Goal: Task Accomplishment & Management: Use online tool/utility

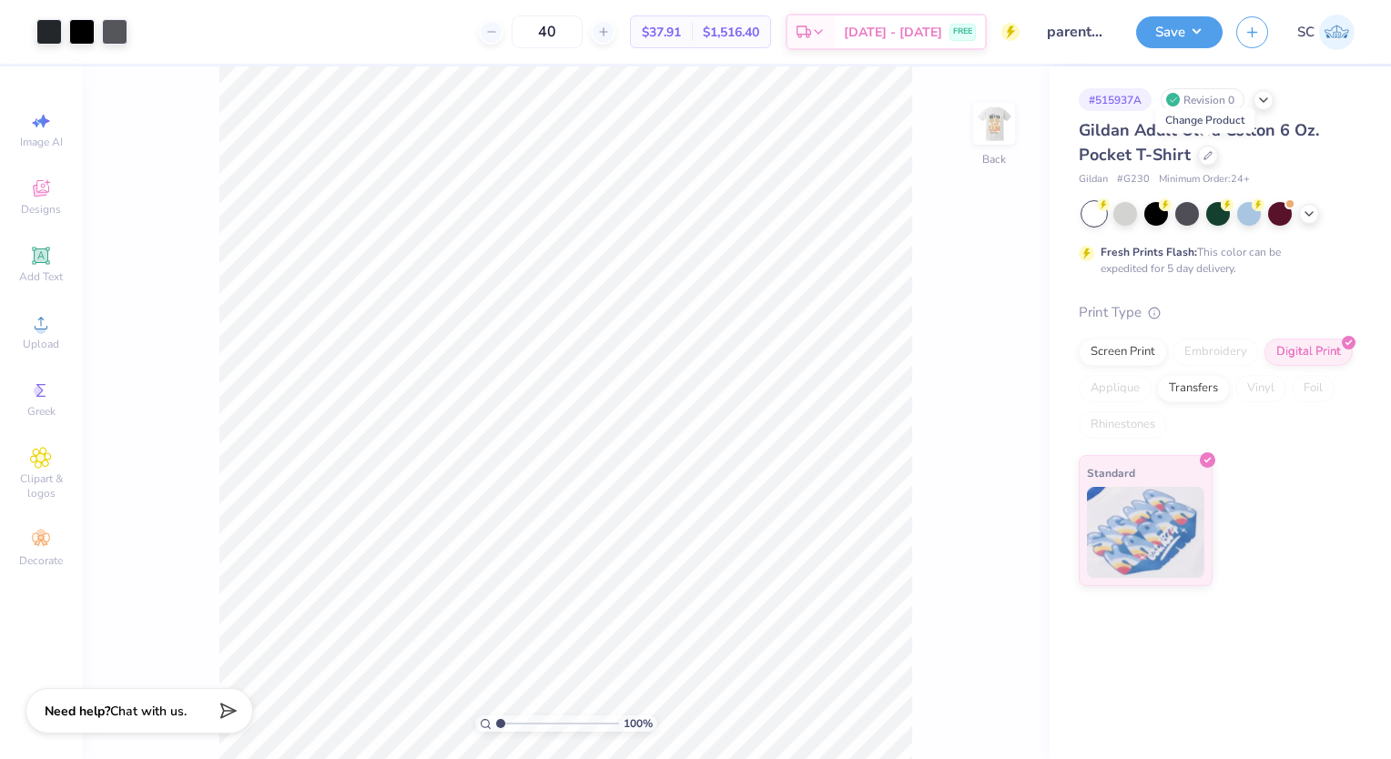
click at [1209, 160] on div at bounding box center [1208, 156] width 20 height 20
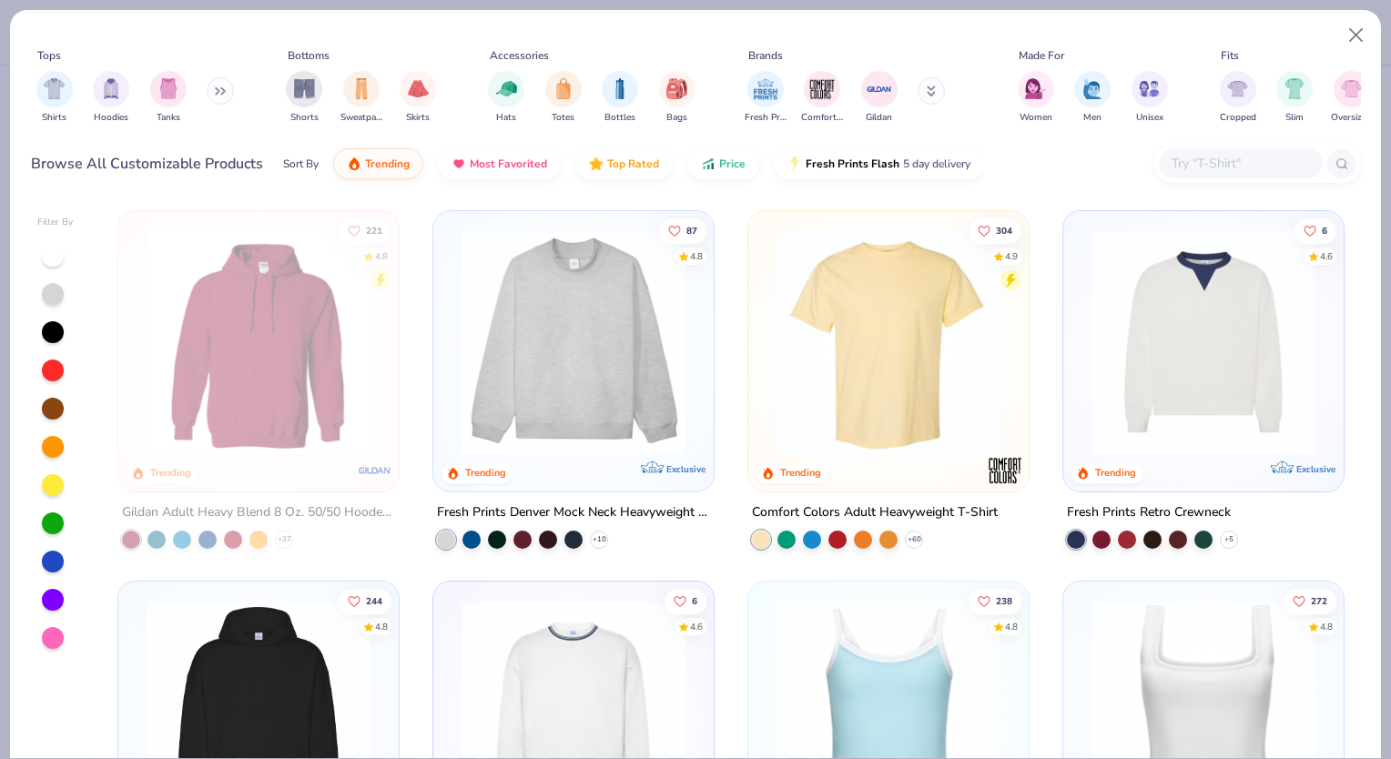
click at [1209, 160] on input "text" at bounding box center [1239, 163] width 140 height 21
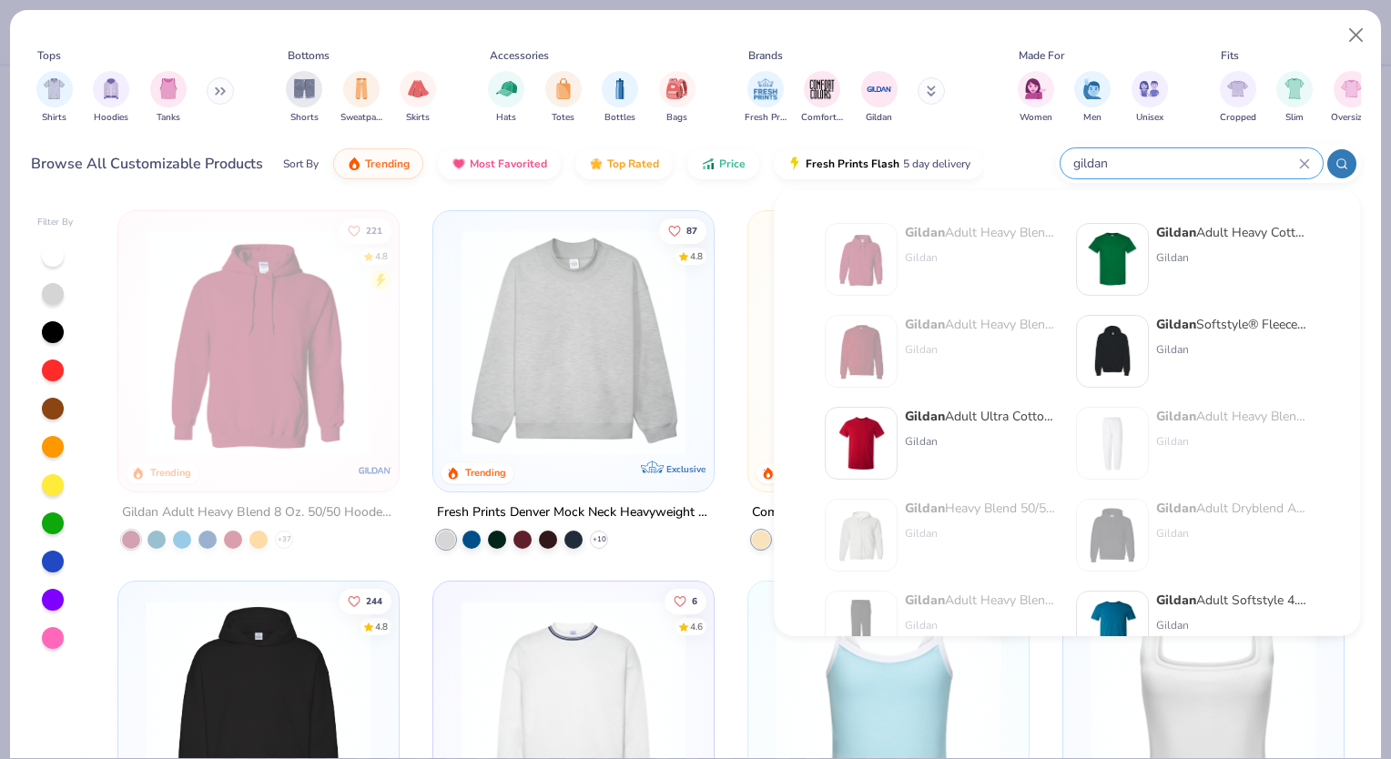
click at [1169, 166] on input "gildan" at bounding box center [1185, 163] width 228 height 21
type input "g"
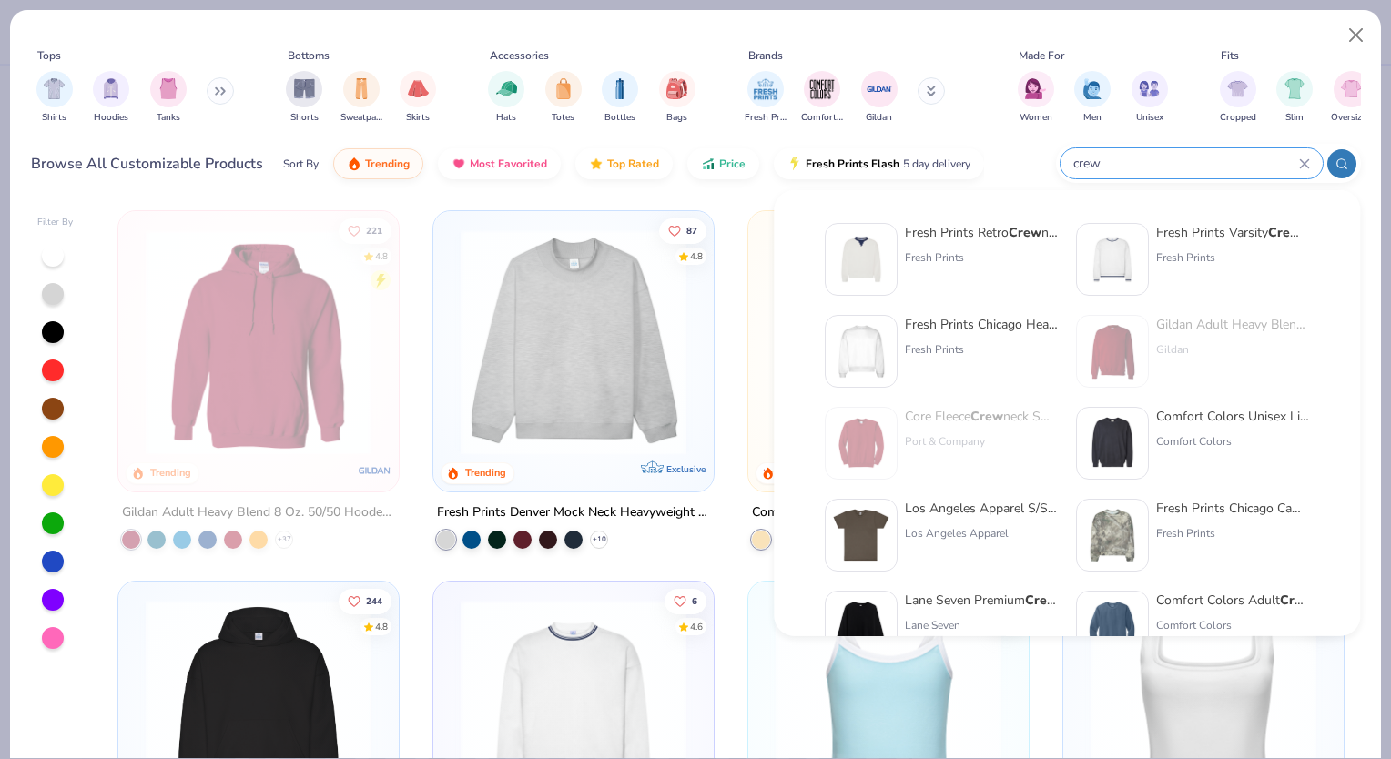
type input "crew"
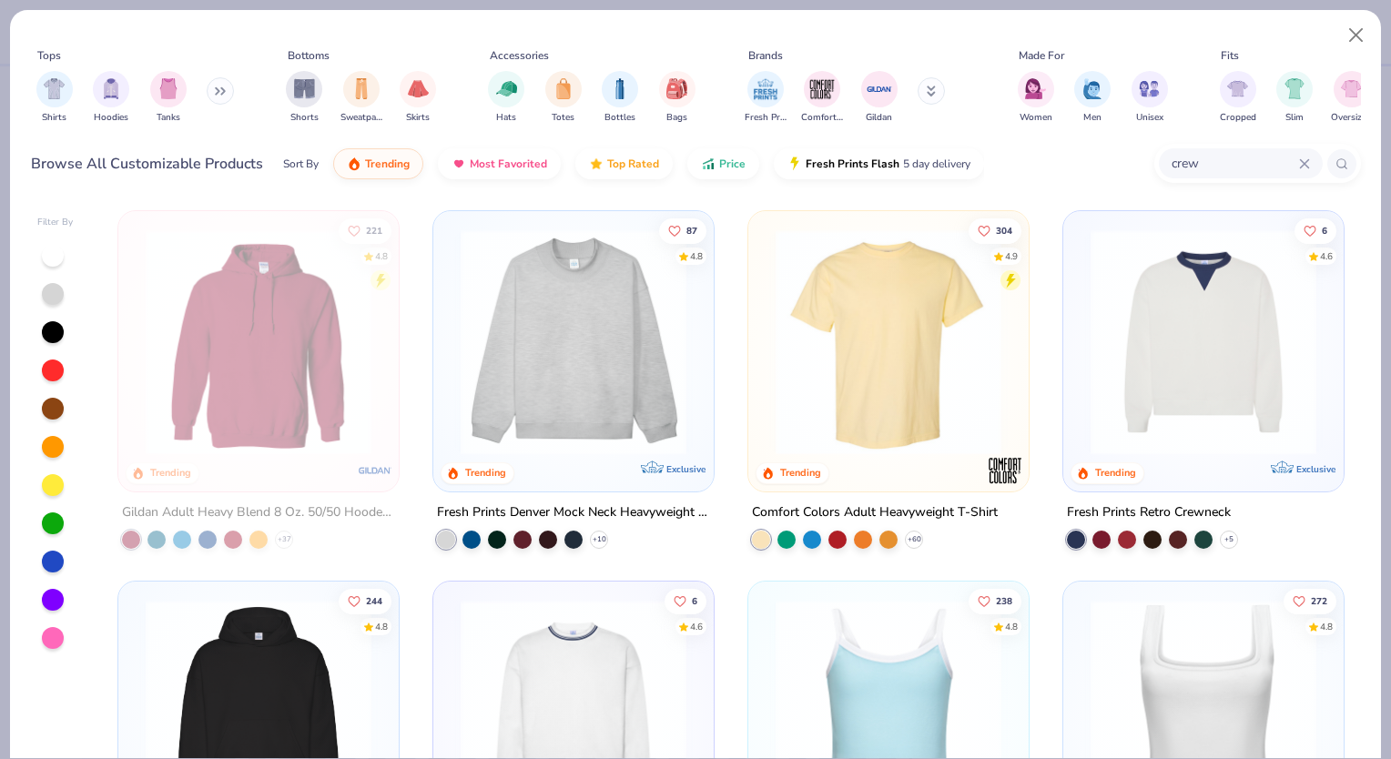
click at [972, 114] on div "Tops Shirts Hoodies Tanks Bottoms Shorts Sweatpants Skirts Accessories Hats Tot…" at bounding box center [696, 89] width 1330 height 84
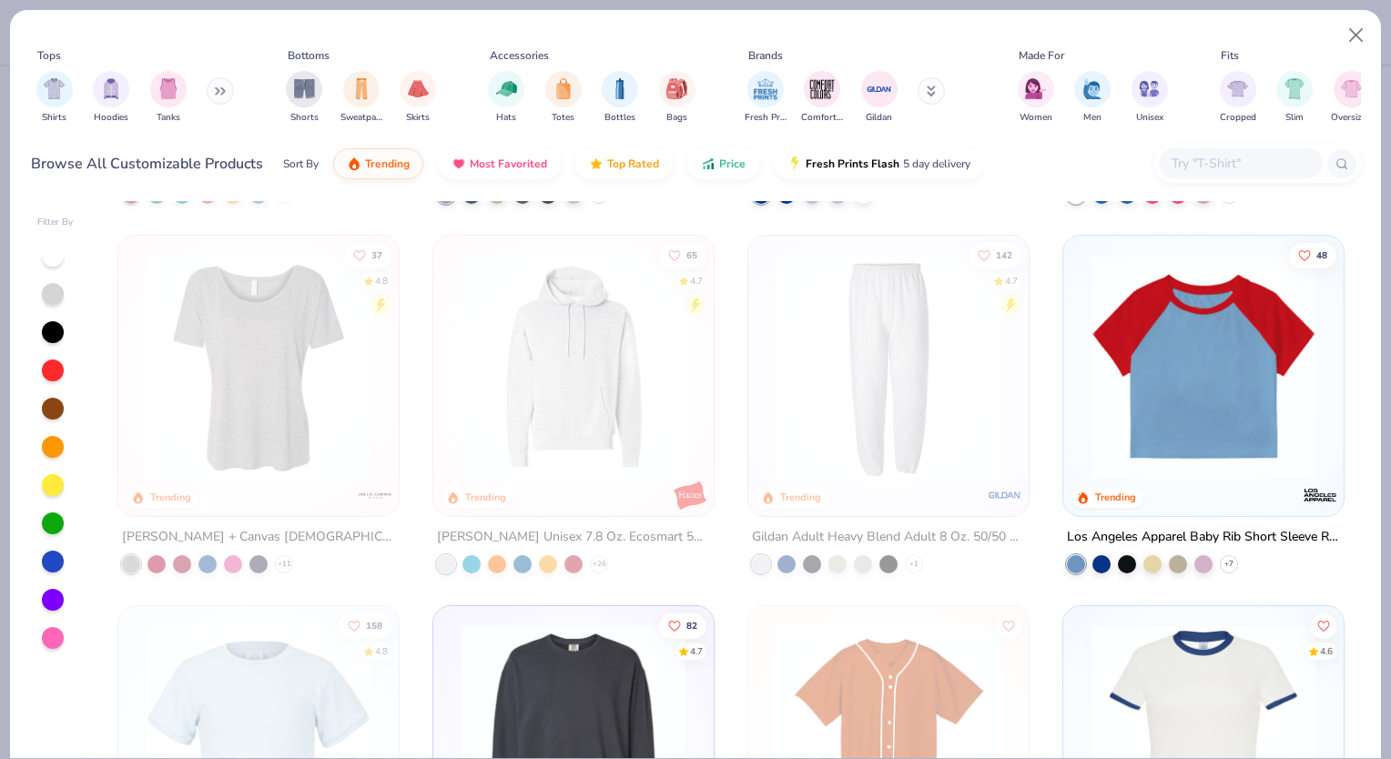
scroll to position [4334, 0]
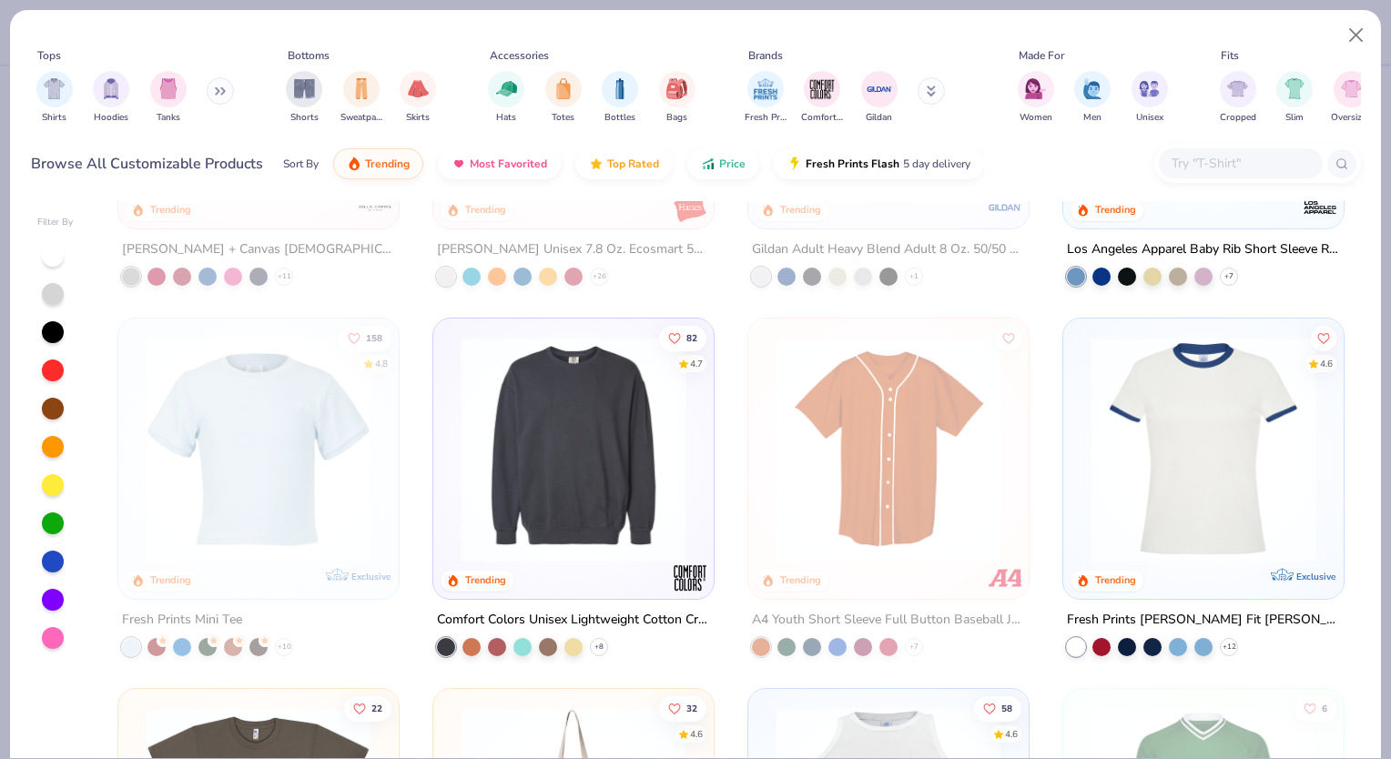
click at [0, 0] on icon at bounding box center [0, 0] width 0 height 0
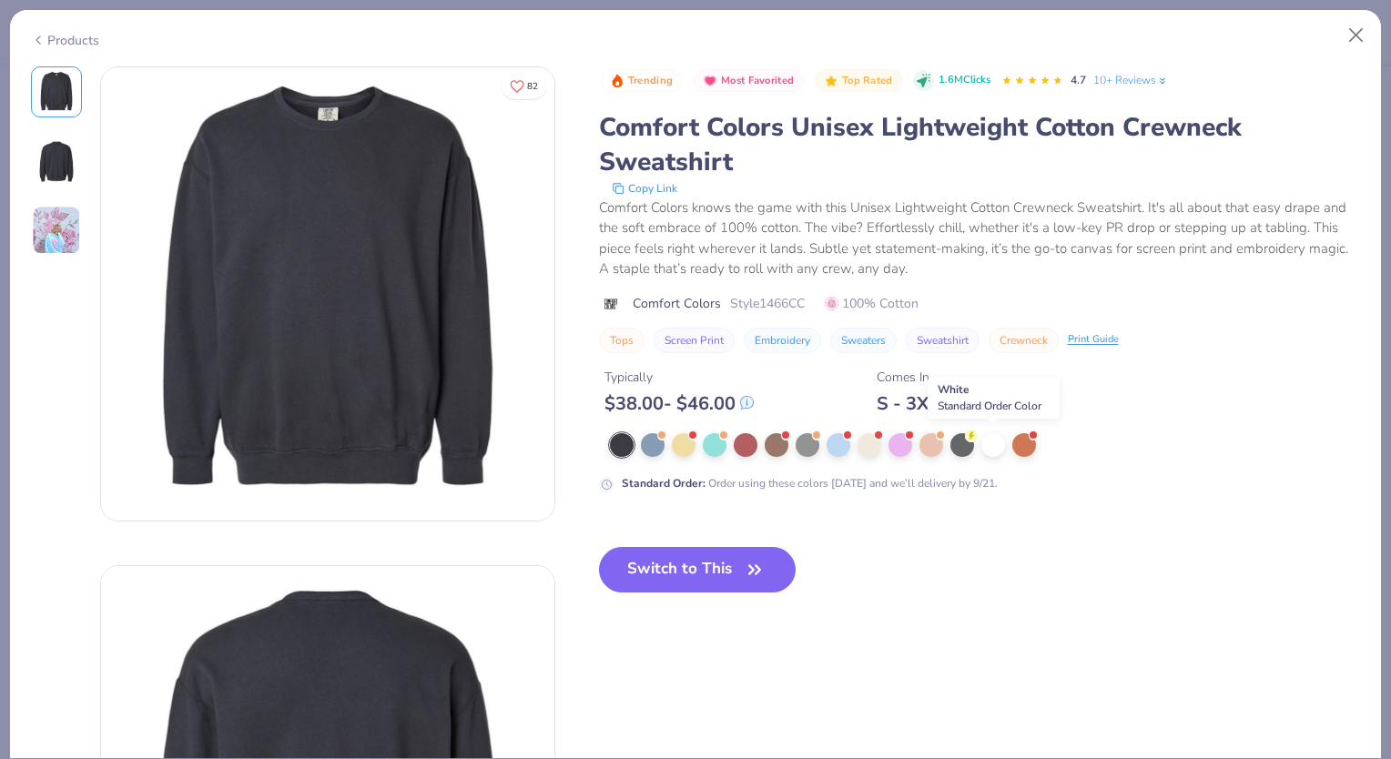
click at [986, 437] on div at bounding box center [993, 445] width 24 height 24
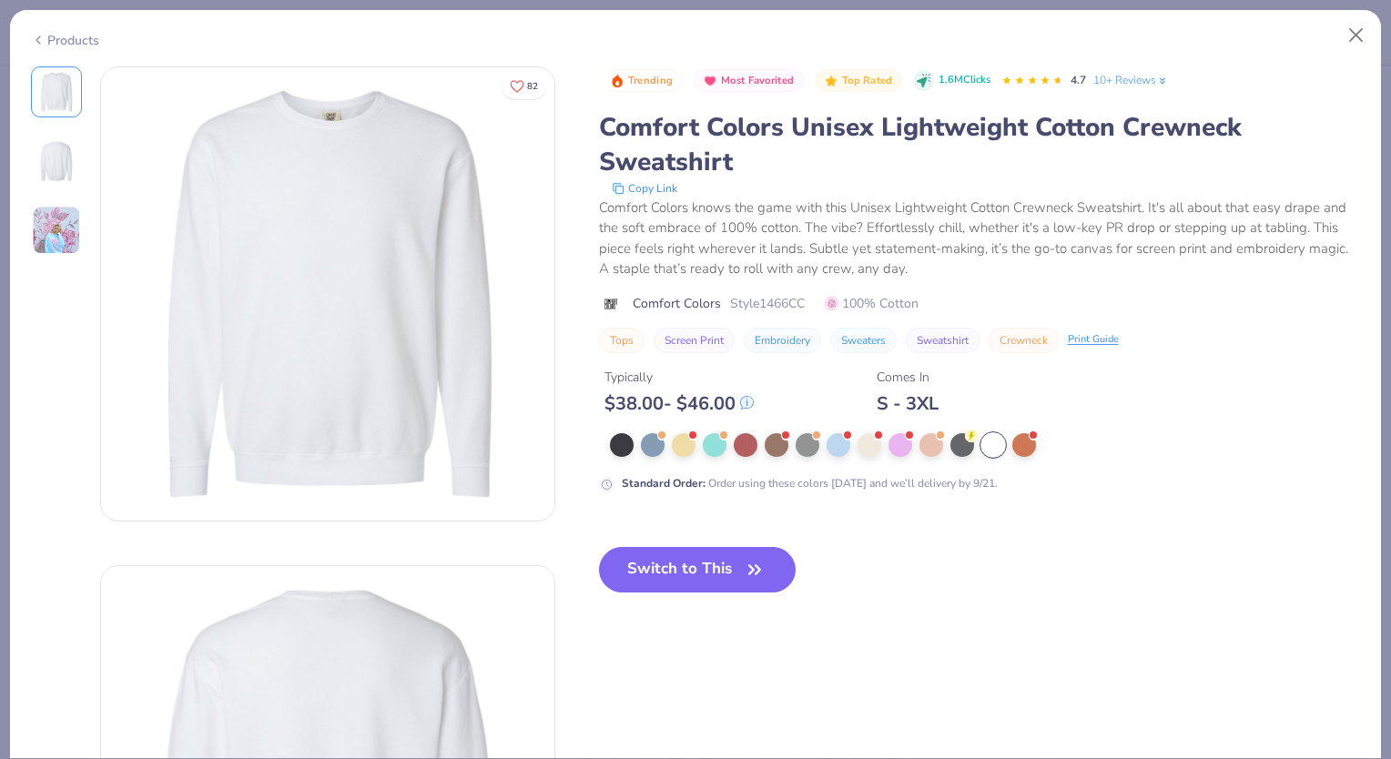
click at [753, 554] on button "Switch to This" at bounding box center [697, 570] width 197 height 46
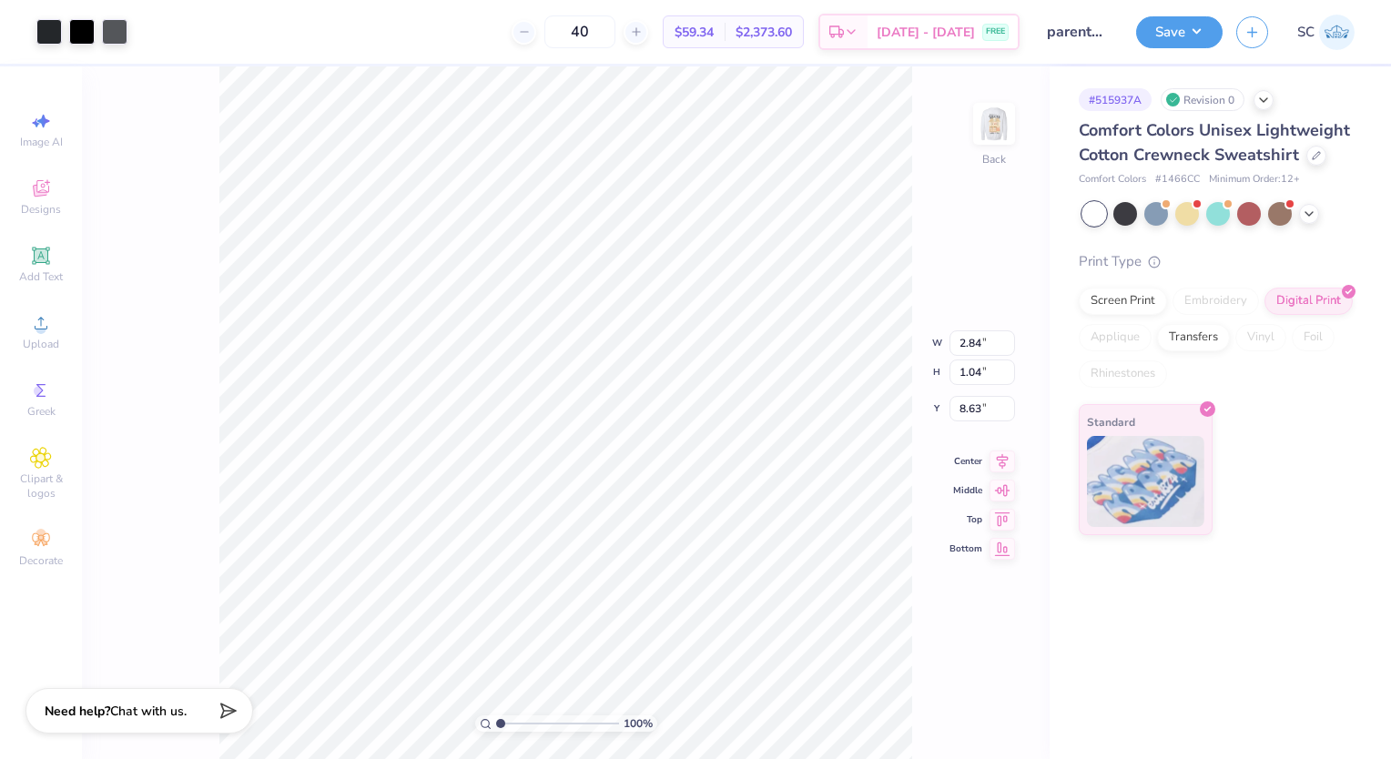
type input "4.01"
type input "3.66"
click at [994, 131] on img at bounding box center [994, 124] width 36 height 36
type input "3.00"
click at [1012, 129] on img at bounding box center [994, 124] width 36 height 36
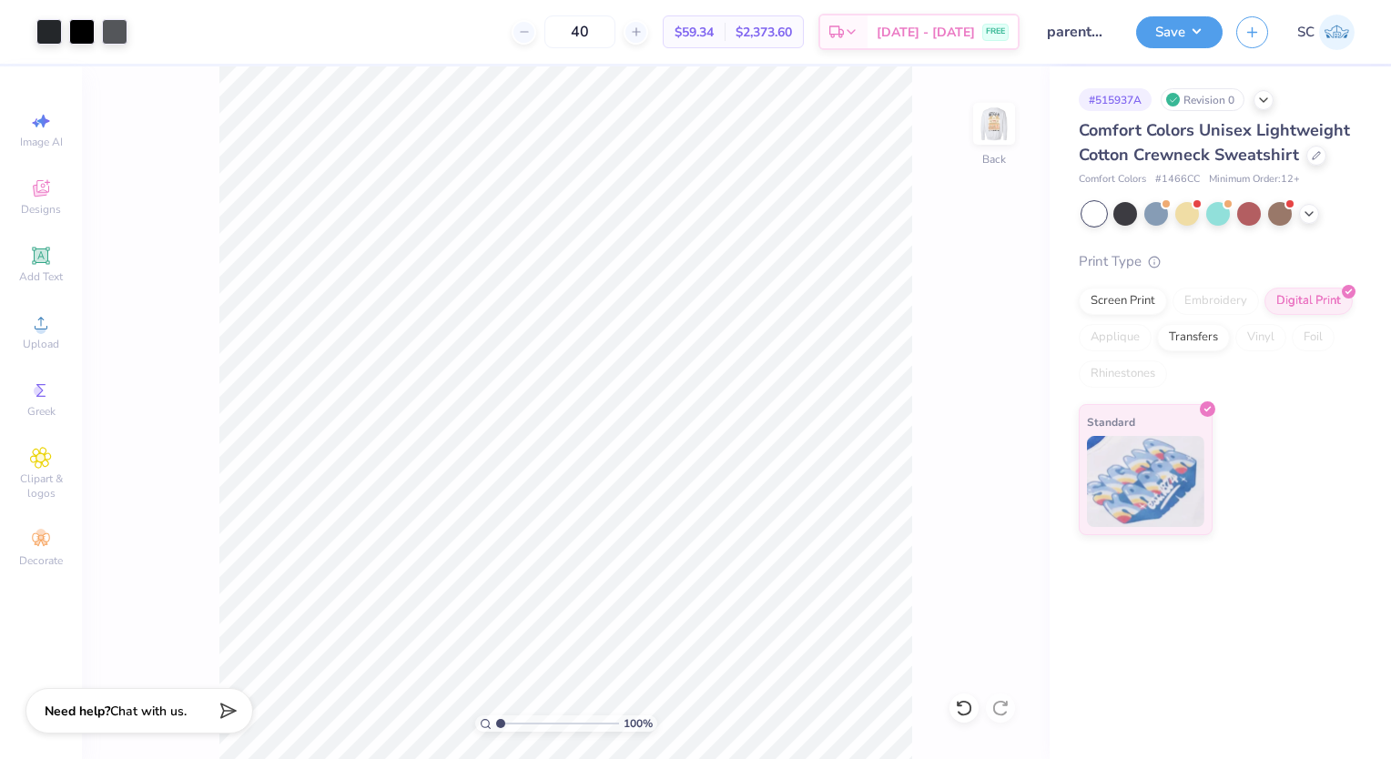
click at [1012, 129] on img at bounding box center [994, 124] width 36 height 36
click at [1205, 32] on button "Save" at bounding box center [1179, 32] width 86 height 32
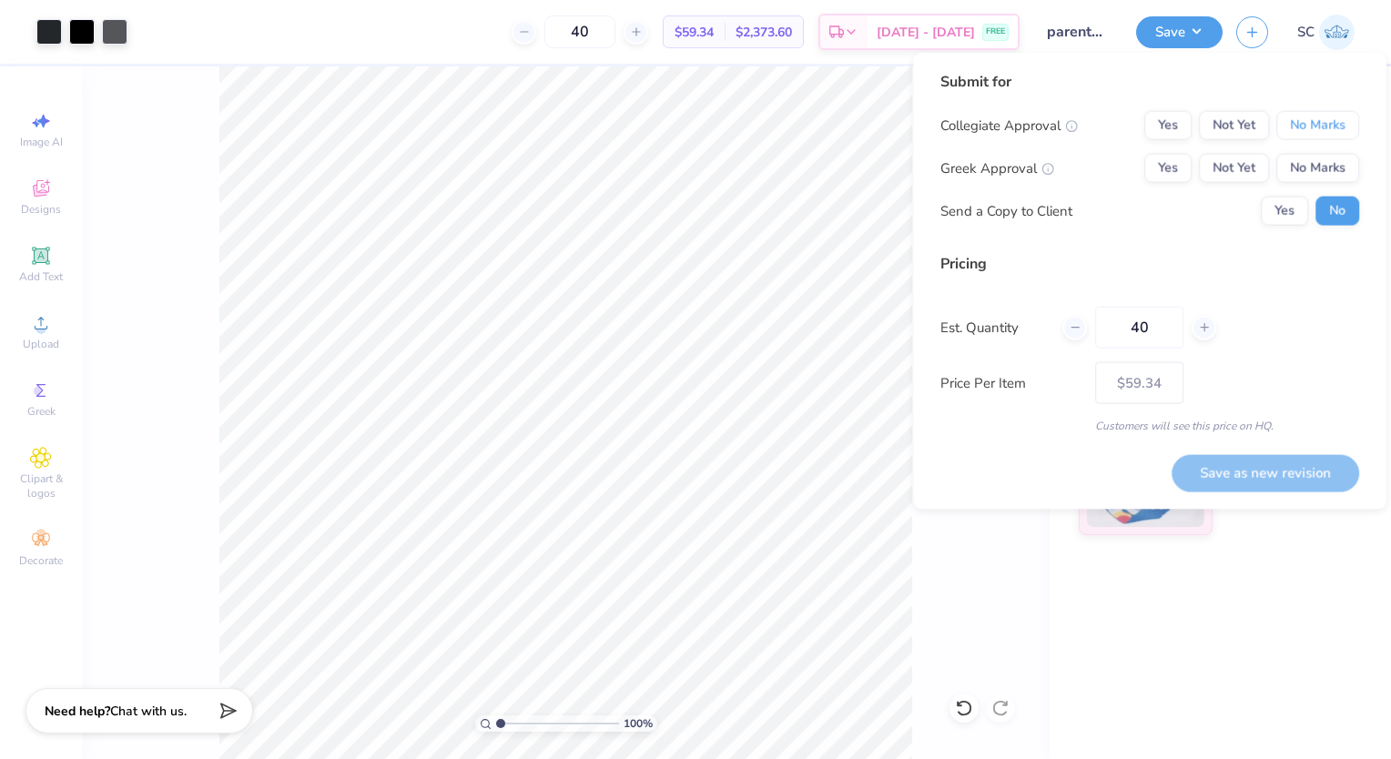
click at [1284, 122] on button "No Marks" at bounding box center [1317, 125] width 83 height 29
click at [1187, 157] on button "Yes" at bounding box center [1167, 168] width 47 height 29
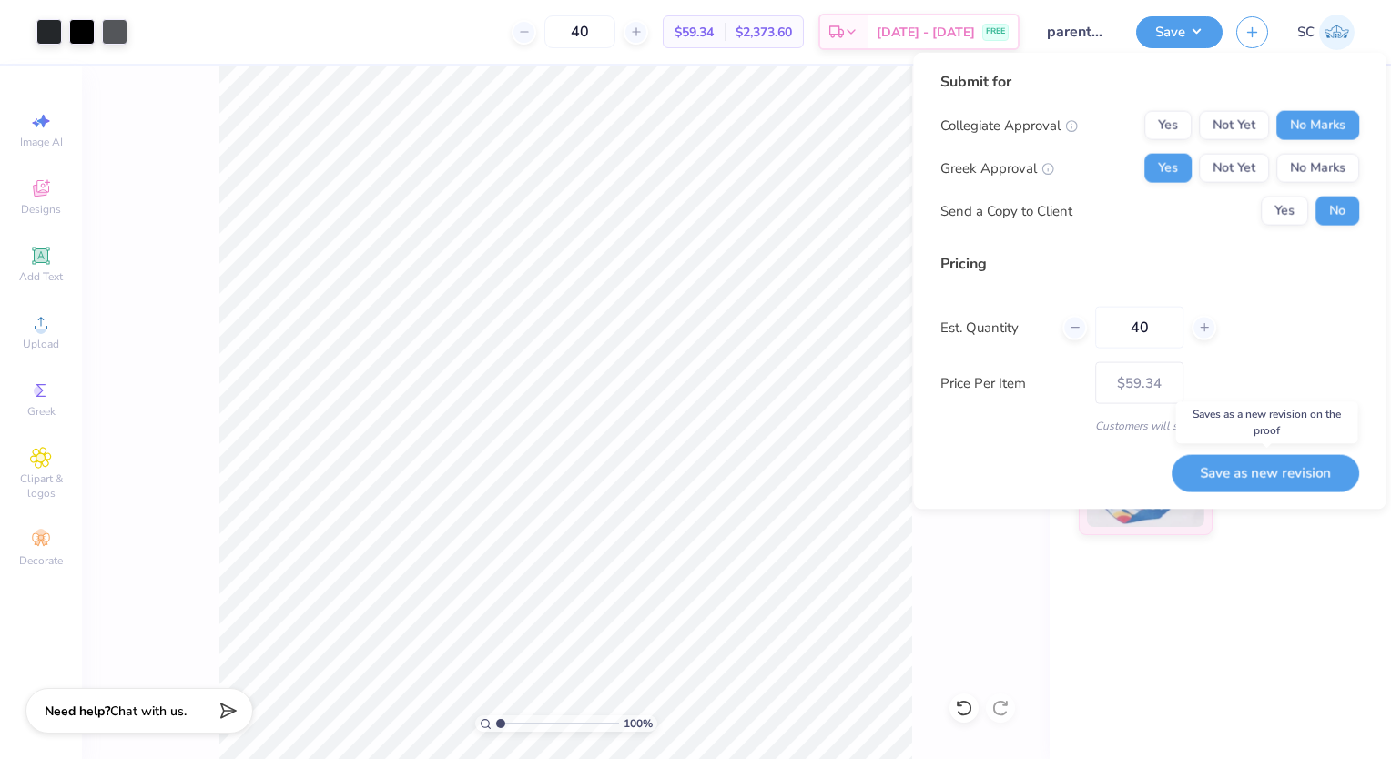
click at [1238, 475] on button "Save as new revision" at bounding box center [1264, 472] width 187 height 36
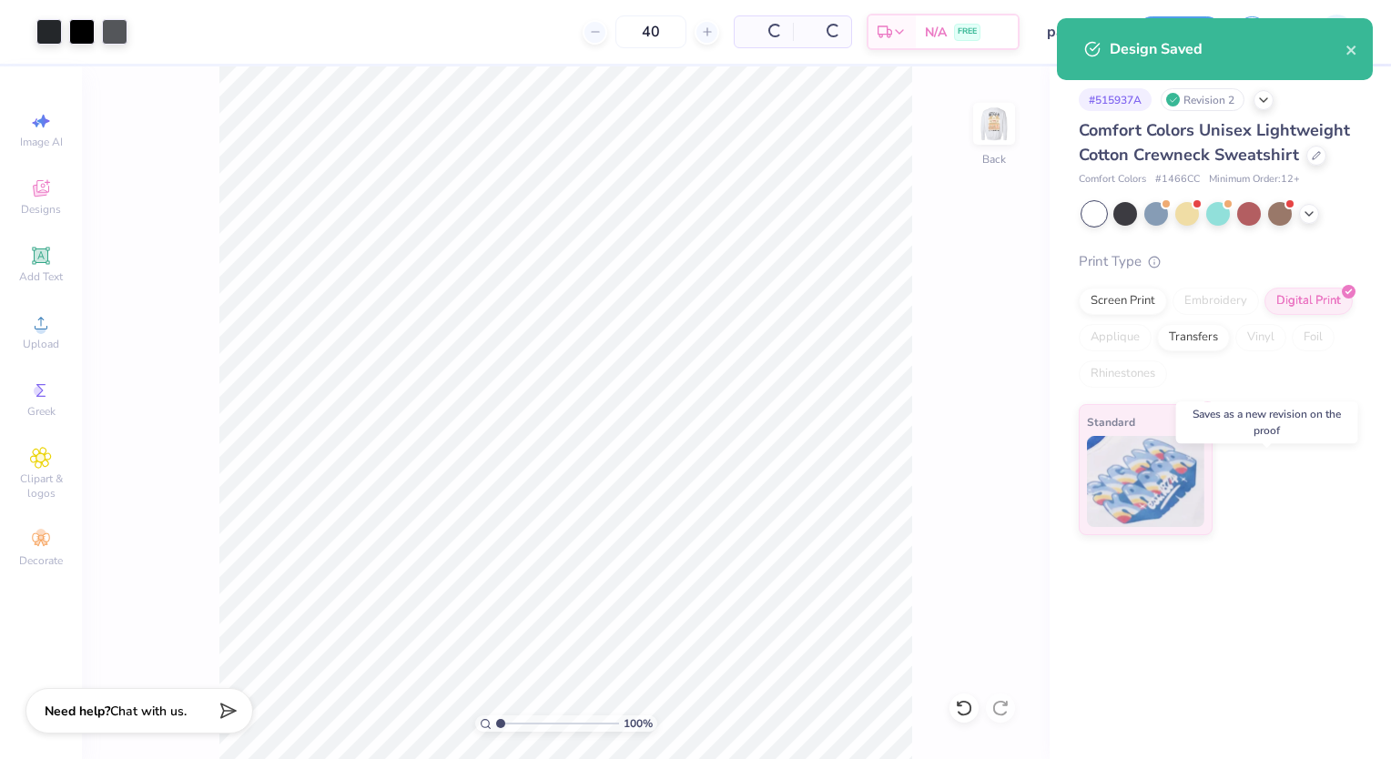
type input "$70.37"
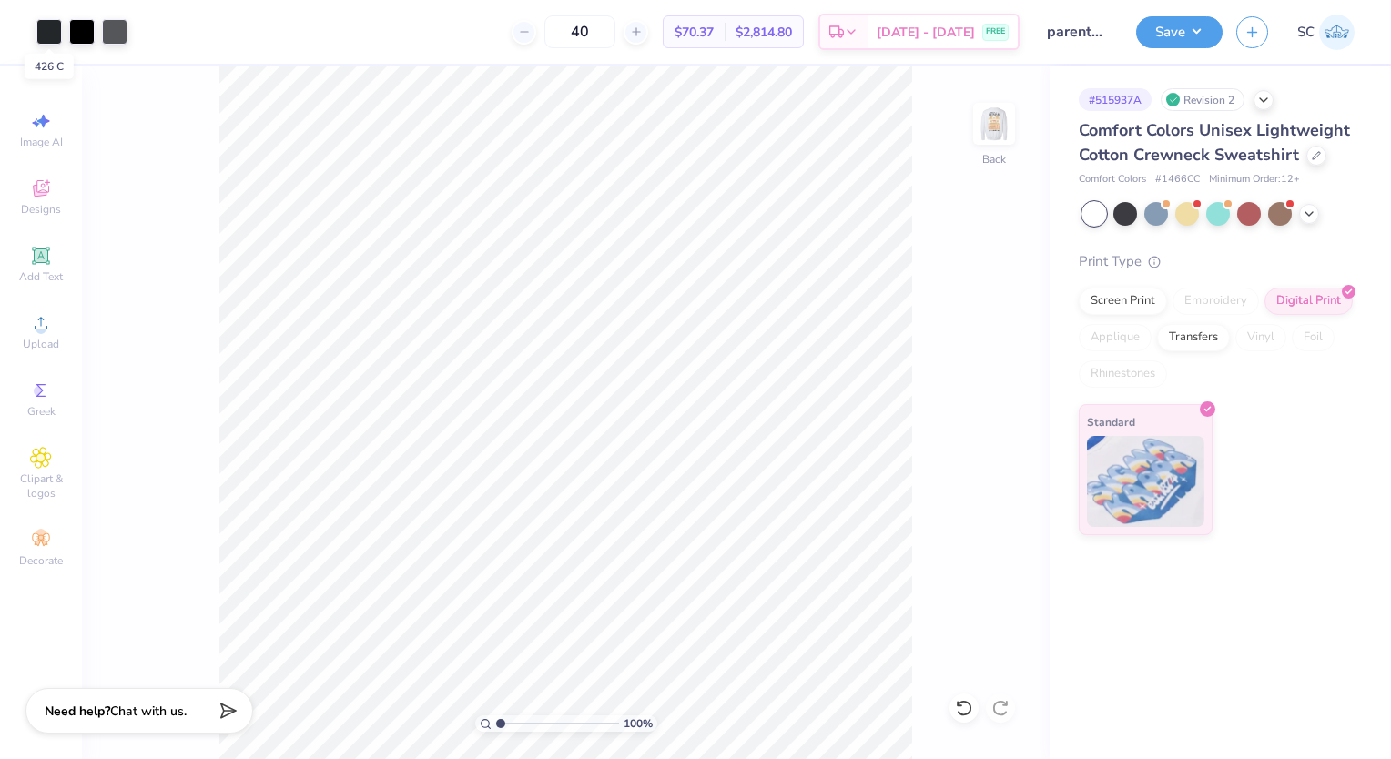
click at [44, 27] on div at bounding box center [48, 31] width 25 height 25
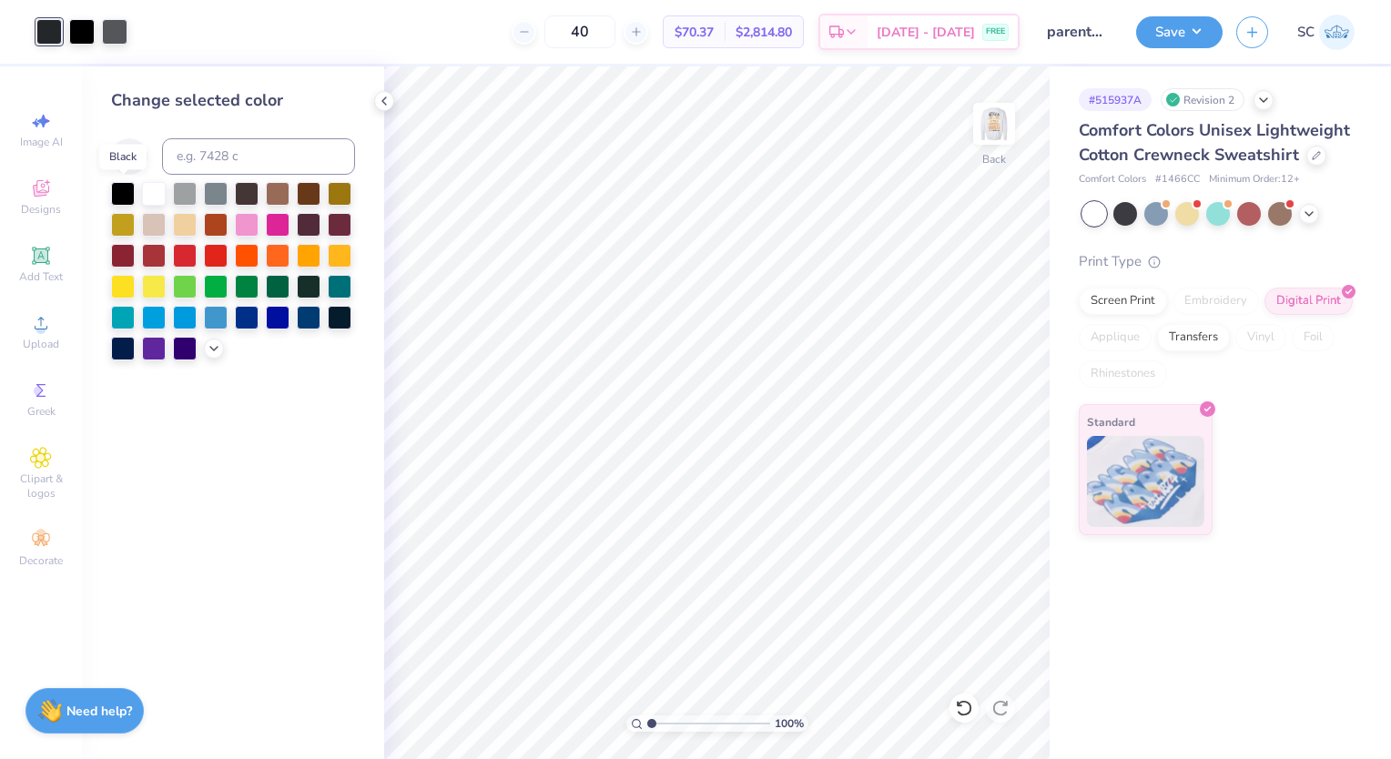
click at [128, 197] on div at bounding box center [123, 194] width 24 height 24
drag, startPoint x: 123, startPoint y: 176, endPoint x: 126, endPoint y: 196, distance: 20.2
click at [126, 196] on div "Change selected color" at bounding box center [233, 224] width 244 height 272
click at [126, 196] on div at bounding box center [123, 194] width 24 height 24
drag, startPoint x: 76, startPoint y: 14, endPoint x: 80, endPoint y: 24, distance: 11.0
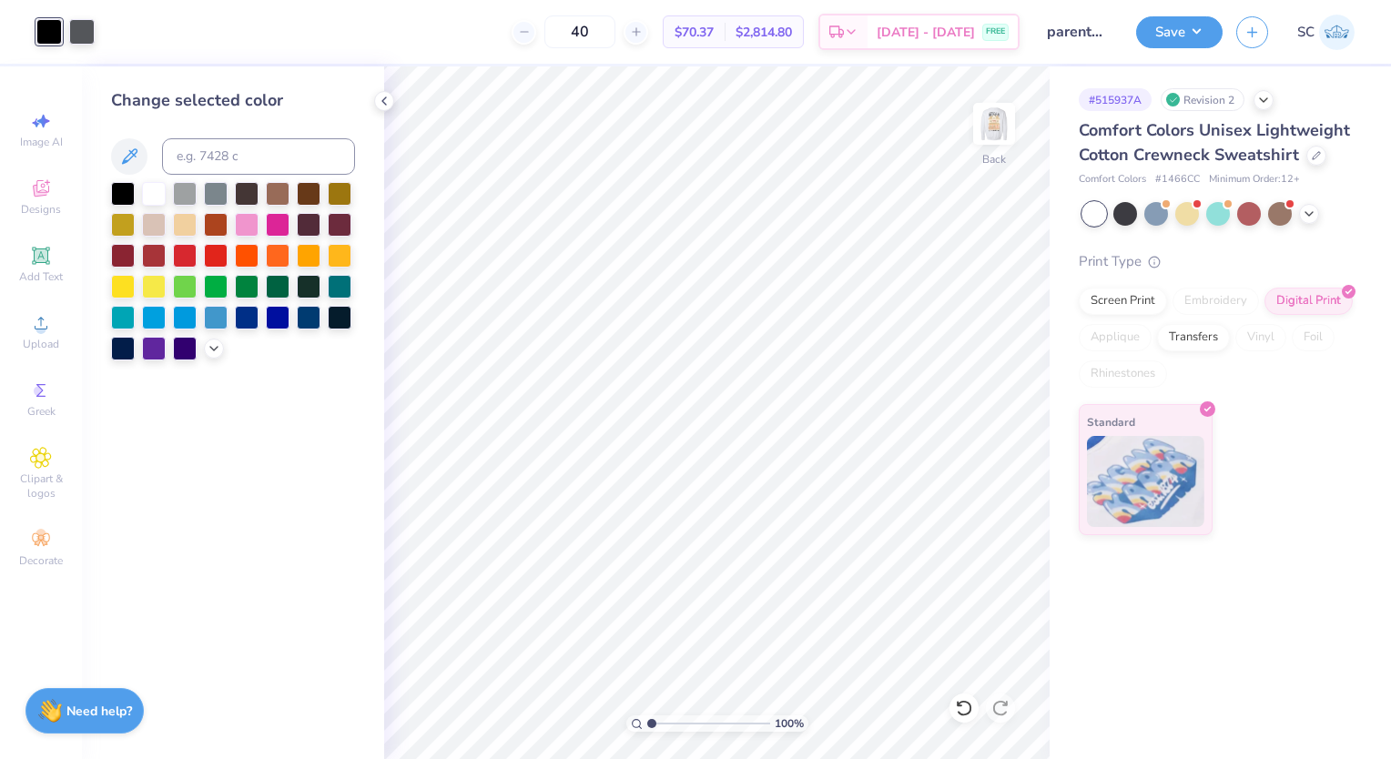
click at [80, 24] on div "Art colors" at bounding box center [47, 32] width 95 height 64
click at [80, 24] on div at bounding box center [81, 31] width 25 height 25
click at [127, 193] on div at bounding box center [123, 194] width 24 height 24
click at [615, 42] on input "40" at bounding box center [579, 31] width 71 height 33
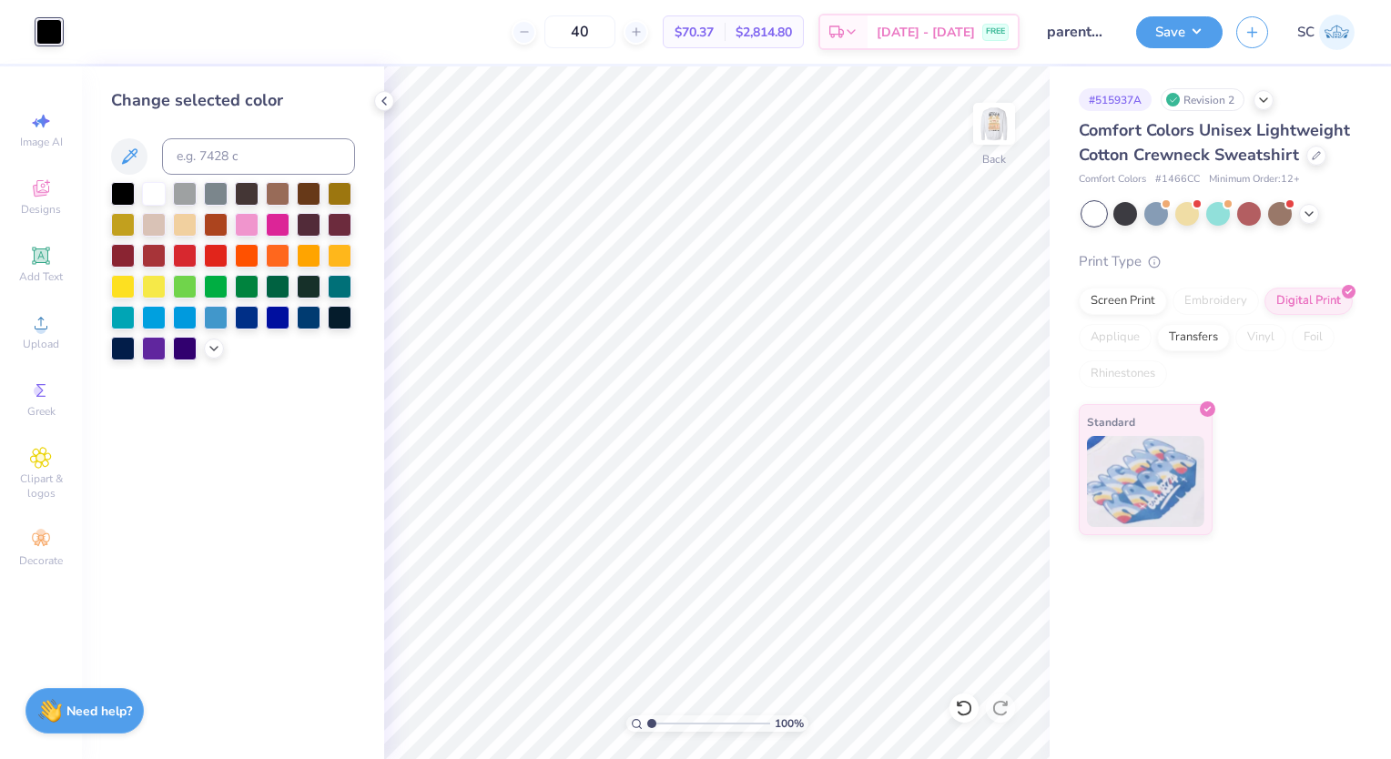
type input "4"
click at [615, 42] on input "50" at bounding box center [579, 31] width 71 height 33
type input "50"
click at [1115, 310] on div "Screen Print" at bounding box center [1122, 301] width 88 height 27
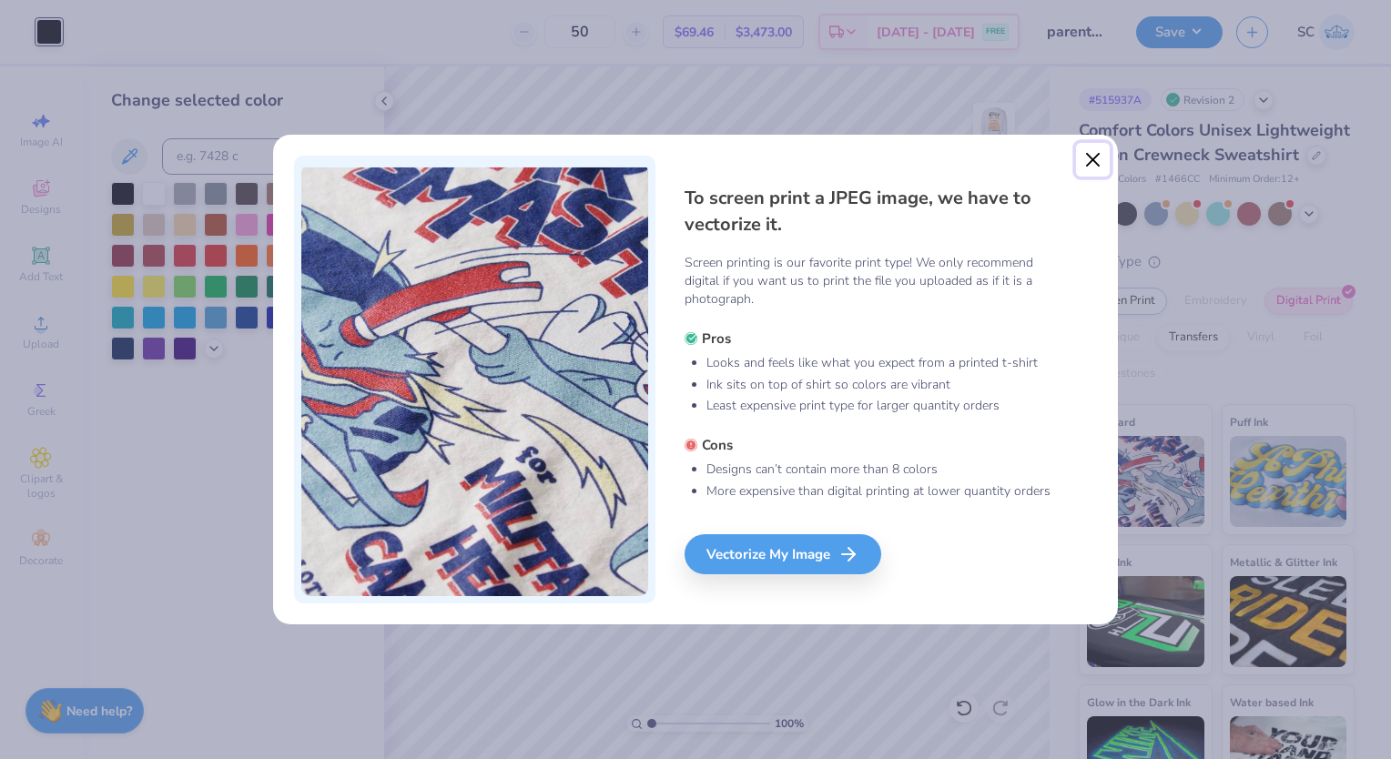
click at [1089, 159] on button "Close" at bounding box center [1093, 160] width 35 height 35
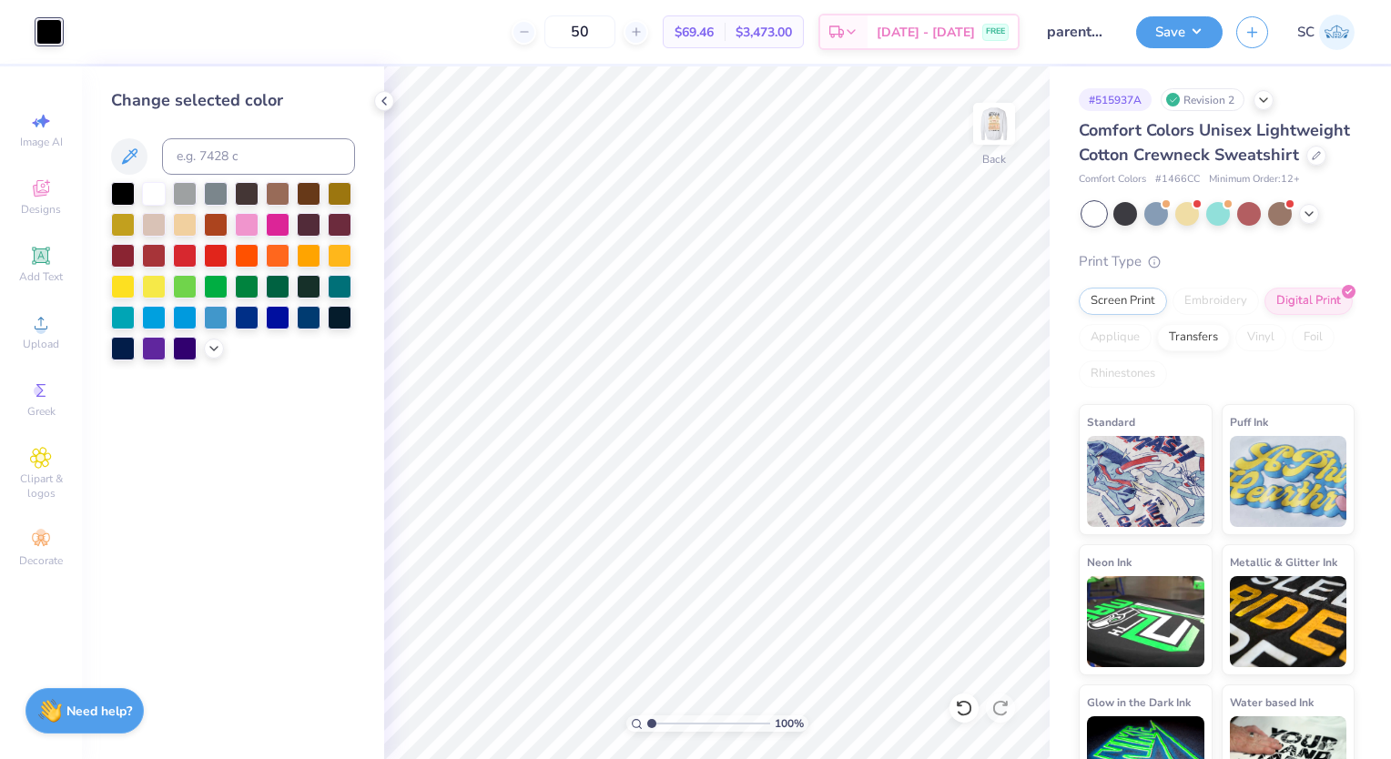
click at [996, 114] on img at bounding box center [994, 124] width 36 height 36
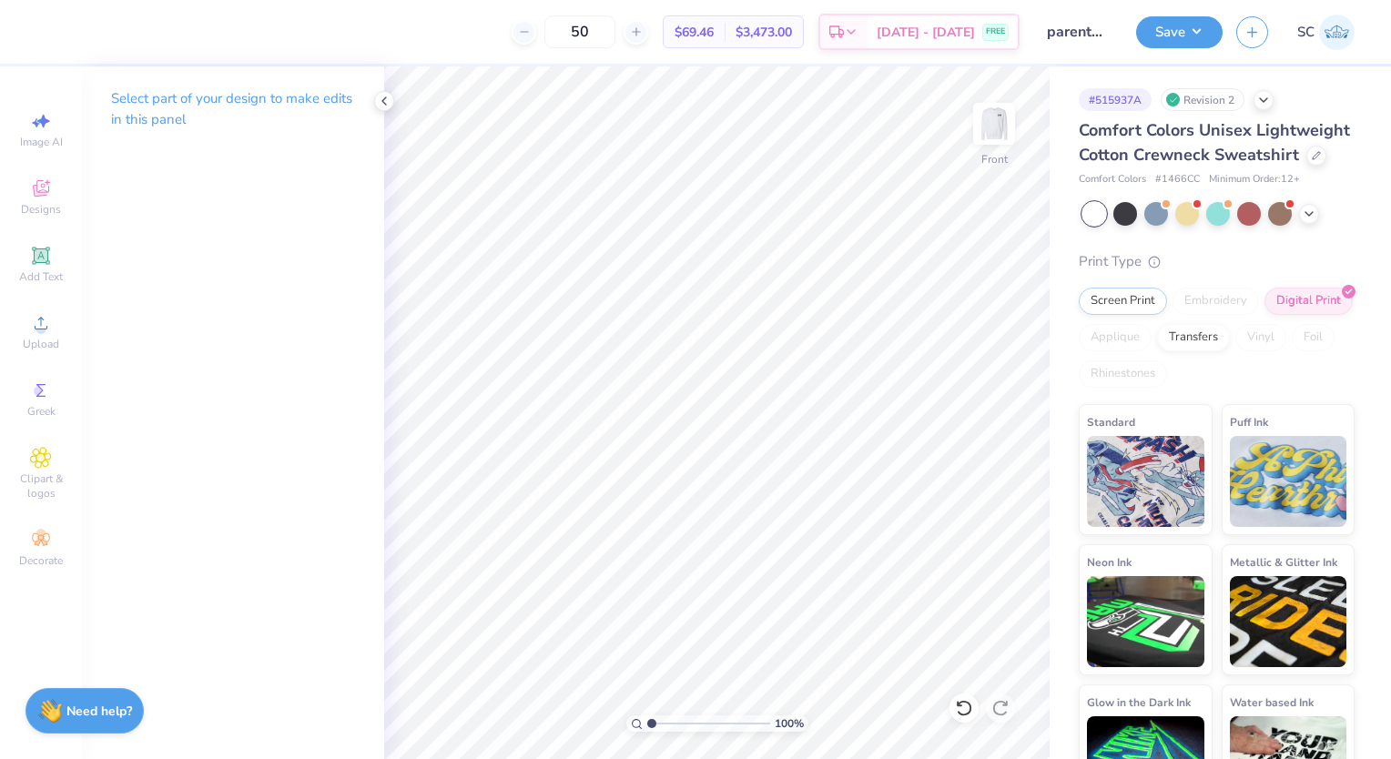
click at [996, 114] on img at bounding box center [994, 124] width 36 height 36
click at [1187, 31] on button "Save" at bounding box center [1179, 32] width 86 height 32
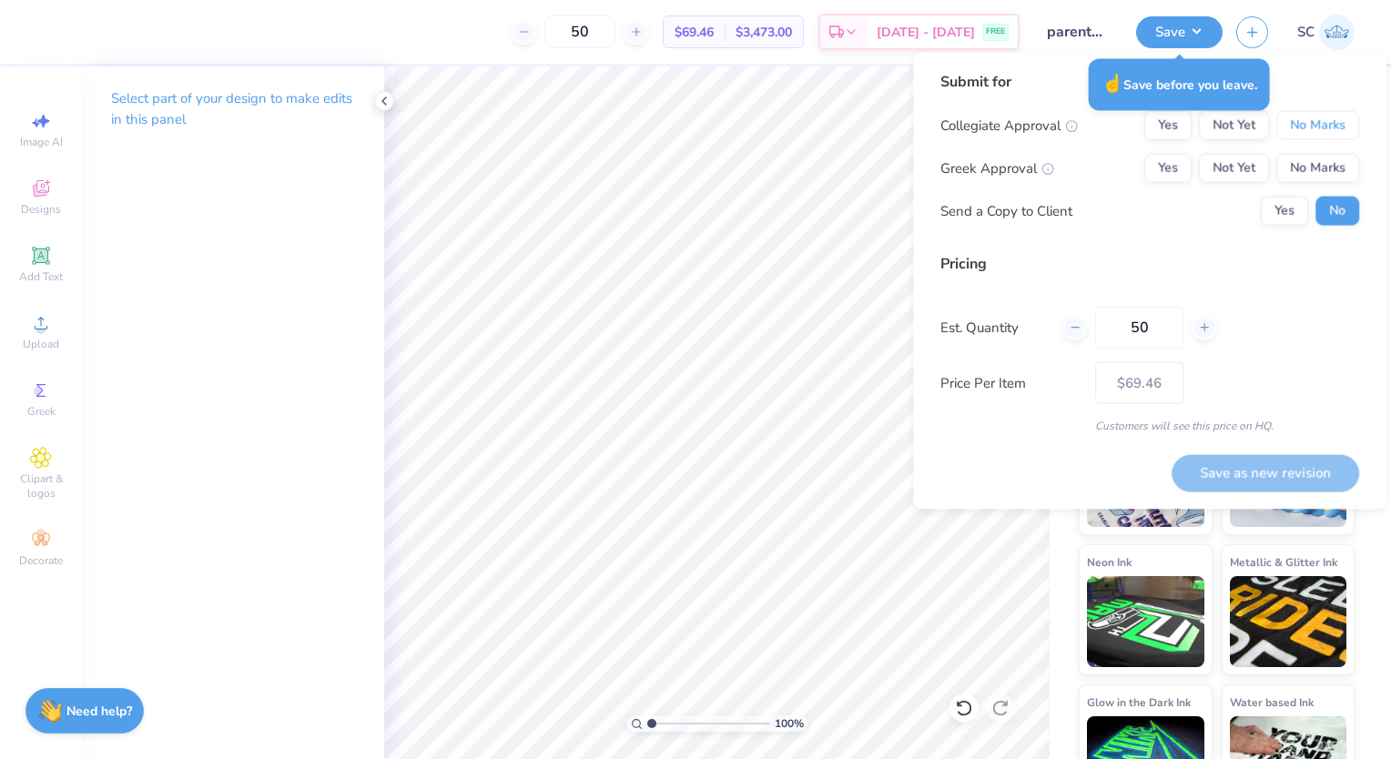
click at [1294, 132] on button "No Marks" at bounding box center [1317, 125] width 83 height 29
click at [1176, 180] on button "Yes" at bounding box center [1167, 168] width 47 height 29
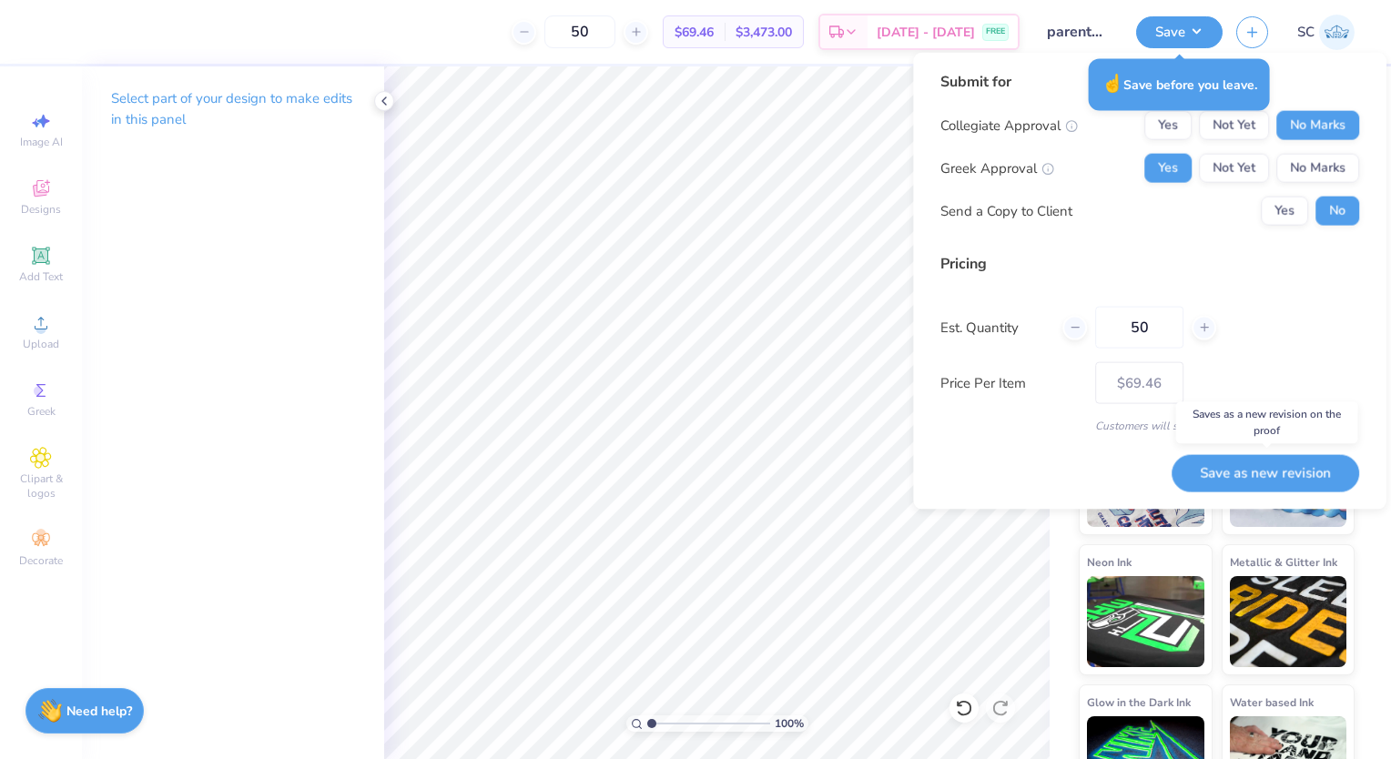
click at [1229, 475] on button "Save as new revision" at bounding box center [1264, 472] width 187 height 36
type input "$69.46"
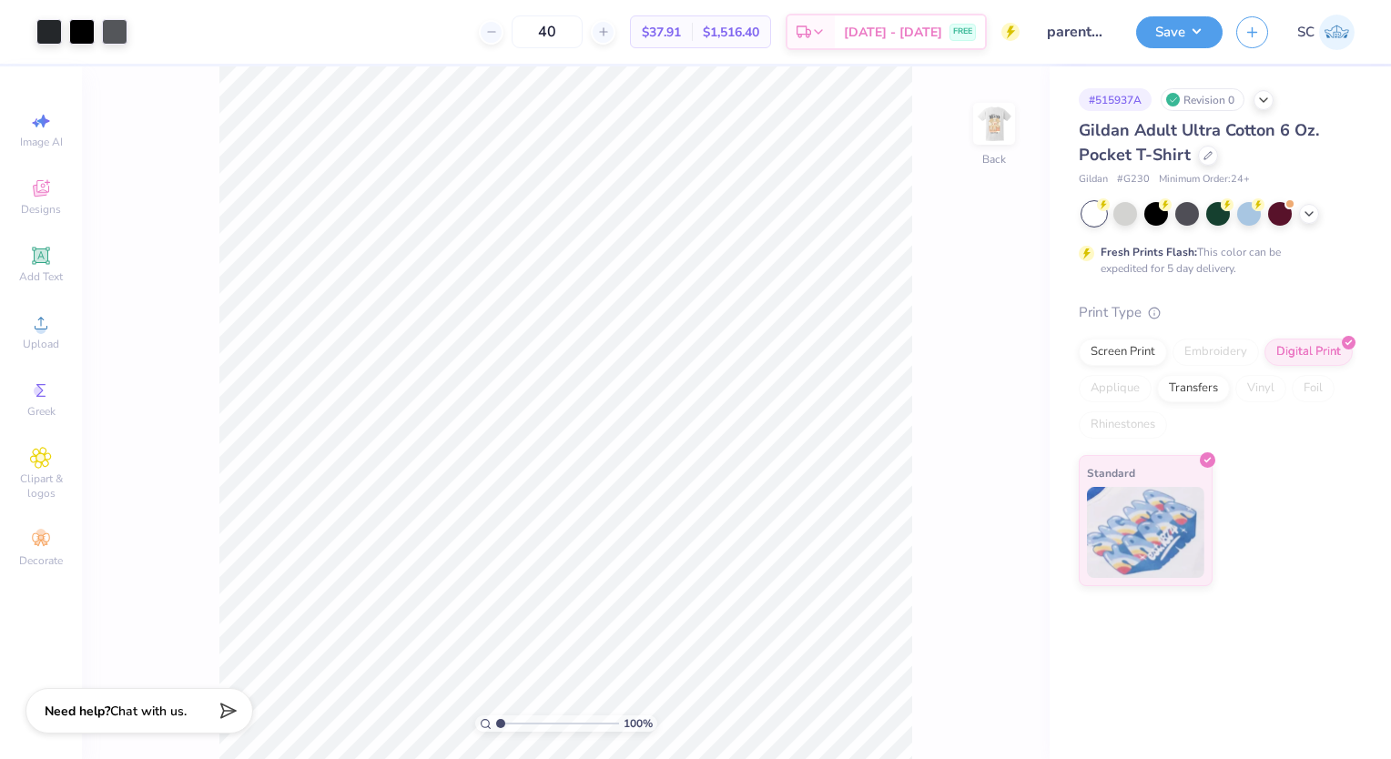
click at [1005, 124] on img at bounding box center [994, 124] width 36 height 36
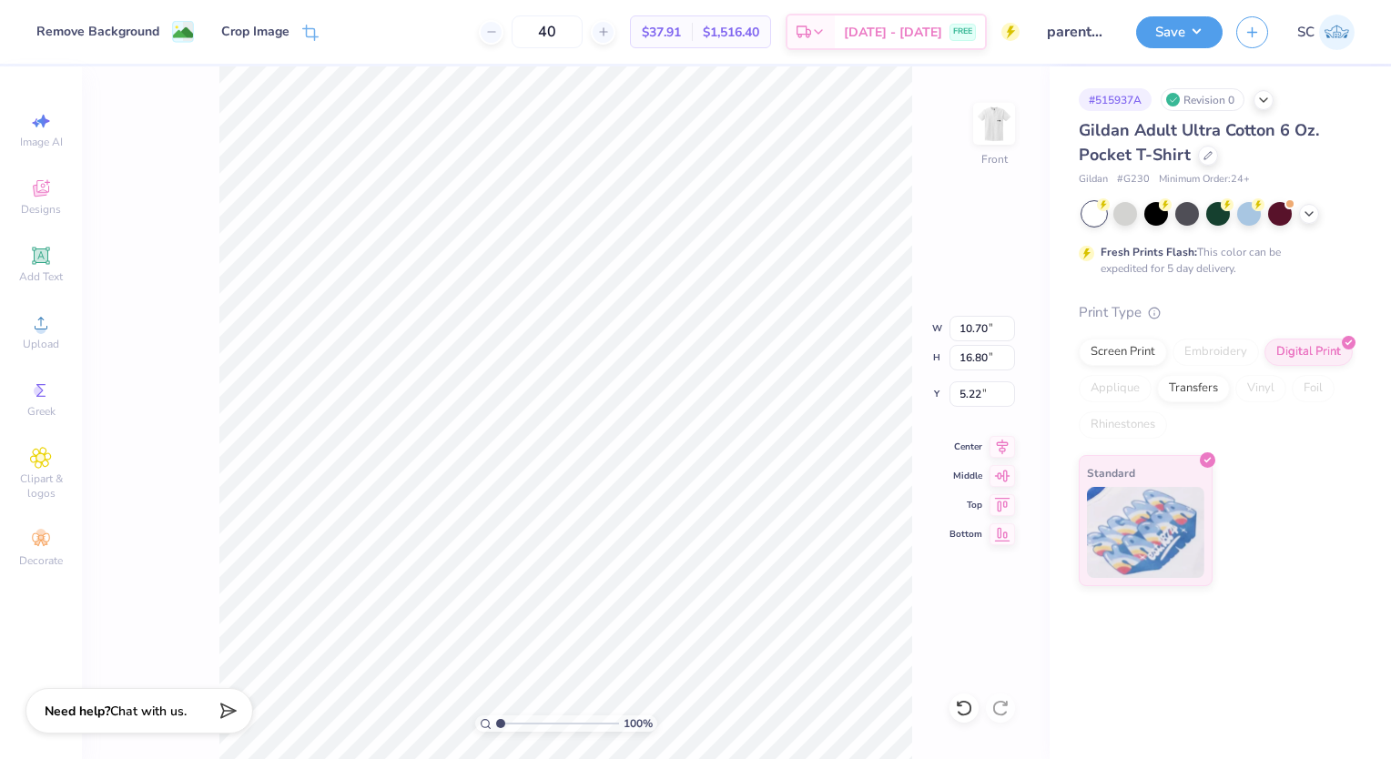
type input "3.00"
click at [923, 131] on div "100 % Front W 10.70 10.70 " H 16.80 16.80 " Y 3.00 3.00 " Center Middle Top Bot…" at bounding box center [565, 412] width 967 height 693
click at [1213, 35] on button "Save" at bounding box center [1179, 32] width 86 height 32
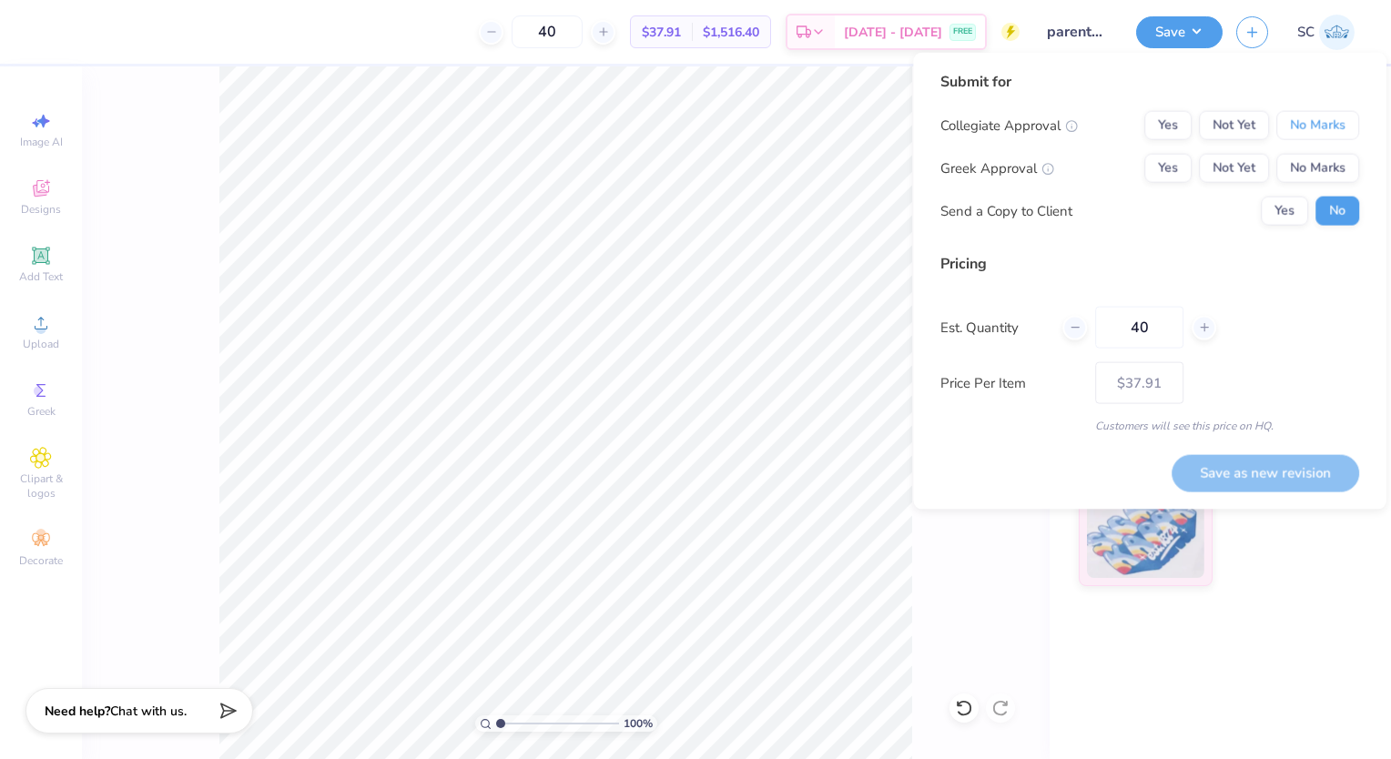
click at [1320, 129] on button "No Marks" at bounding box center [1317, 125] width 83 height 29
click at [1161, 156] on button "Yes" at bounding box center [1167, 168] width 47 height 29
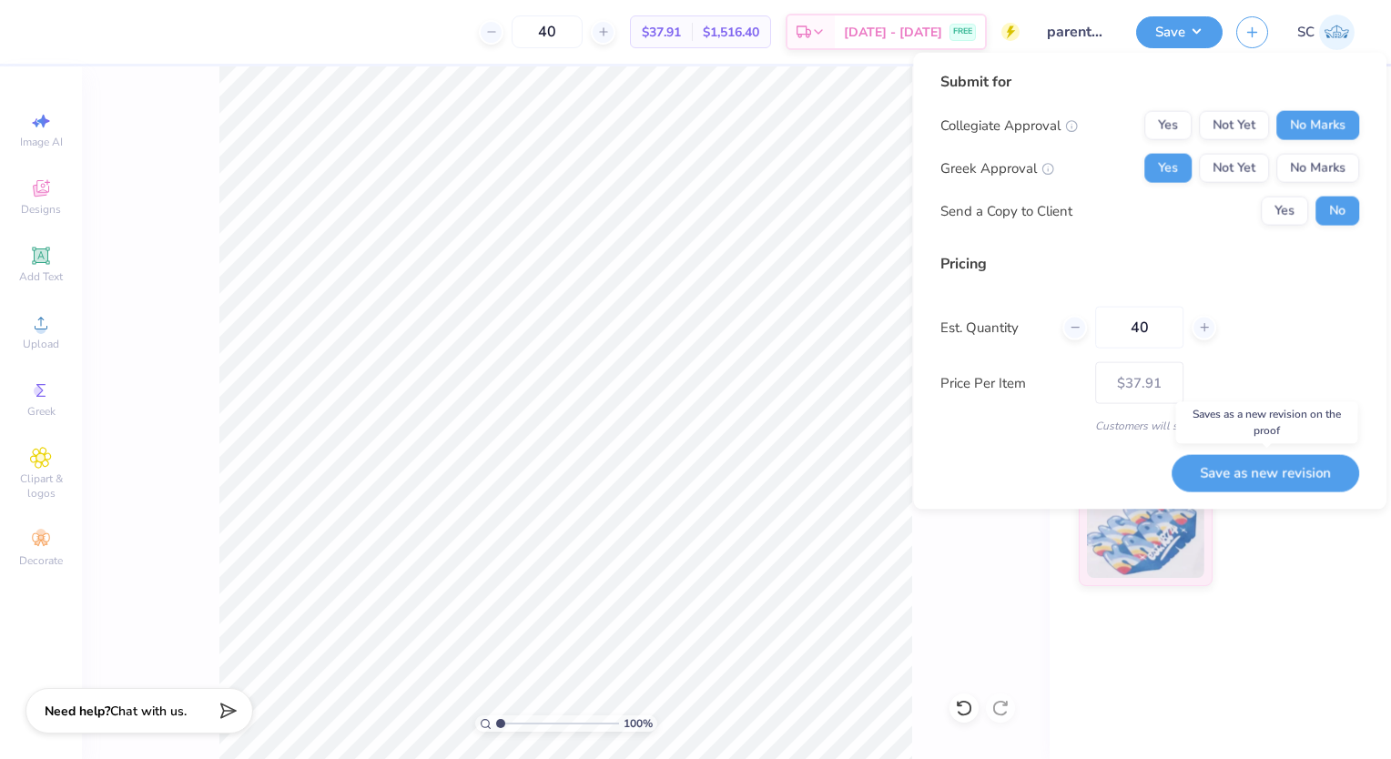
click at [1243, 469] on button "Save as new revision" at bounding box center [1264, 472] width 187 height 36
type input "$44.96"
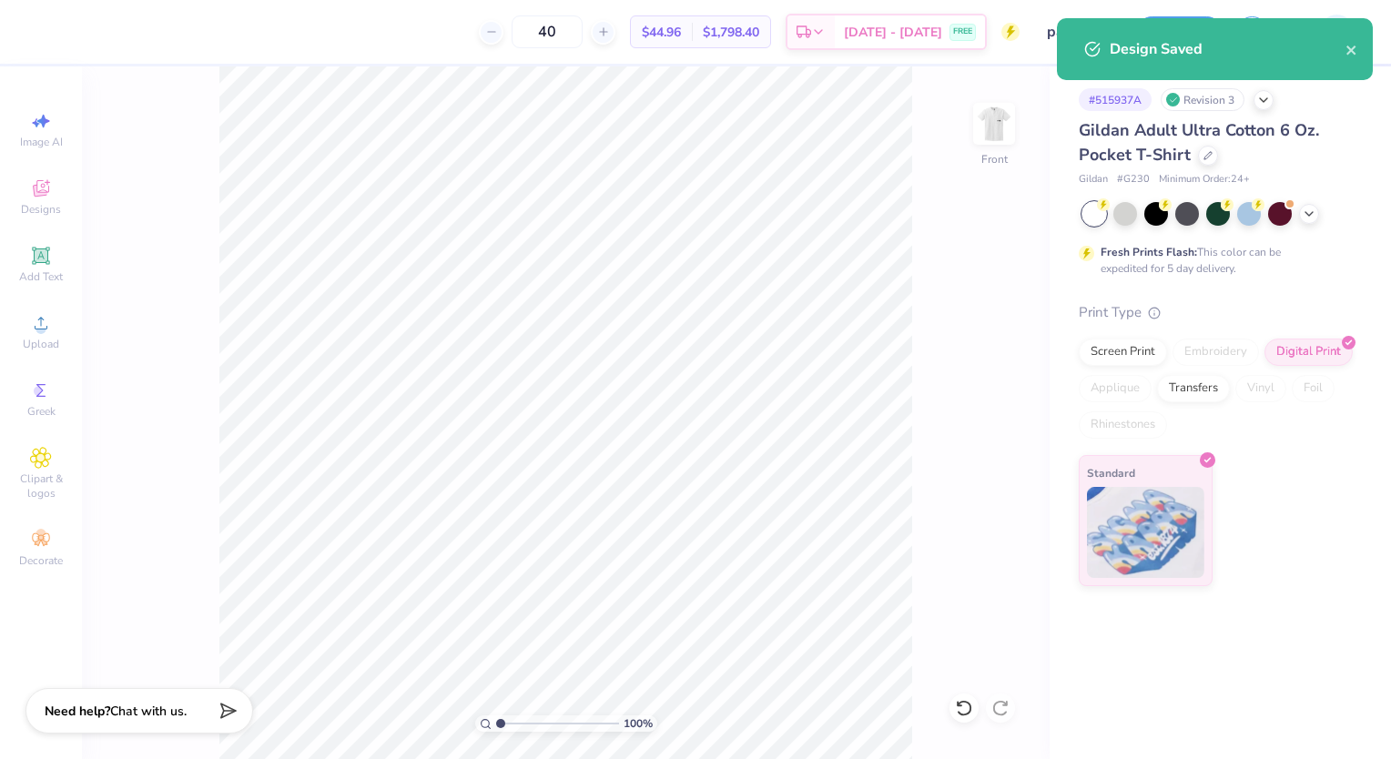
click at [938, 619] on div "100 % Front" at bounding box center [565, 412] width 967 height 693
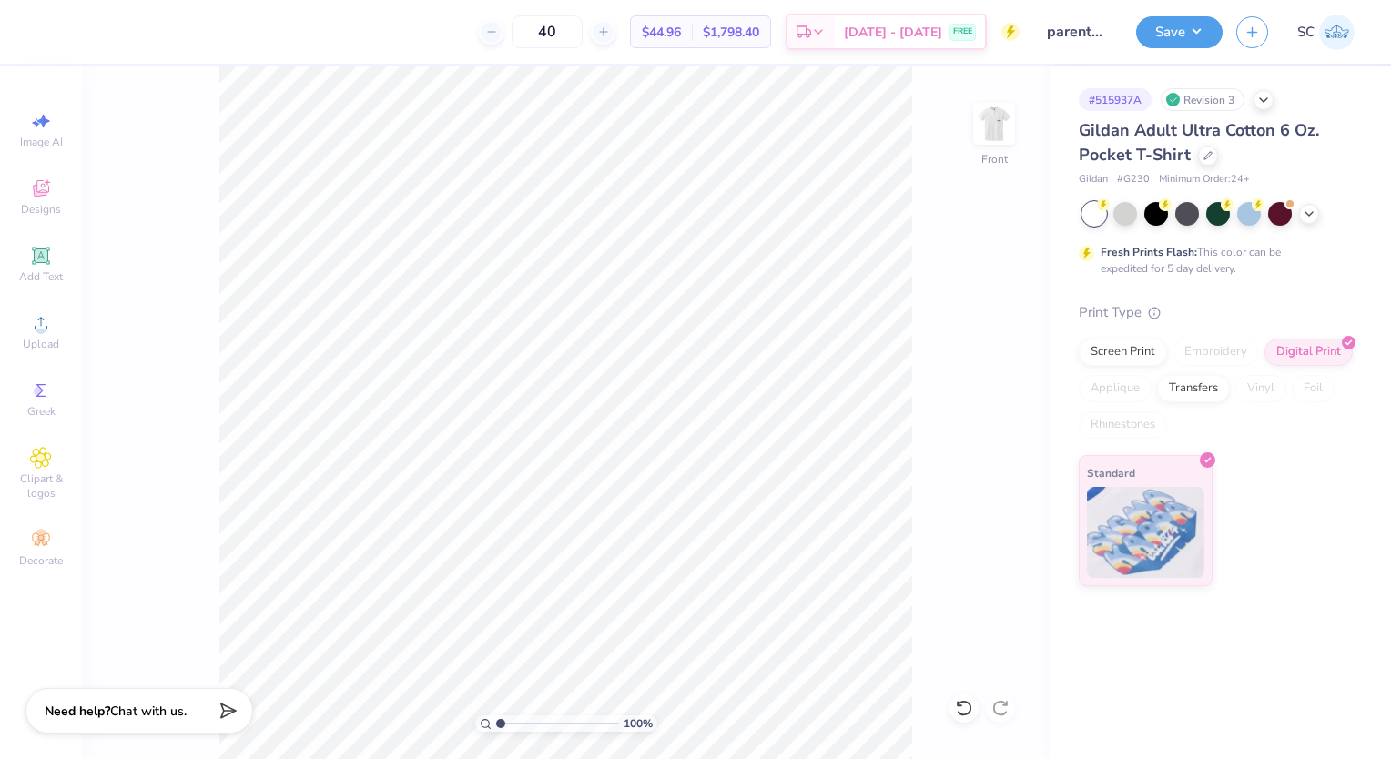
click at [187, 703] on span "Chat with us." at bounding box center [148, 711] width 76 height 17
click at [178, 720] on textarea at bounding box center [130, 719] width 185 height 25
type textarea "i"
type textarea "x"
type textarea "is"
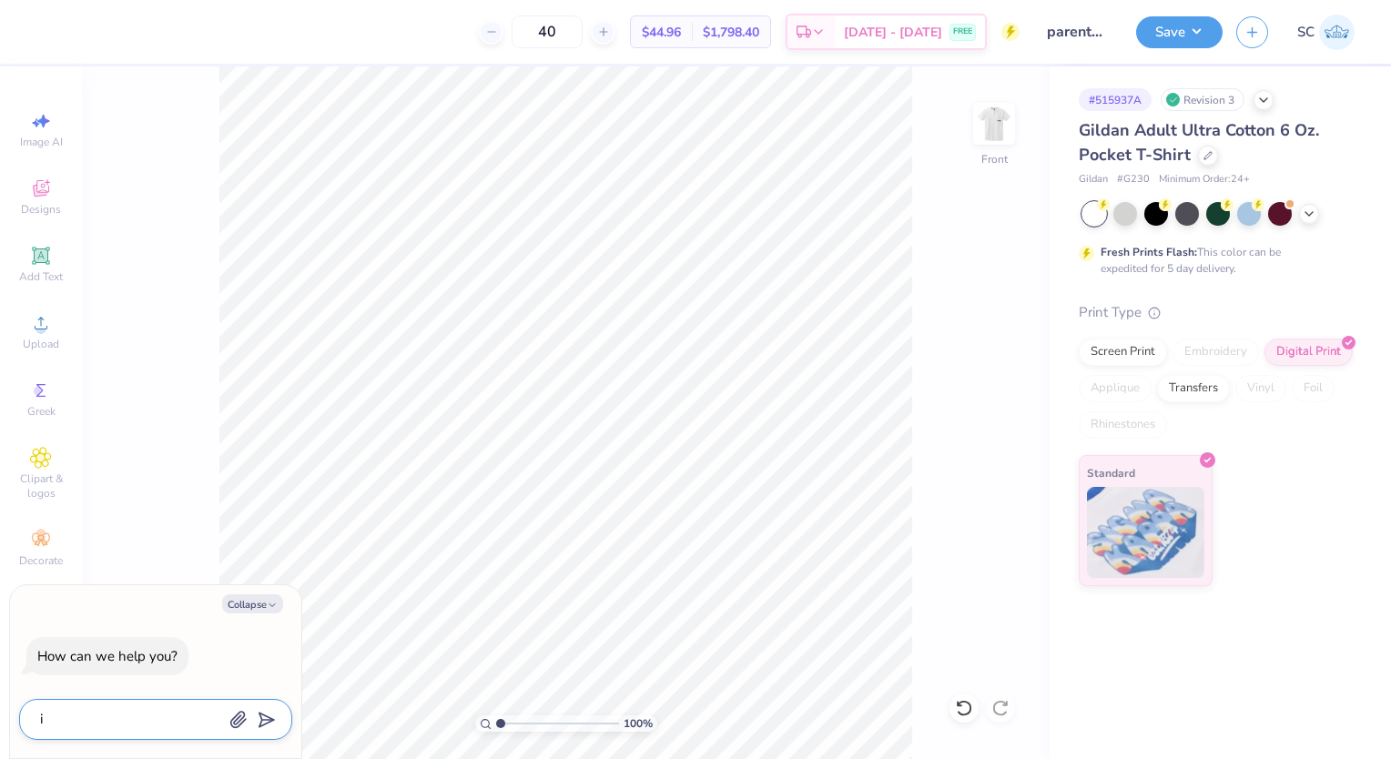
type textarea "x"
type textarea "is"
type textarea "x"
type textarea "is t"
type textarea "x"
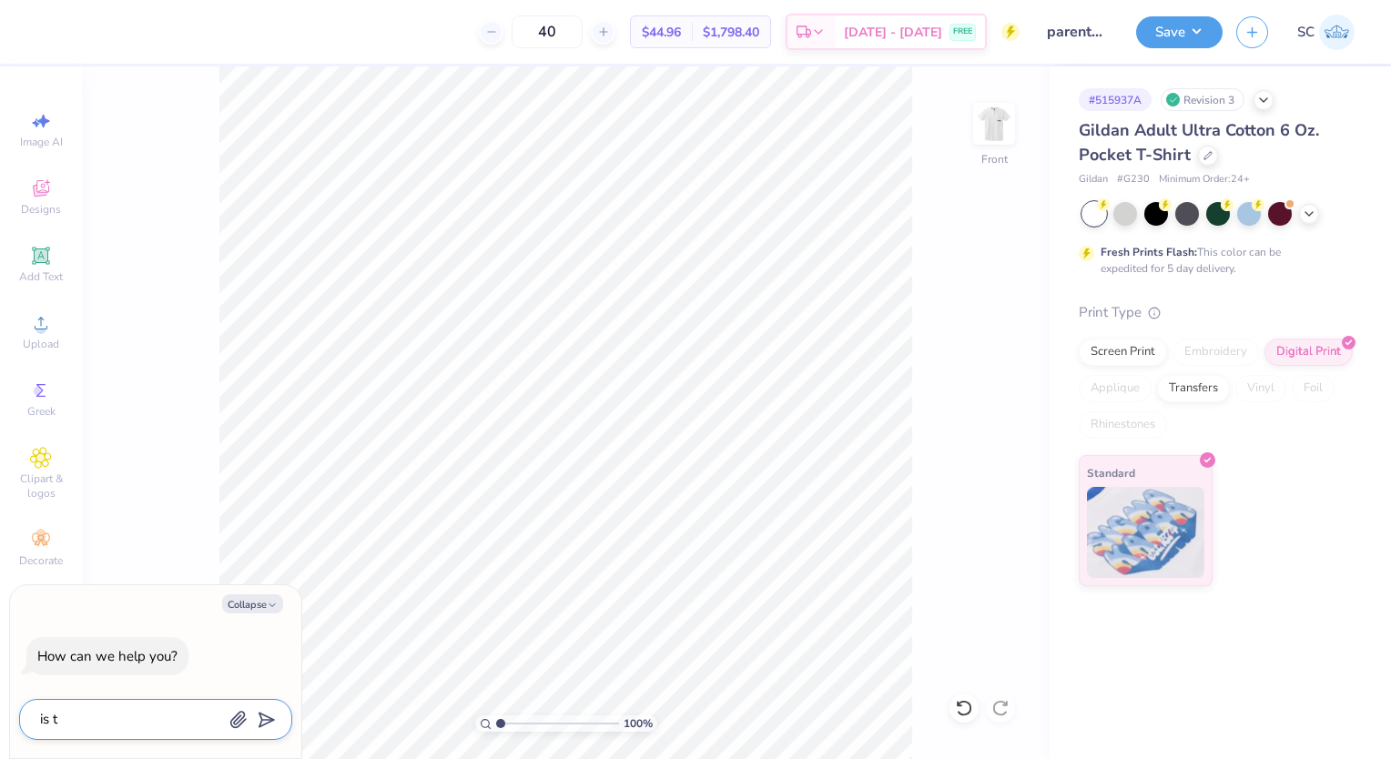
type textarea "is th"
type textarea "x"
type textarea "is the"
type textarea "x"
type textarea "is ther"
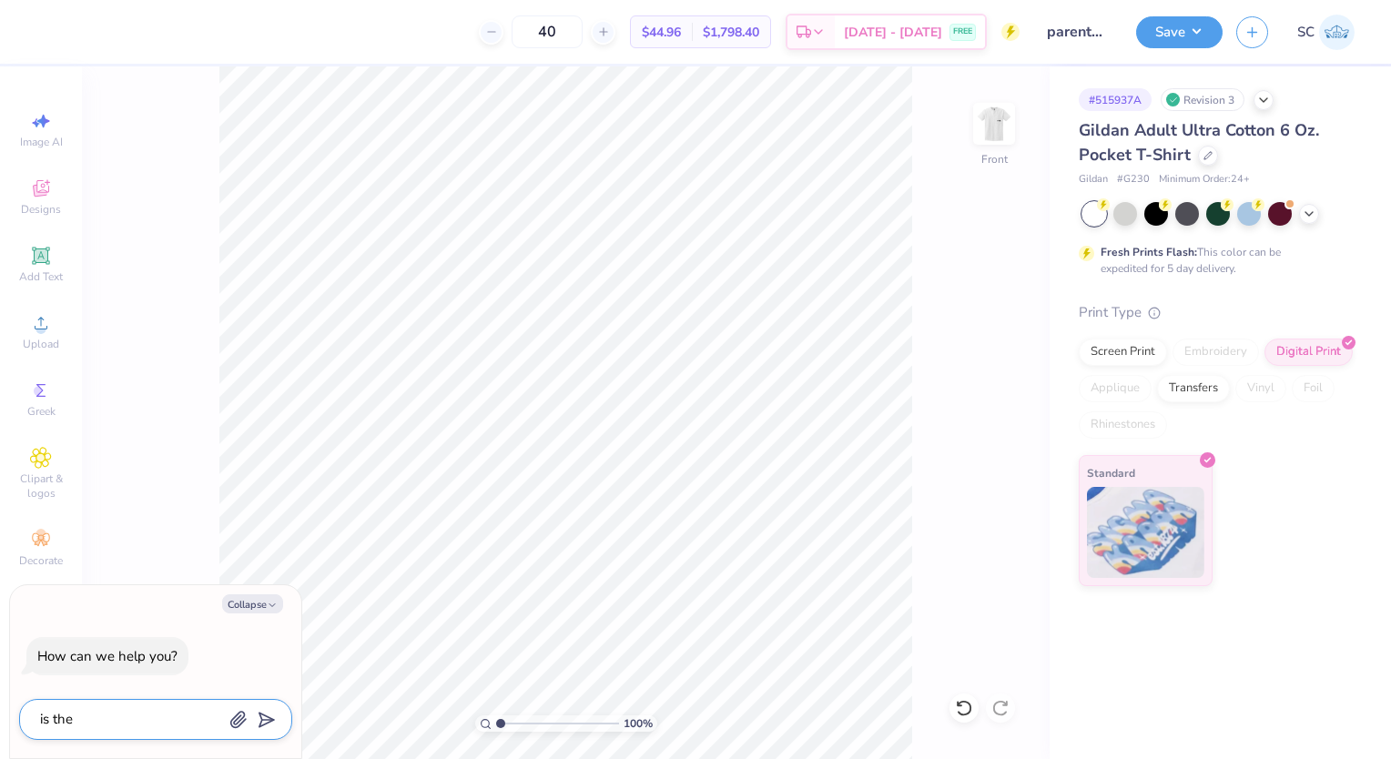
type textarea "x"
type textarea "is there"
type textarea "x"
type textarea "is there"
type textarea "x"
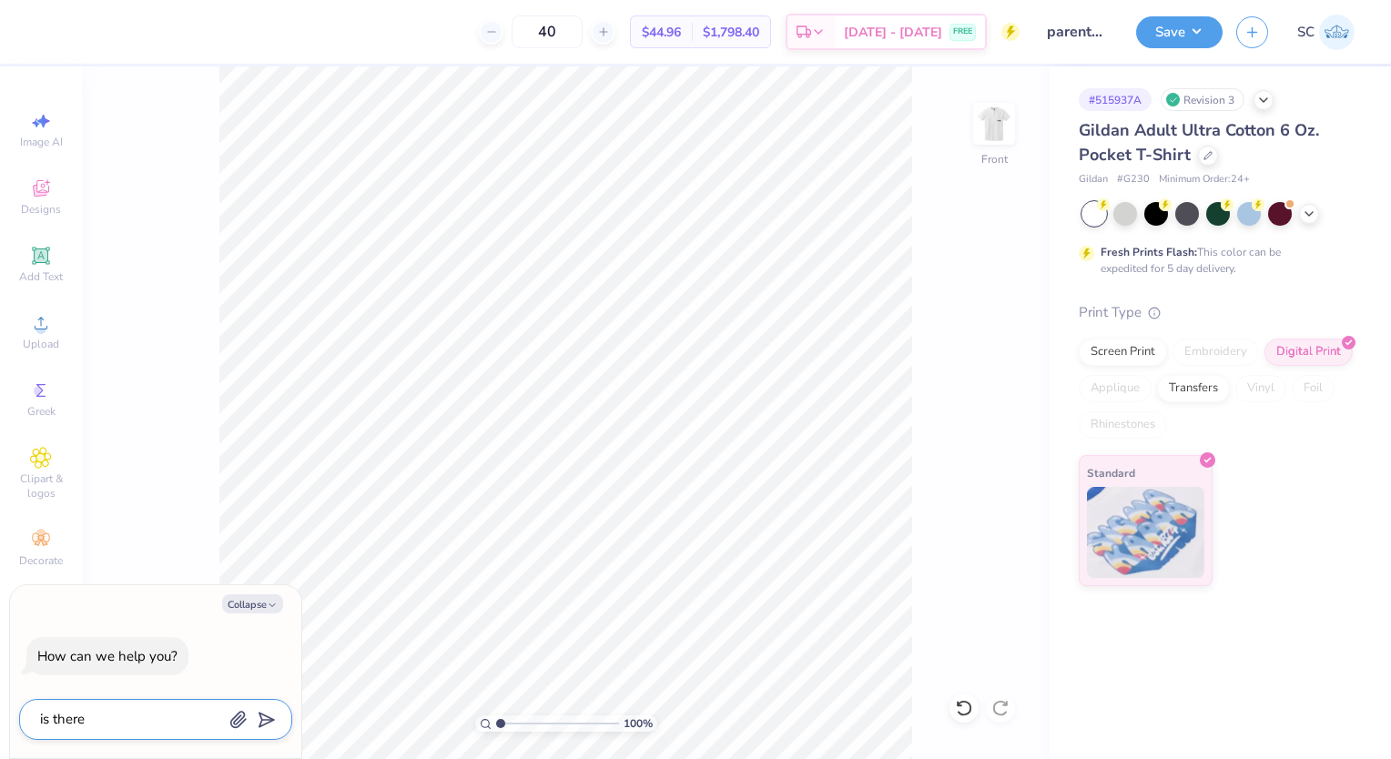
type textarea "is there a"
type textarea "x"
type textarea "is there a"
type textarea "x"
type textarea "is there a a"
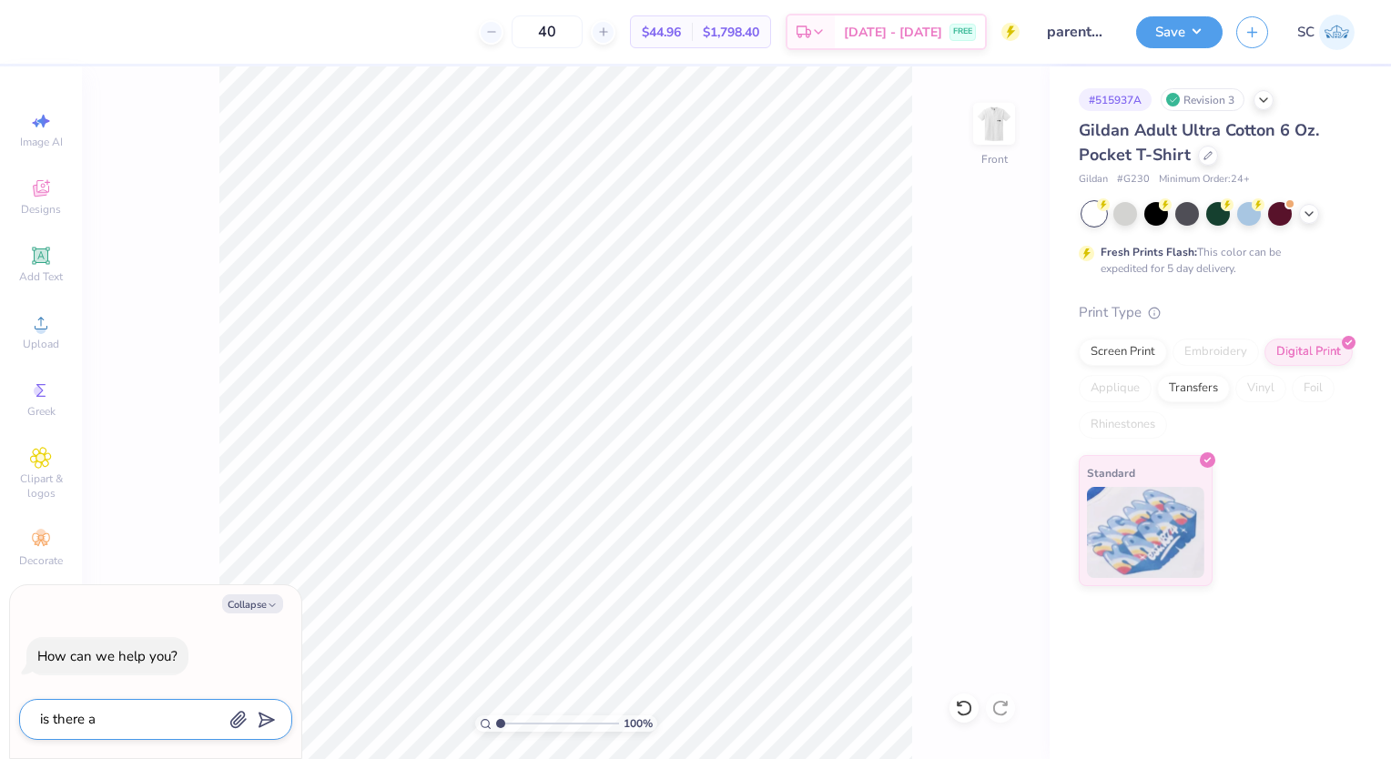
type textarea "x"
type textarea "is there a ay"
type textarea "x"
type textarea "is there a a"
type textarea "x"
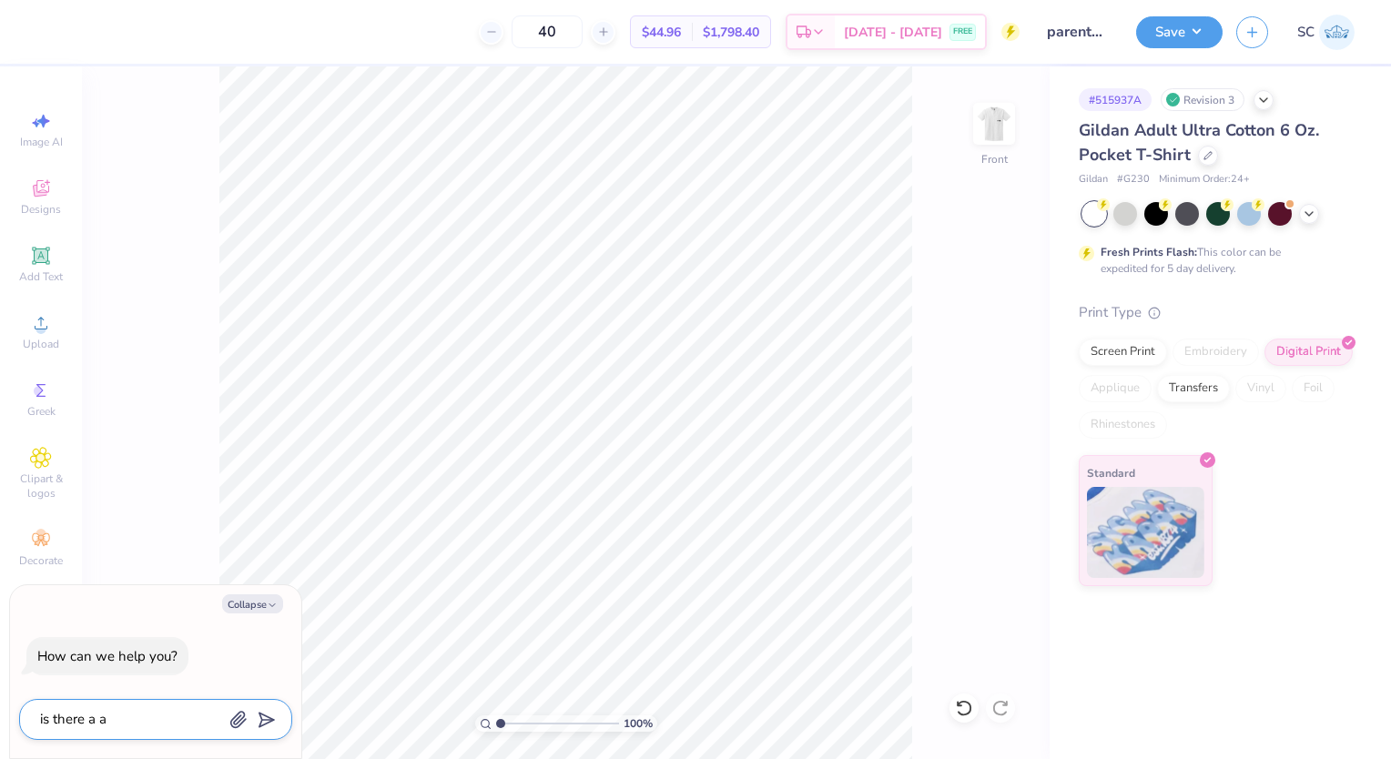
type textarea "is there a"
type textarea "x"
type textarea "is there a w"
type textarea "x"
type textarea "is there a wa"
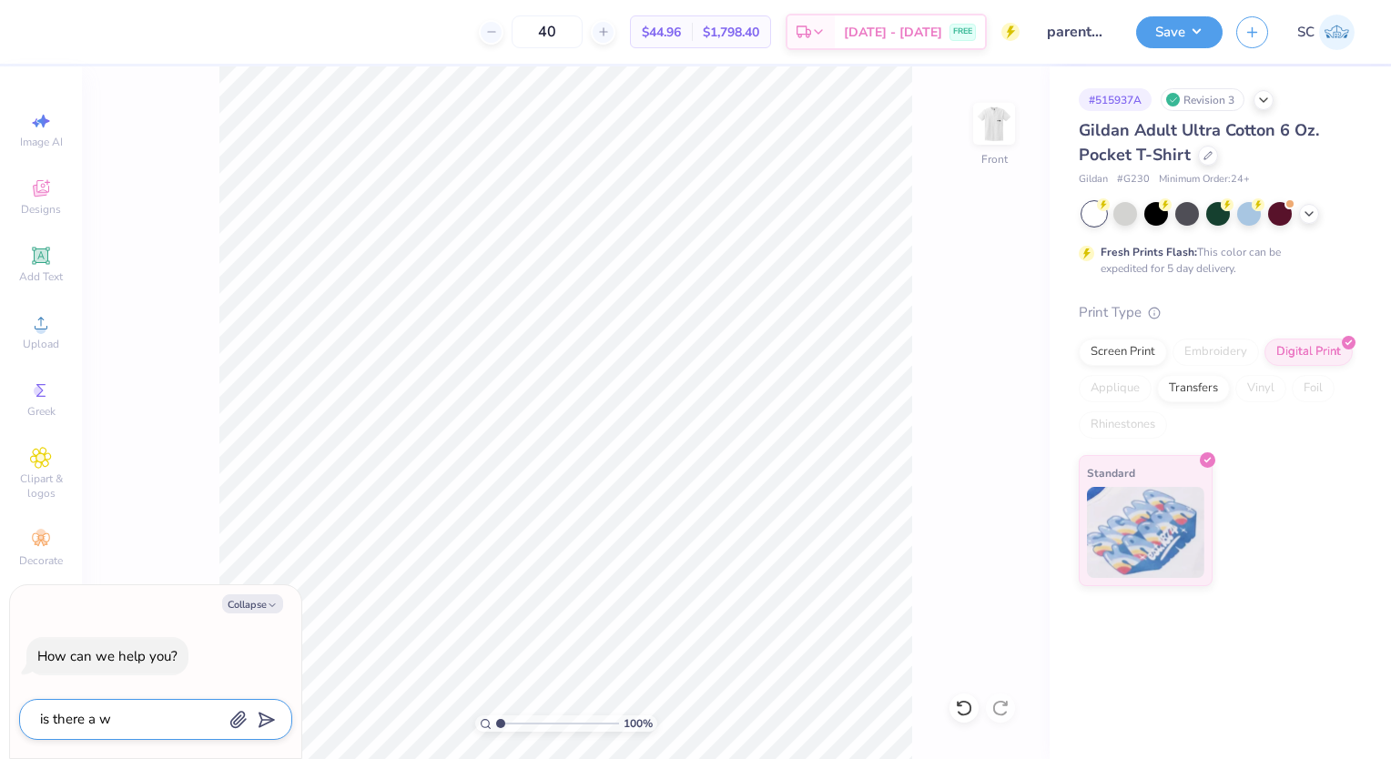
type textarea "x"
type textarea "is there a way"
type textarea "x"
type textarea "is there a way"
type textarea "x"
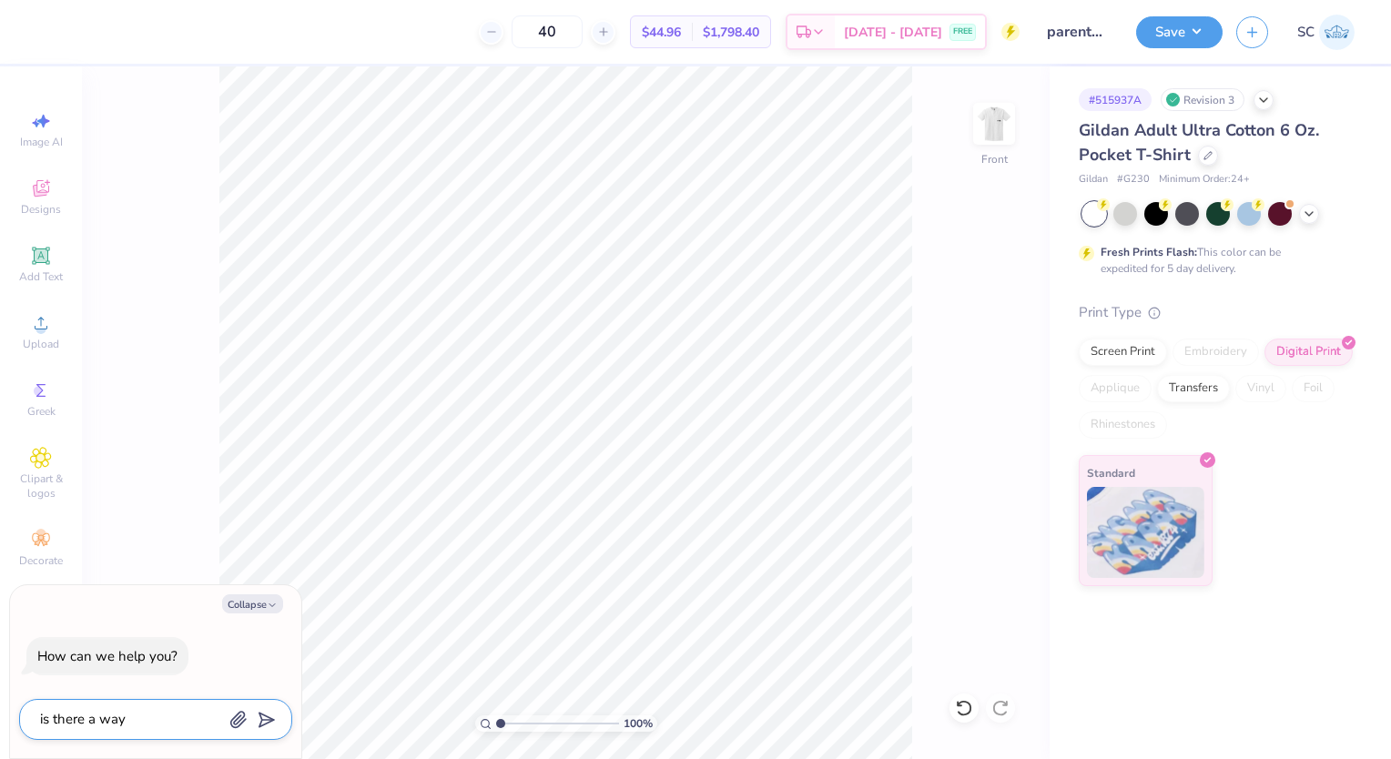
type textarea "is there a way t"
type textarea "x"
type textarea "is there a way to"
type textarea "x"
type textarea "is there a way to"
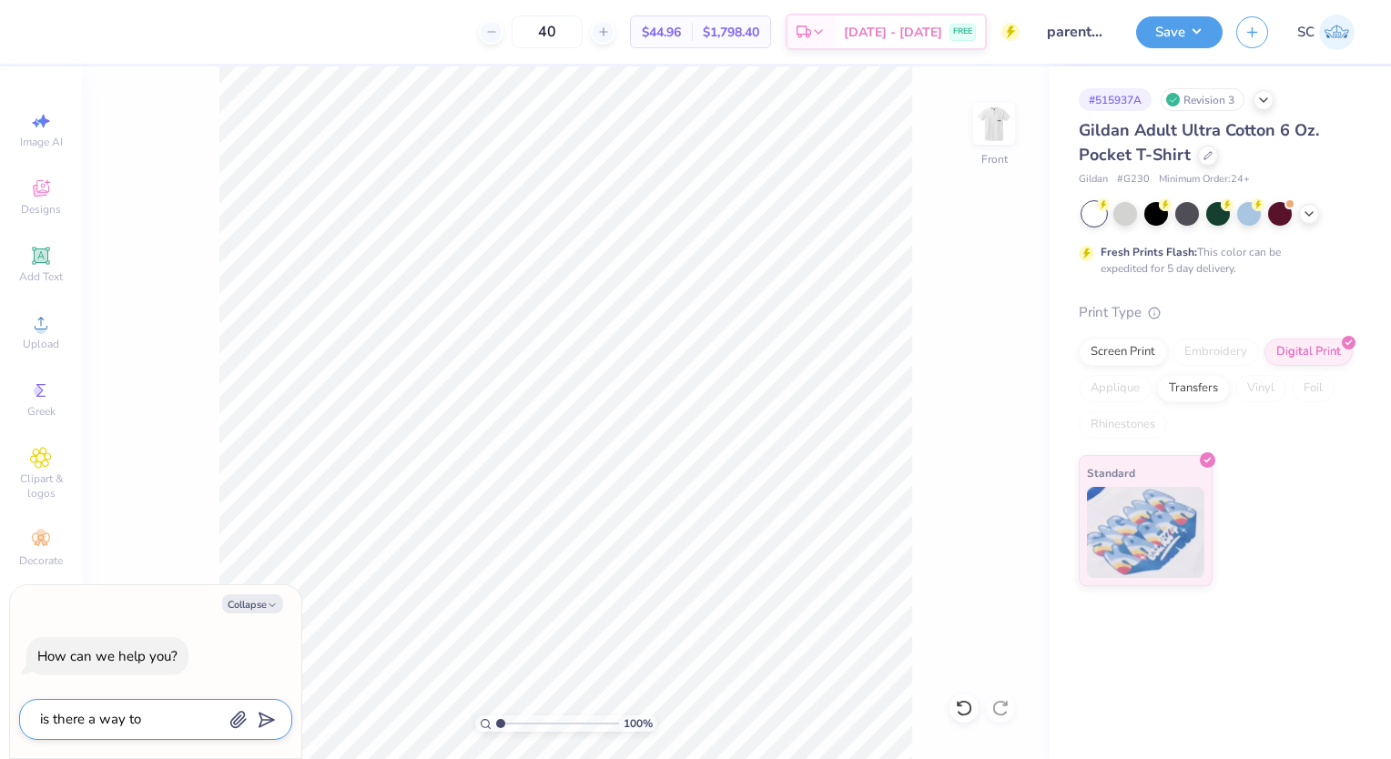
type textarea "x"
type textarea "is there a way to a"
type textarea "x"
type textarea "is there a way to"
type textarea "x"
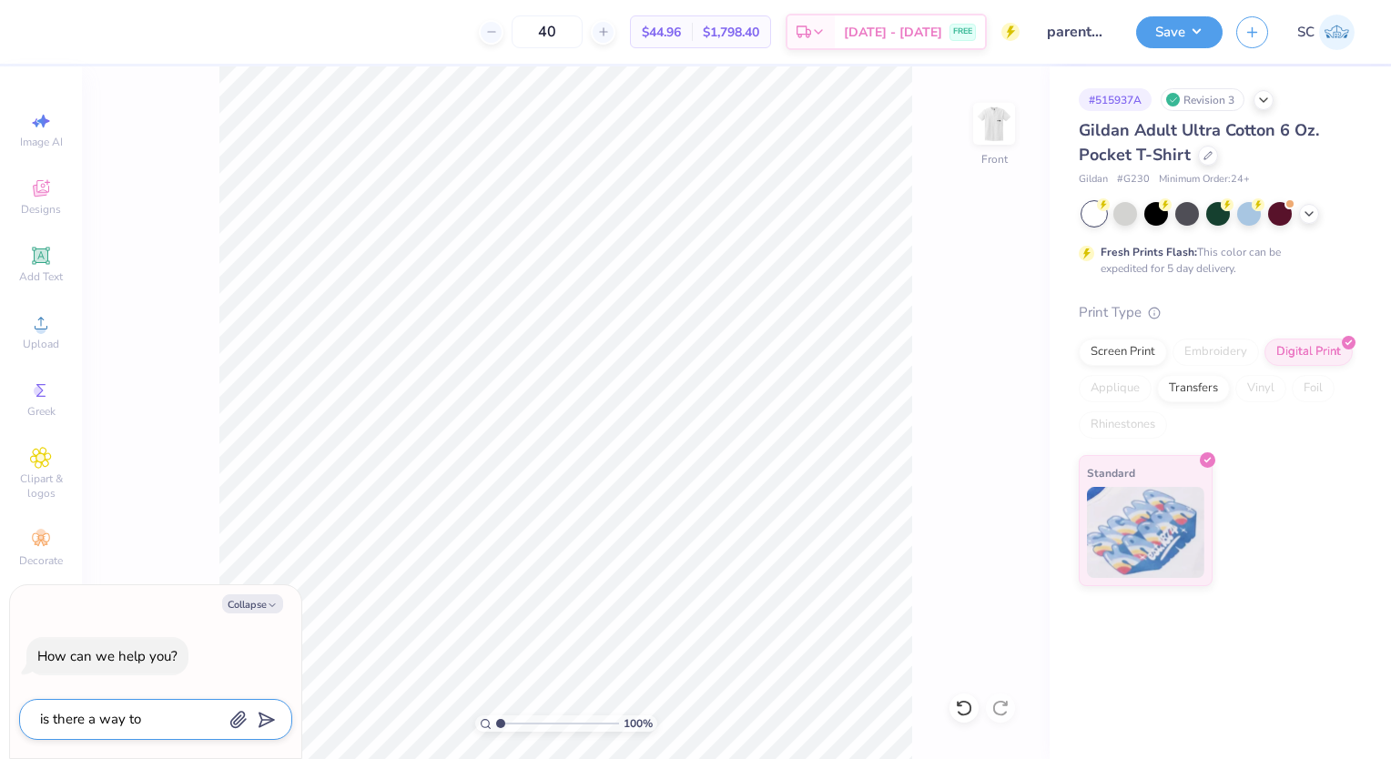
type textarea "is there a way to m"
type textarea "x"
type textarea "is there a way to ma"
type textarea "x"
type textarea "is there a way to make"
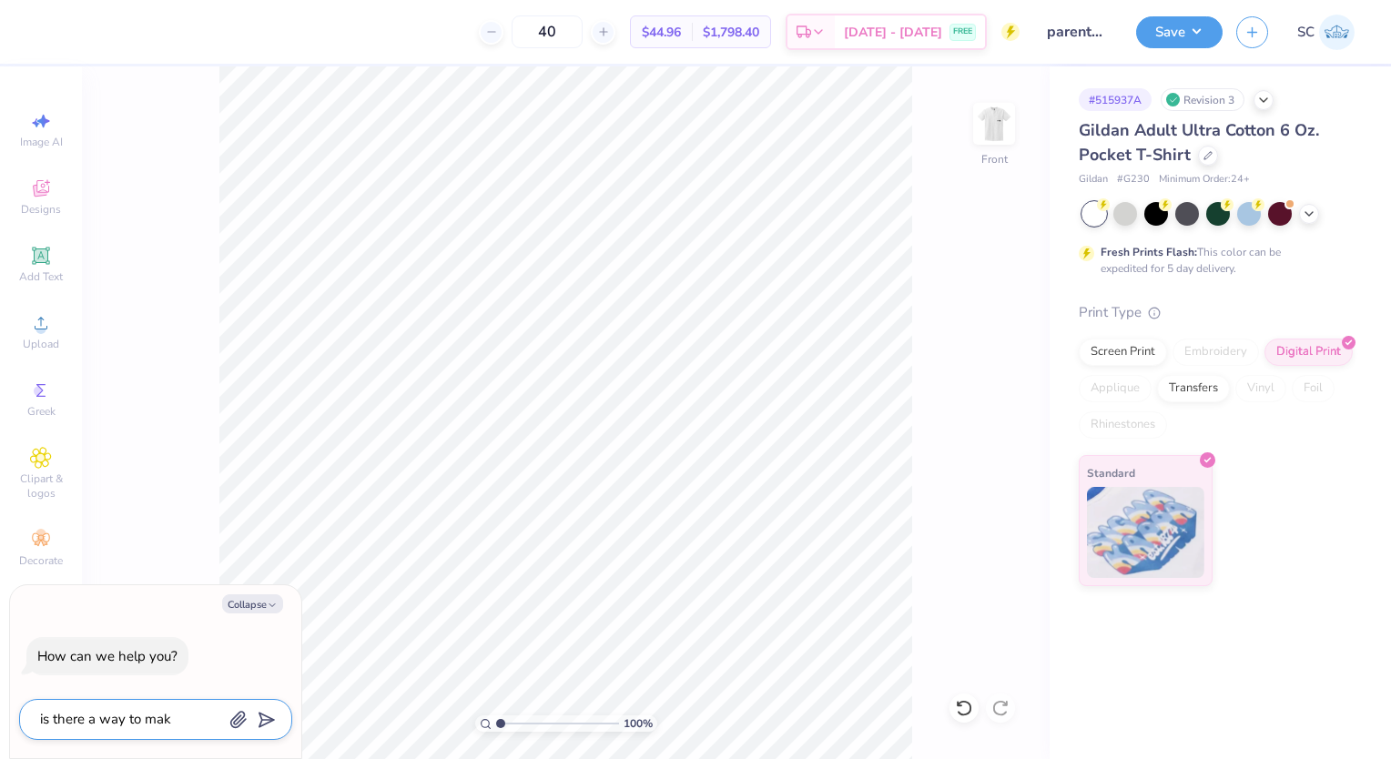
type textarea "x"
type textarea "is there a way to make"
type textarea "x"
type textarea "is there a way to make t"
type textarea "x"
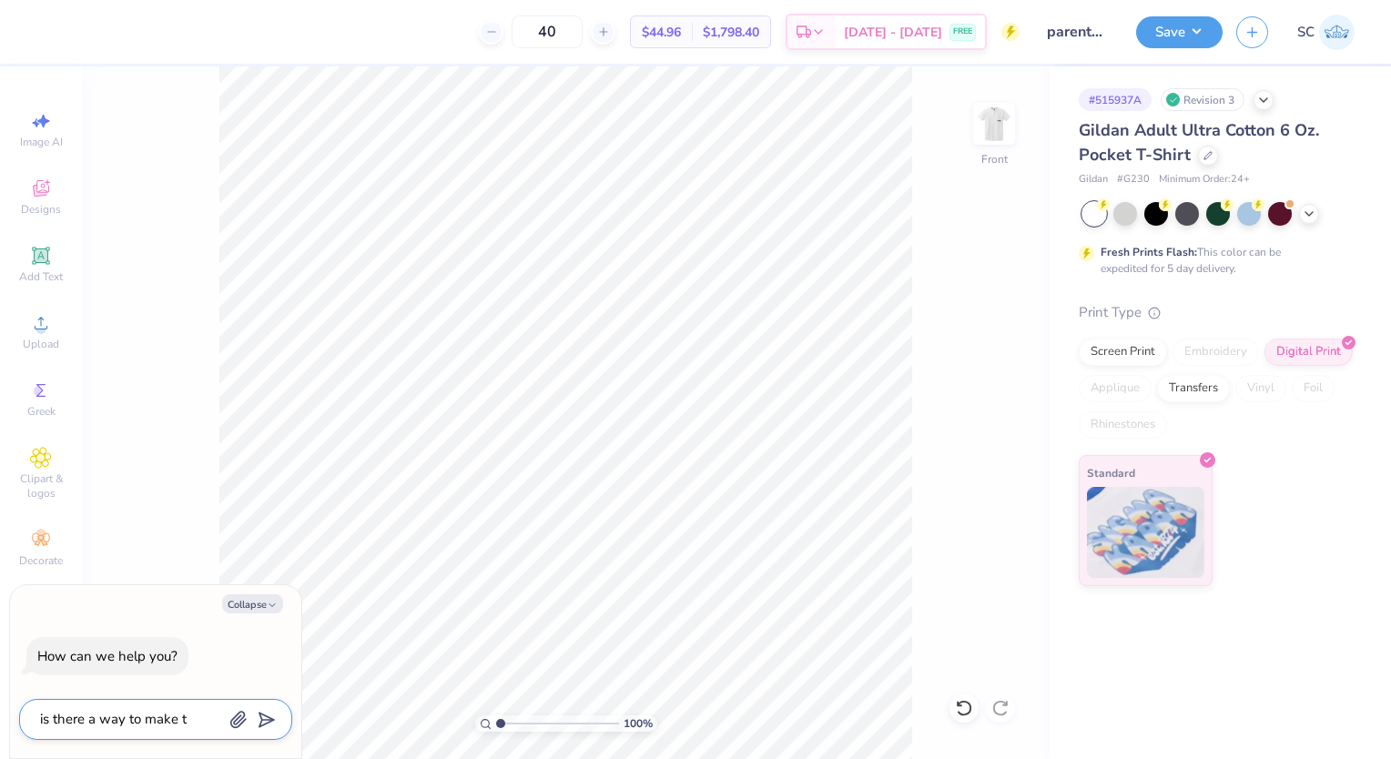
type textarea "is there a way to make th"
type textarea "x"
type textarea "is there a way to make thi"
type textarea "x"
type textarea "is there a way to make this"
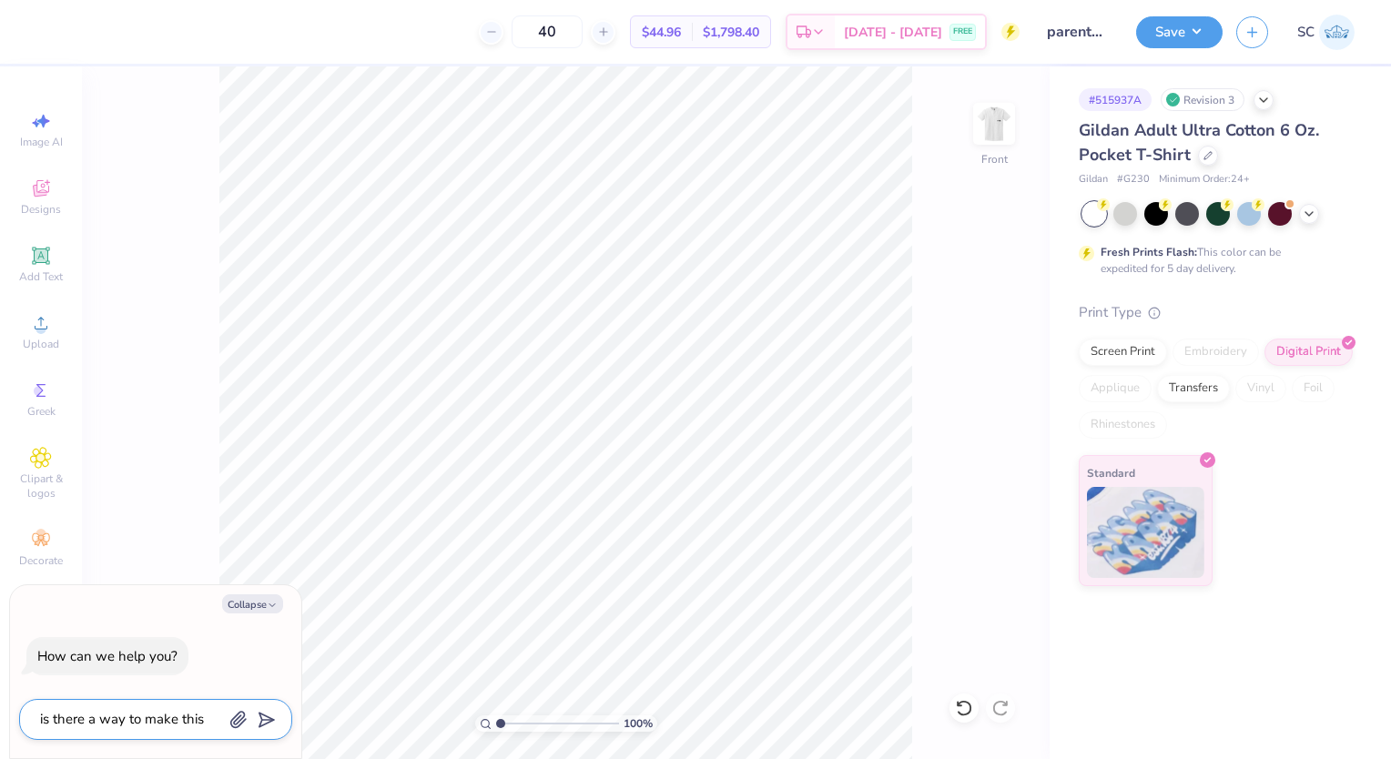
type textarea "x"
type textarea "is there a way to make this"
type textarea "x"
type textarea "is there a way to make this c"
type textarea "x"
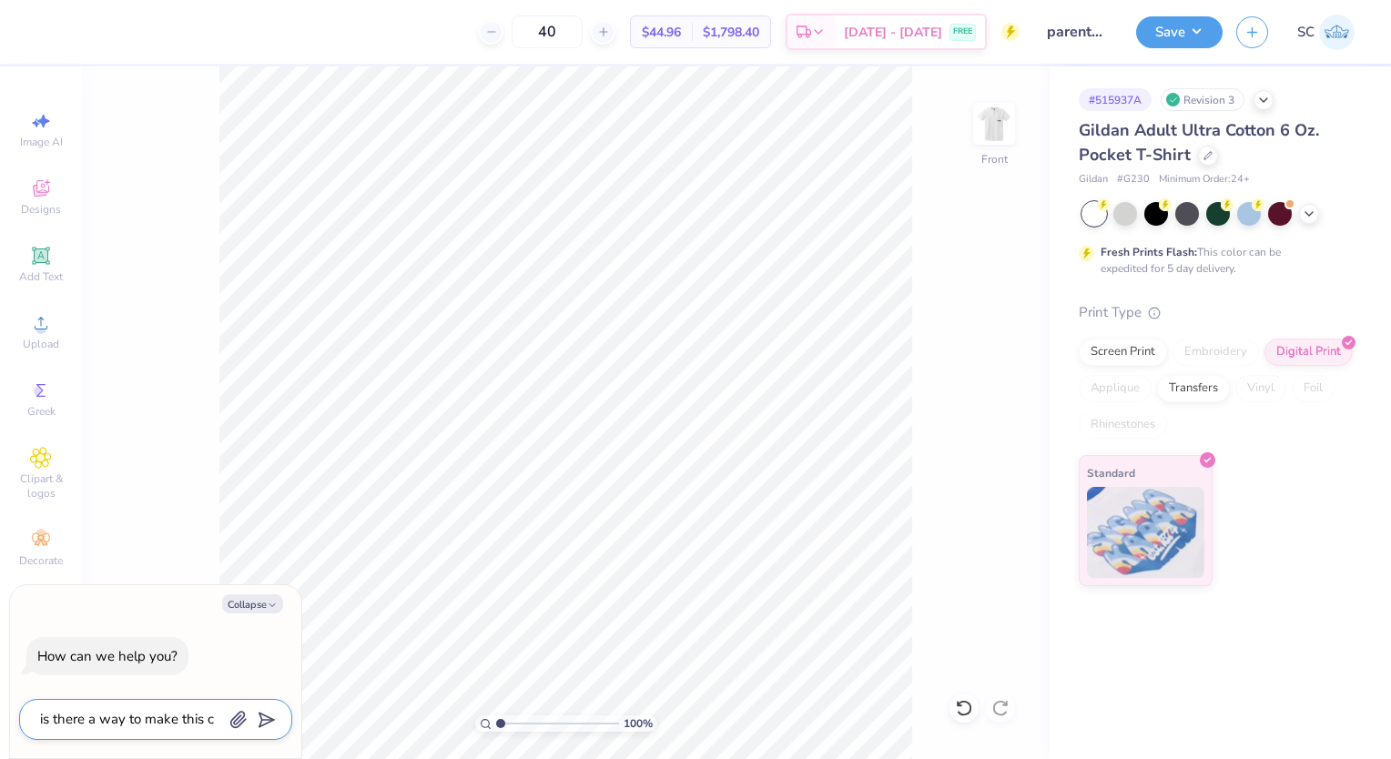
type textarea "is there a way to make this ch"
type textarea "x"
type textarea "is there a way to make this che"
type textarea "x"
type textarea "is there a way to make this chea"
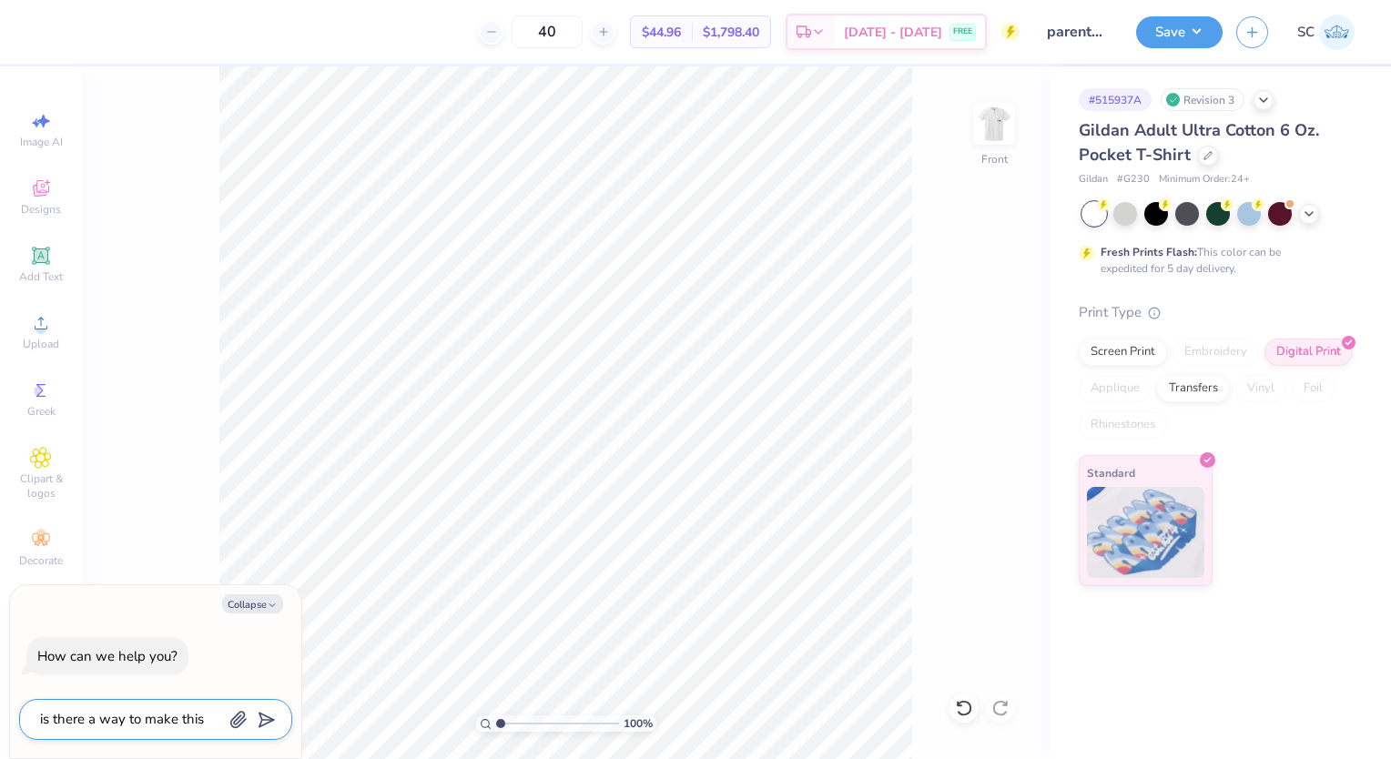
type textarea "x"
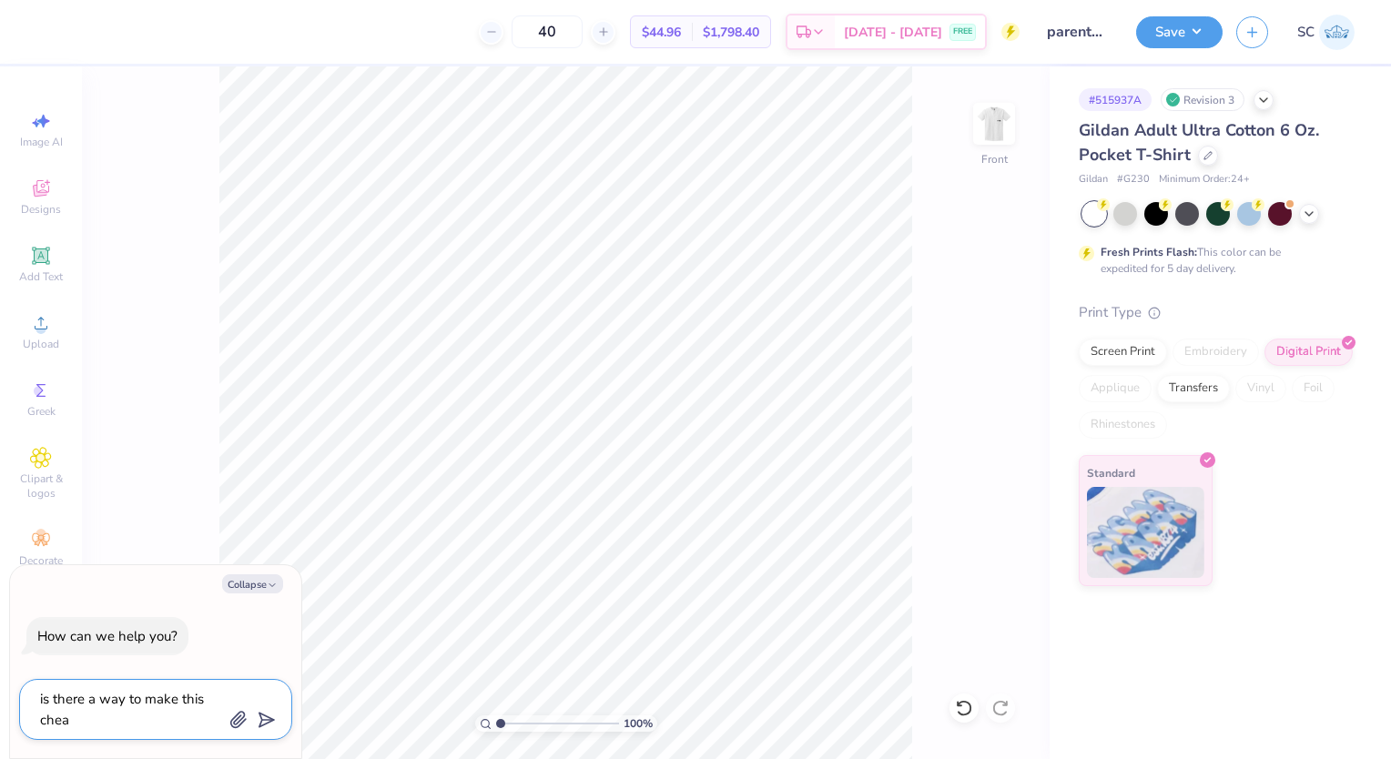
type textarea "is there a way to make this cheap"
type textarea "x"
type textarea "is there a way to make this cheape"
type textarea "x"
type textarea "is there a way to make this cheaper"
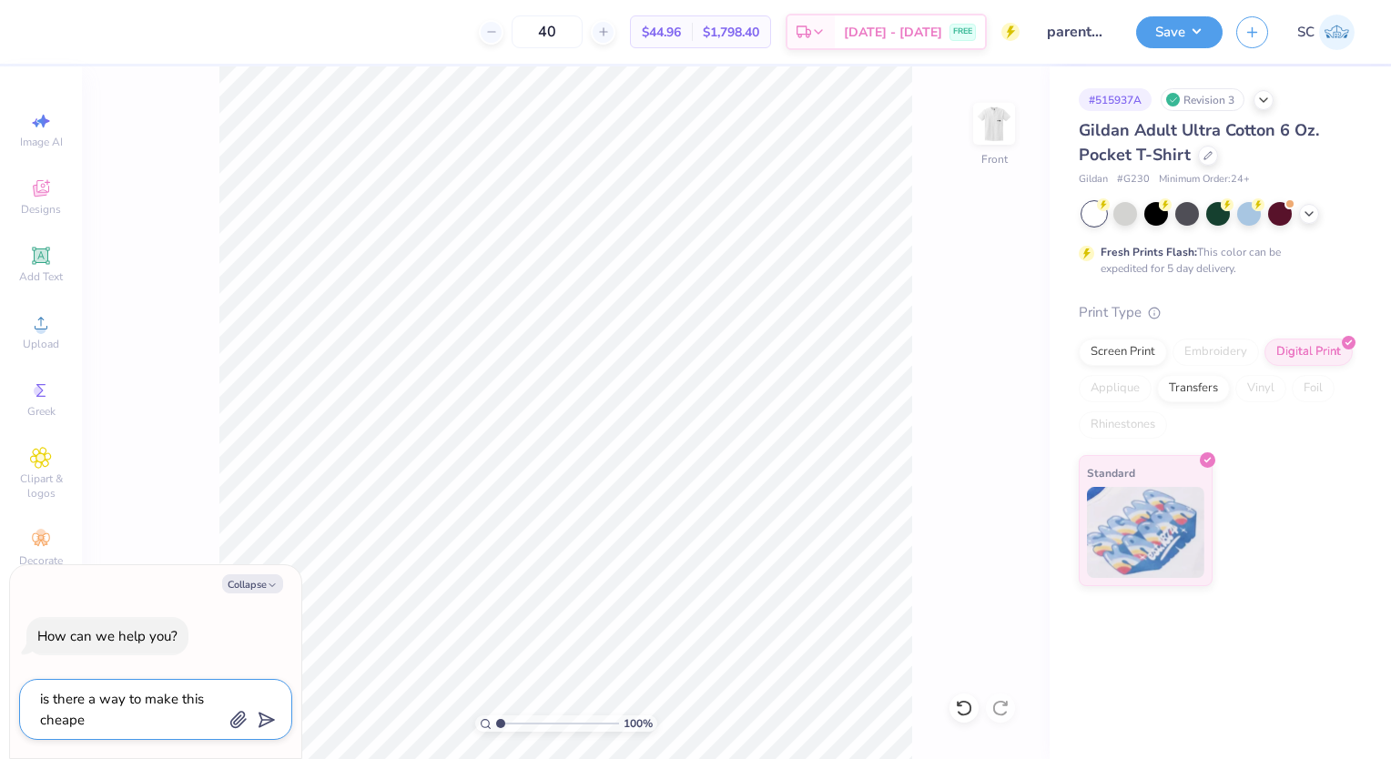
type textarea "x"
type textarea "is there a way to make this cheaper?"
type textarea "x"
type textarea "is there a way to make this cheaper?"
type textarea "x"
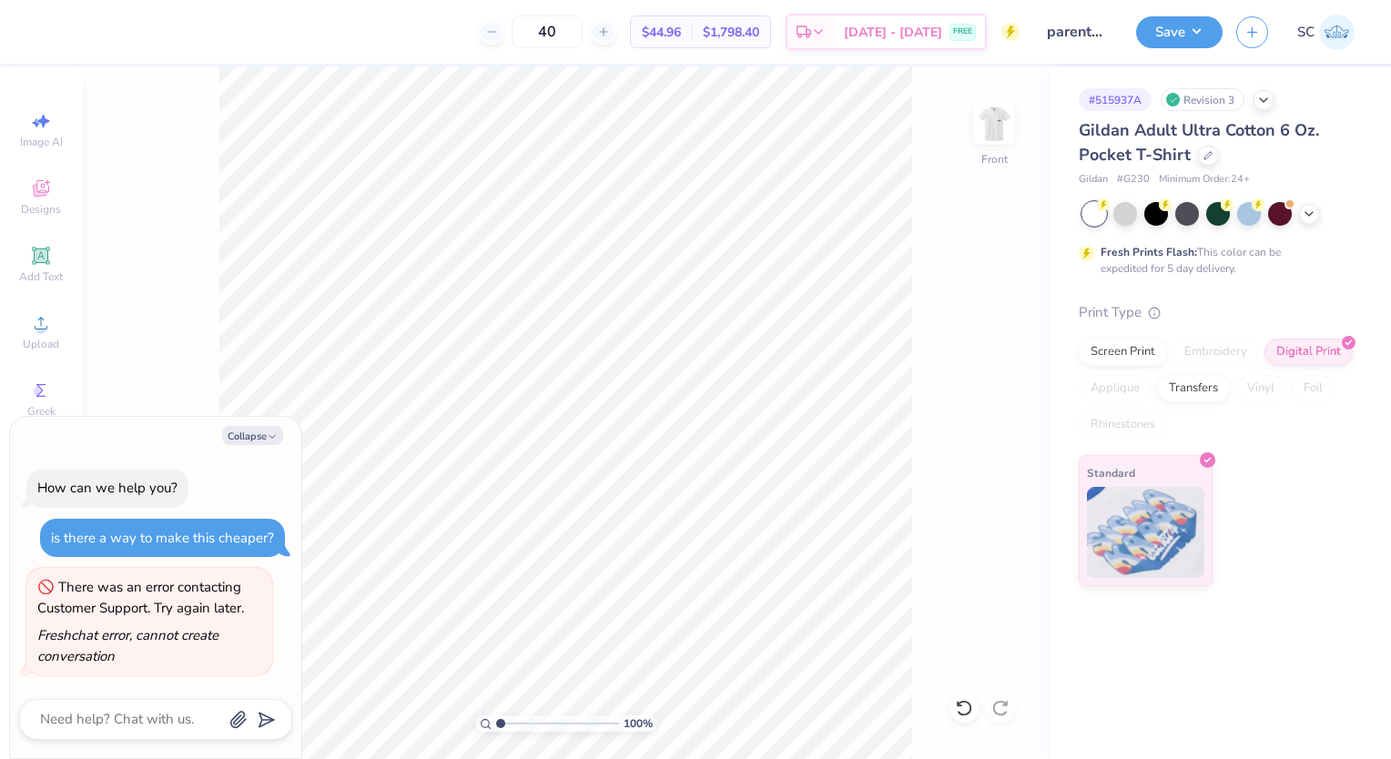
click at [252, 439] on button "Collapse" at bounding box center [252, 435] width 61 height 19
type textarea "x"
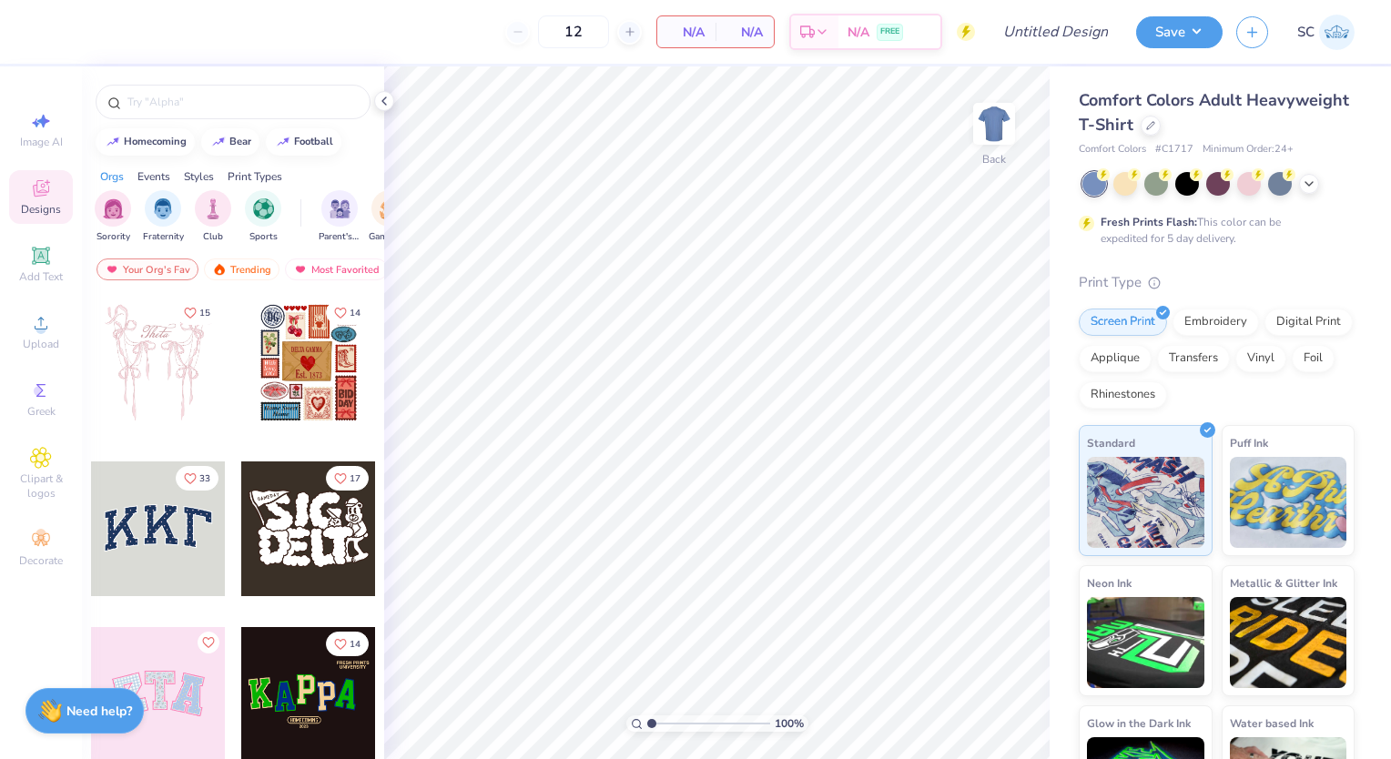
click at [1007, 114] on img at bounding box center [994, 124] width 36 height 36
click at [1314, 181] on icon at bounding box center [1308, 184] width 15 height 15
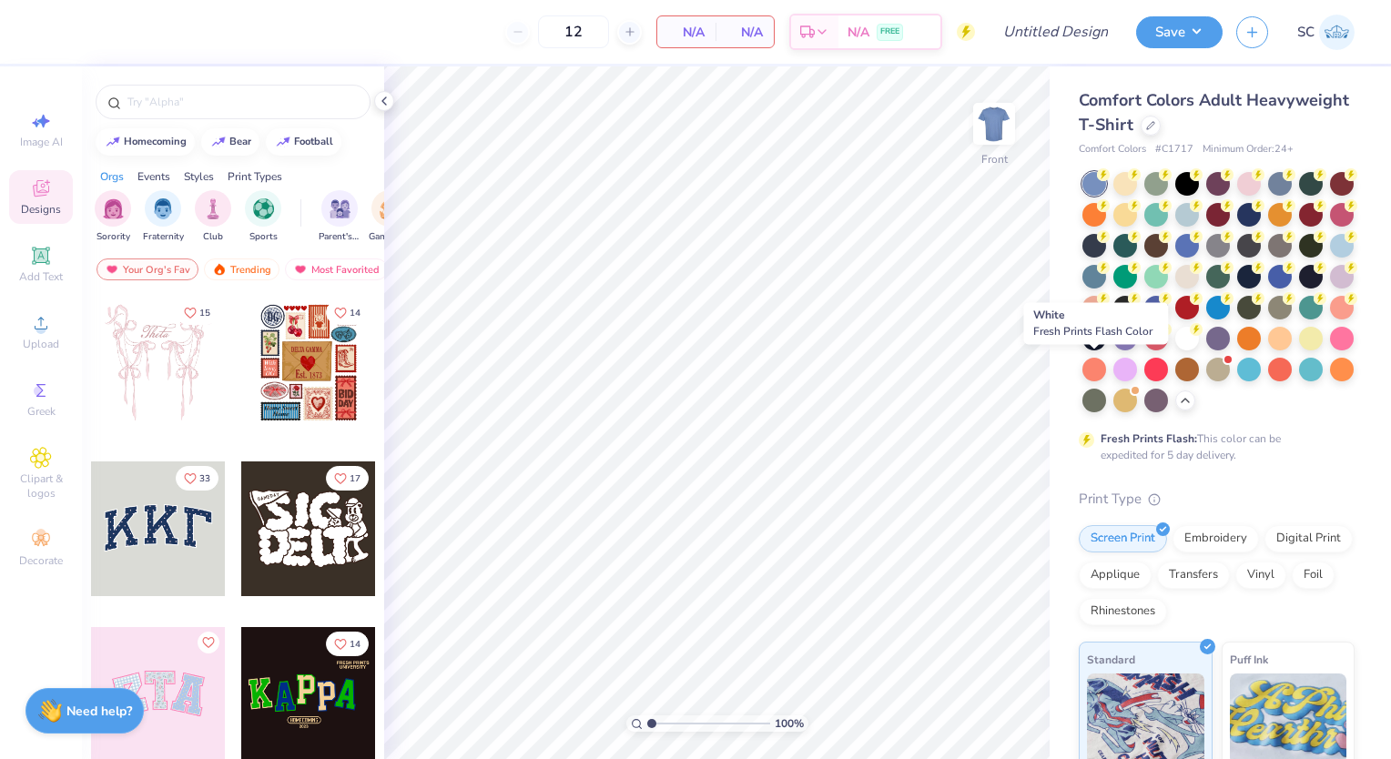
click at [1193, 334] on icon at bounding box center [1196, 329] width 6 height 9
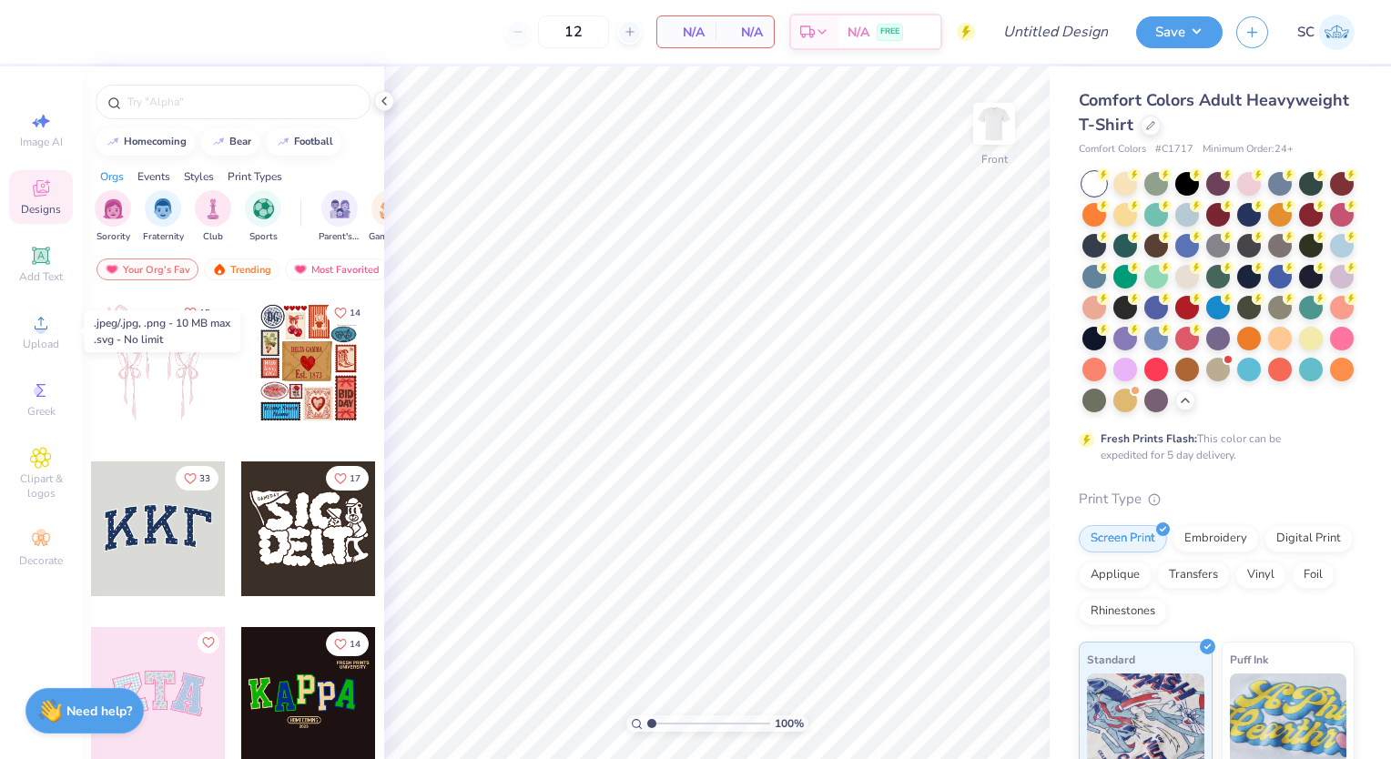
click at [49, 348] on span "Upload" at bounding box center [41, 344] width 36 height 15
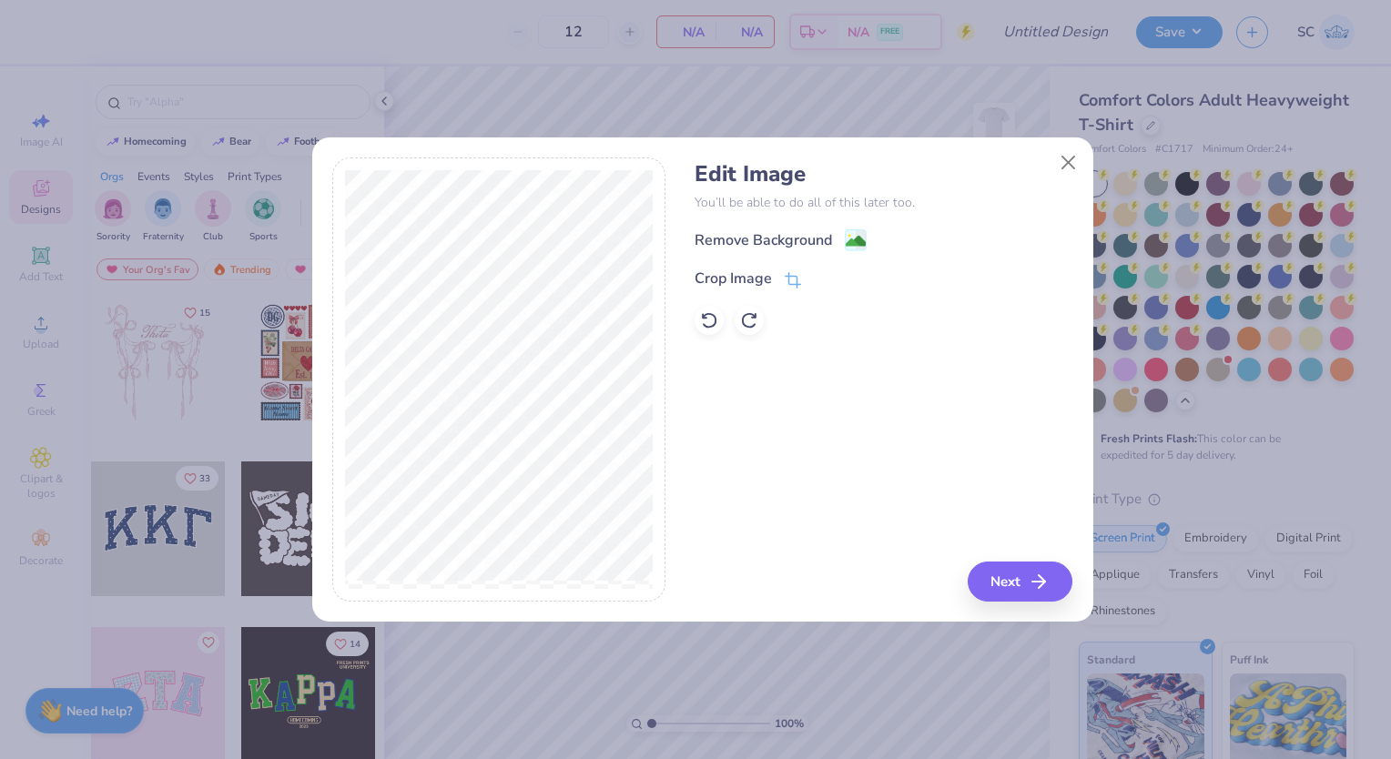
click at [749, 233] on div "Remove Background" at bounding box center [762, 240] width 137 height 22
click at [987, 576] on button "Next" at bounding box center [1019, 581] width 105 height 40
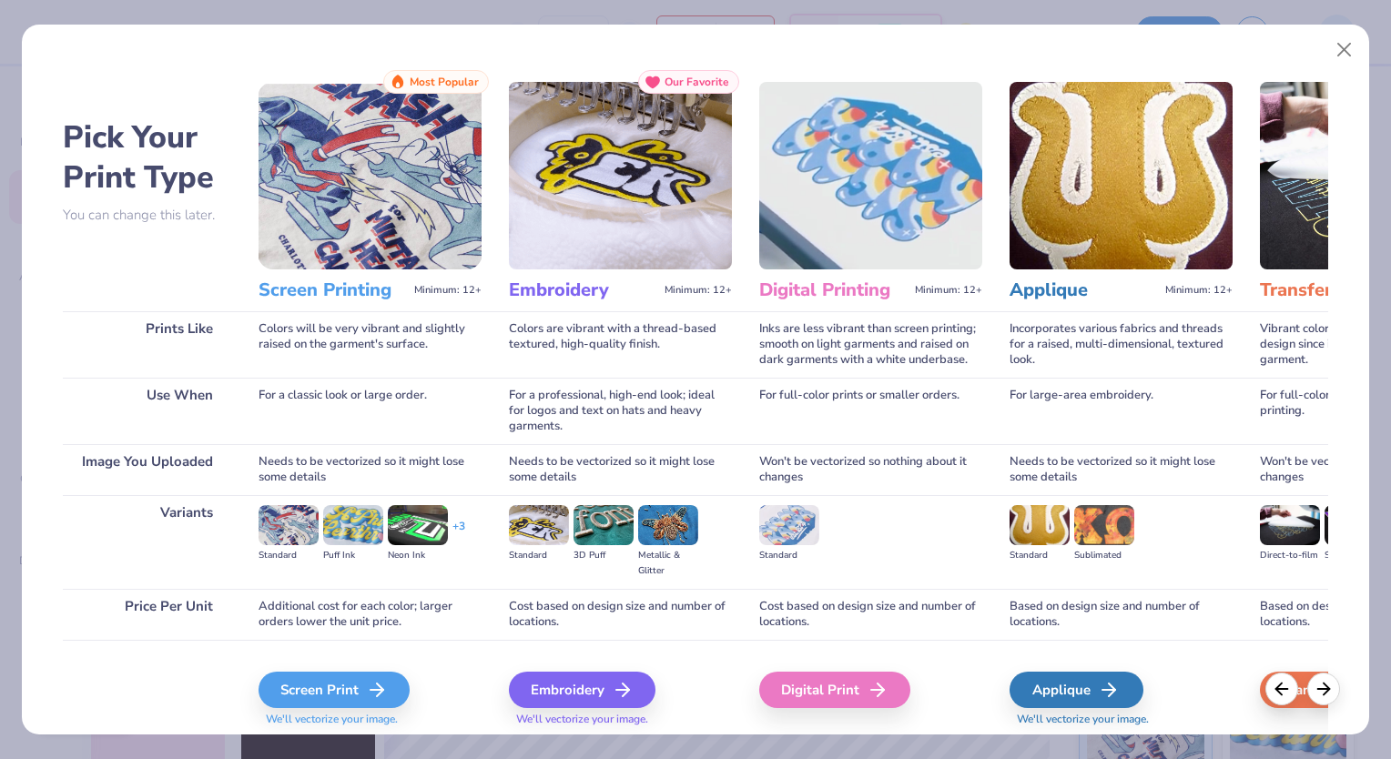
click at [342, 691] on div "Screen Print" at bounding box center [333, 690] width 151 height 36
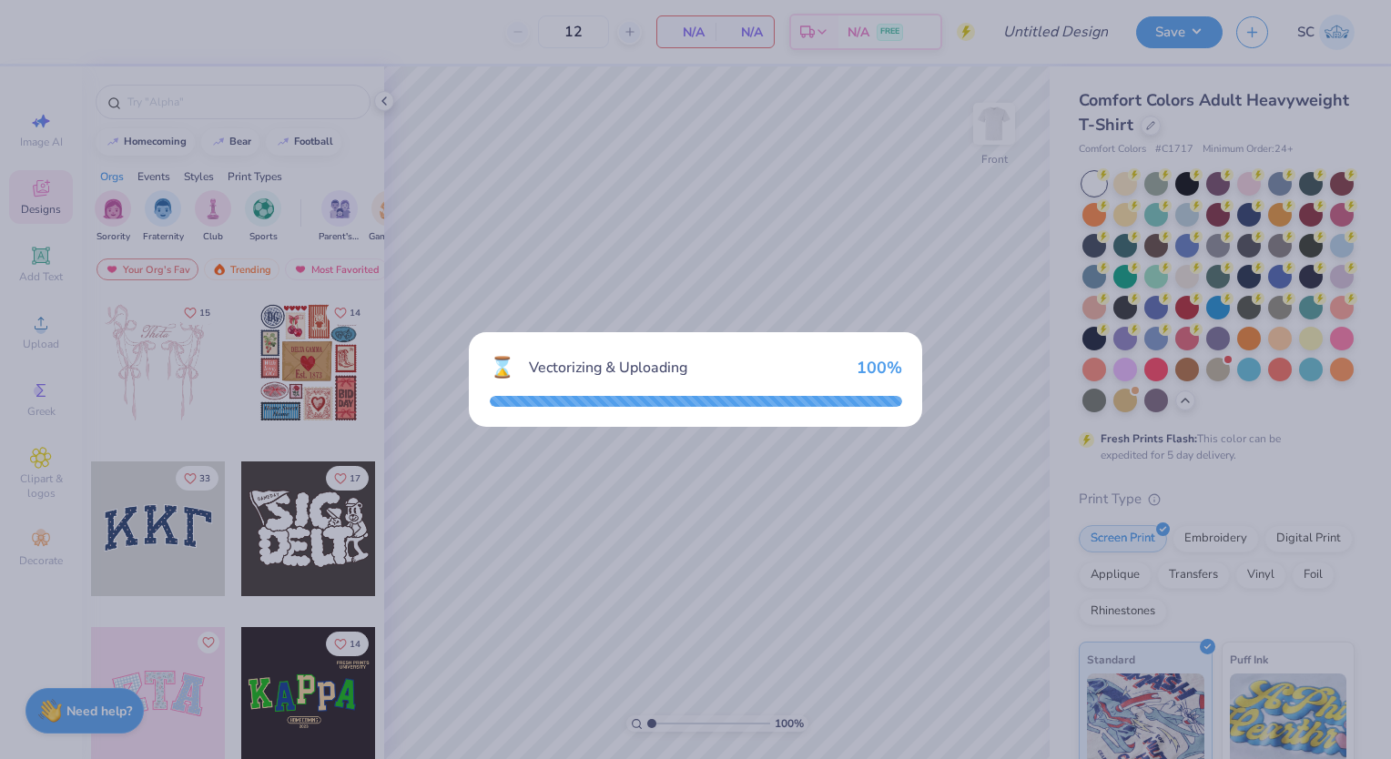
click at [342, 691] on div "⌛ Vectorizing & Uploading 100 %" at bounding box center [695, 379] width 1391 height 759
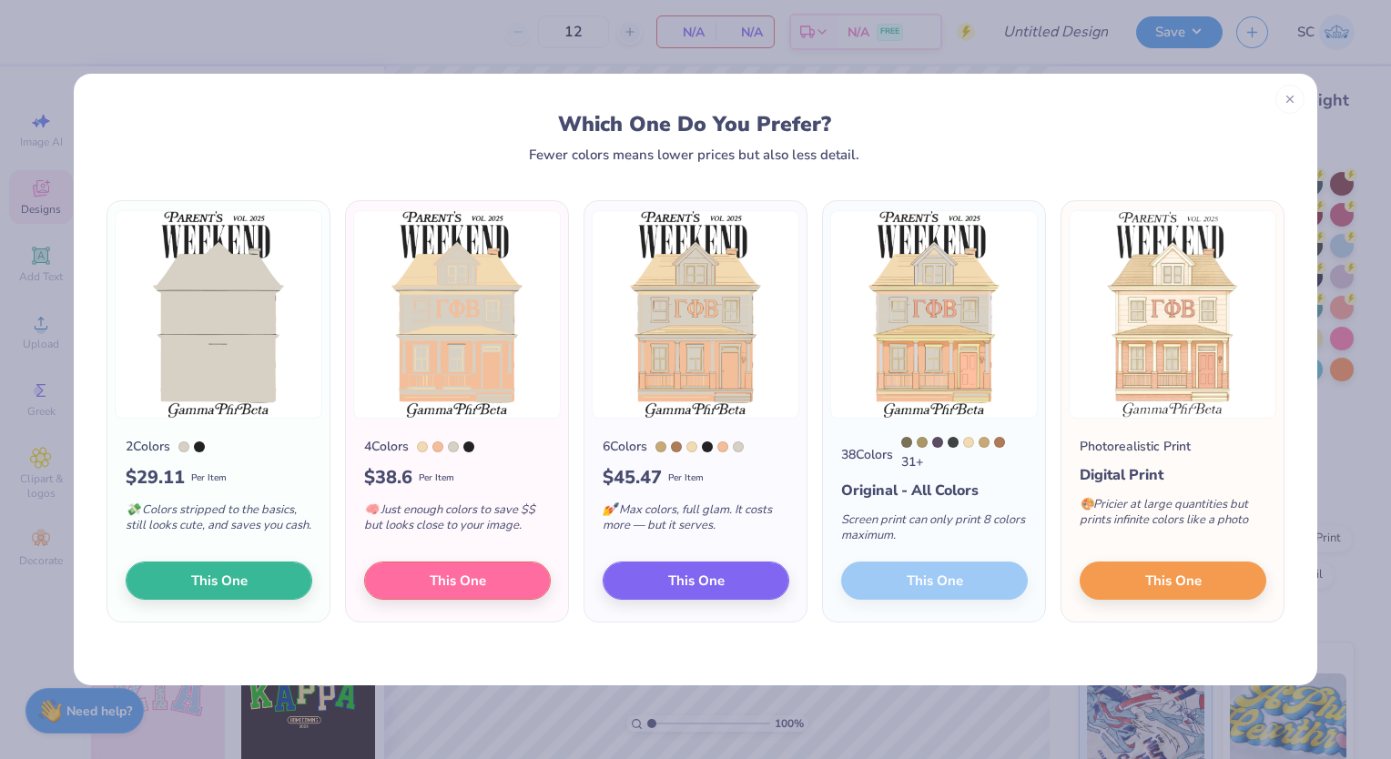
click at [855, 454] on div "38 Colors" at bounding box center [867, 454] width 52 height 19
click at [1148, 591] on span "This One" at bounding box center [1173, 581] width 56 height 21
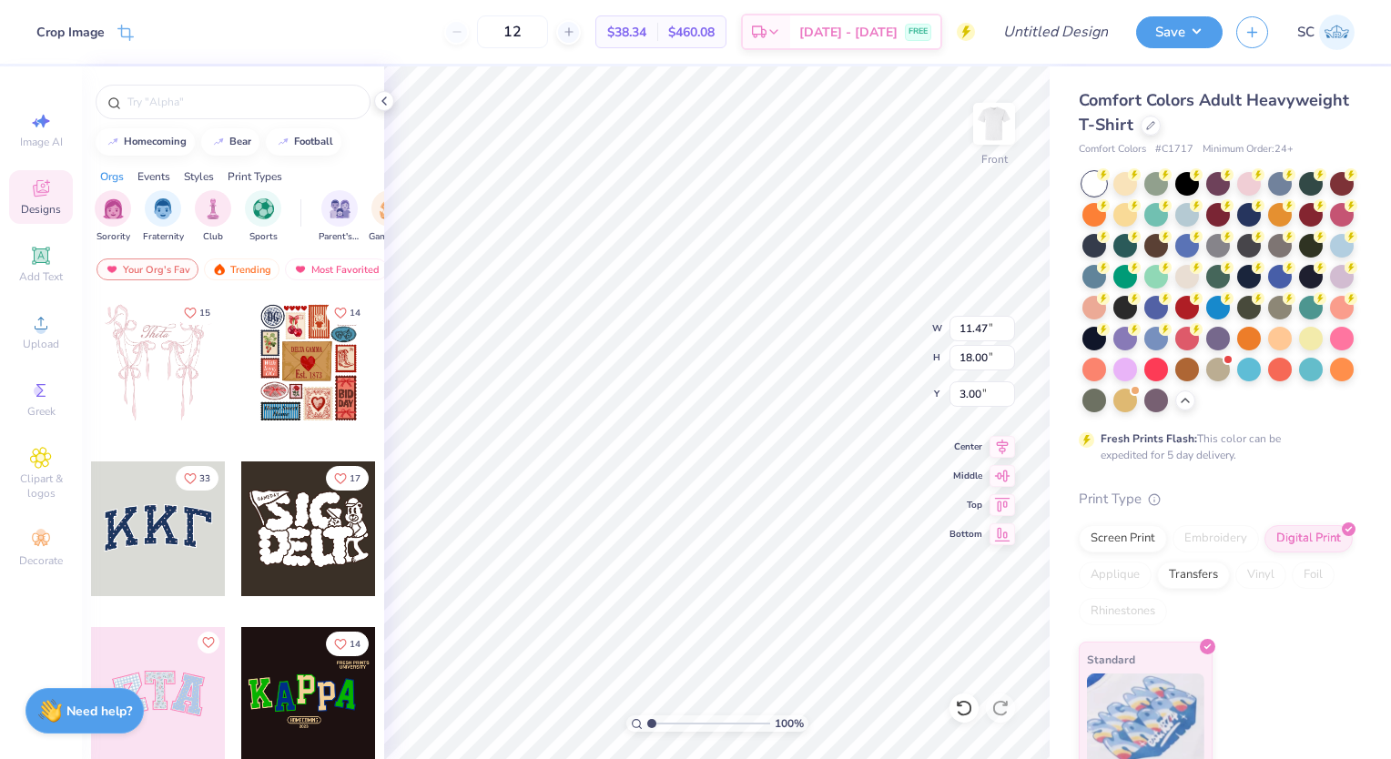
type input "3.00"
click at [993, 126] on img at bounding box center [994, 124] width 36 height 36
click at [49, 471] on span "Clipart & logos" at bounding box center [41, 485] width 64 height 29
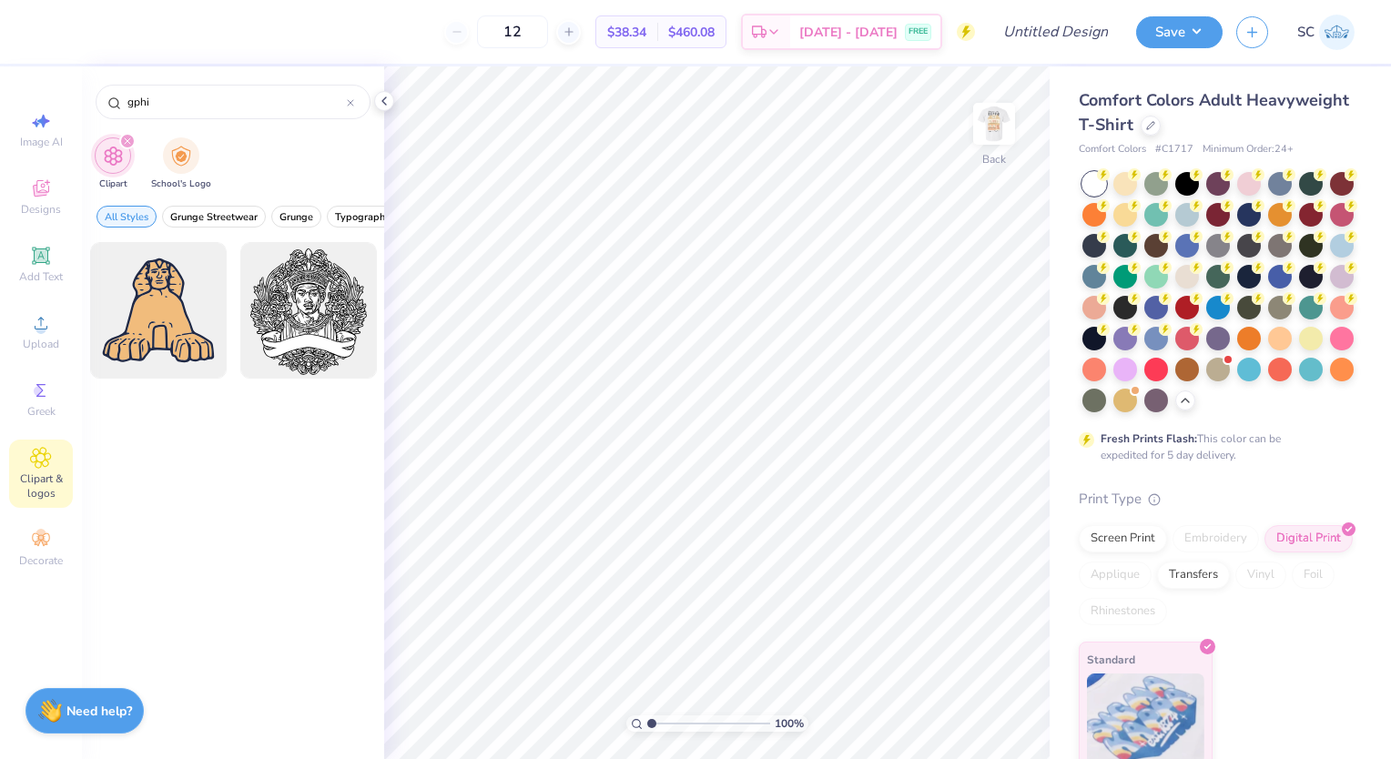
type input "gphi"
click at [37, 177] on icon at bounding box center [41, 188] width 22 height 22
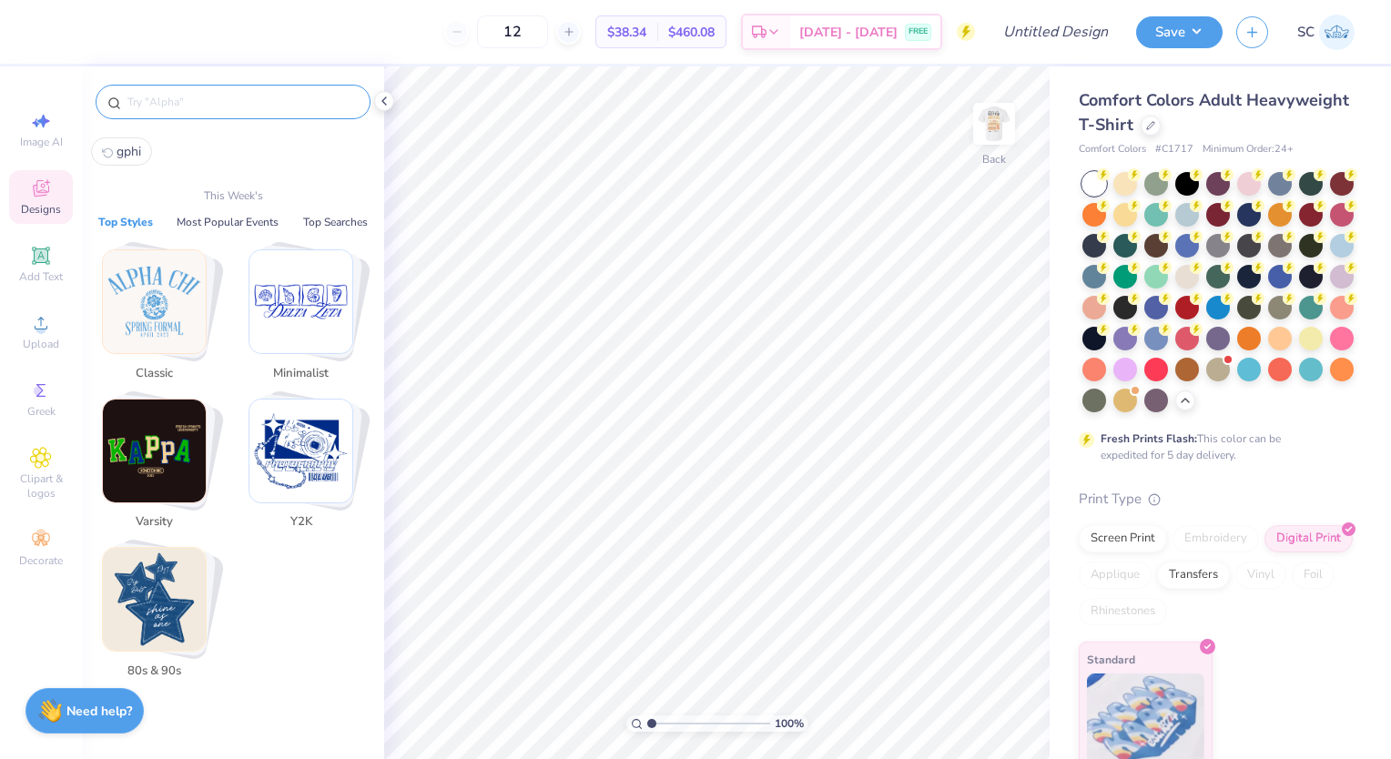
click at [194, 109] on input "text" at bounding box center [242, 102] width 233 height 18
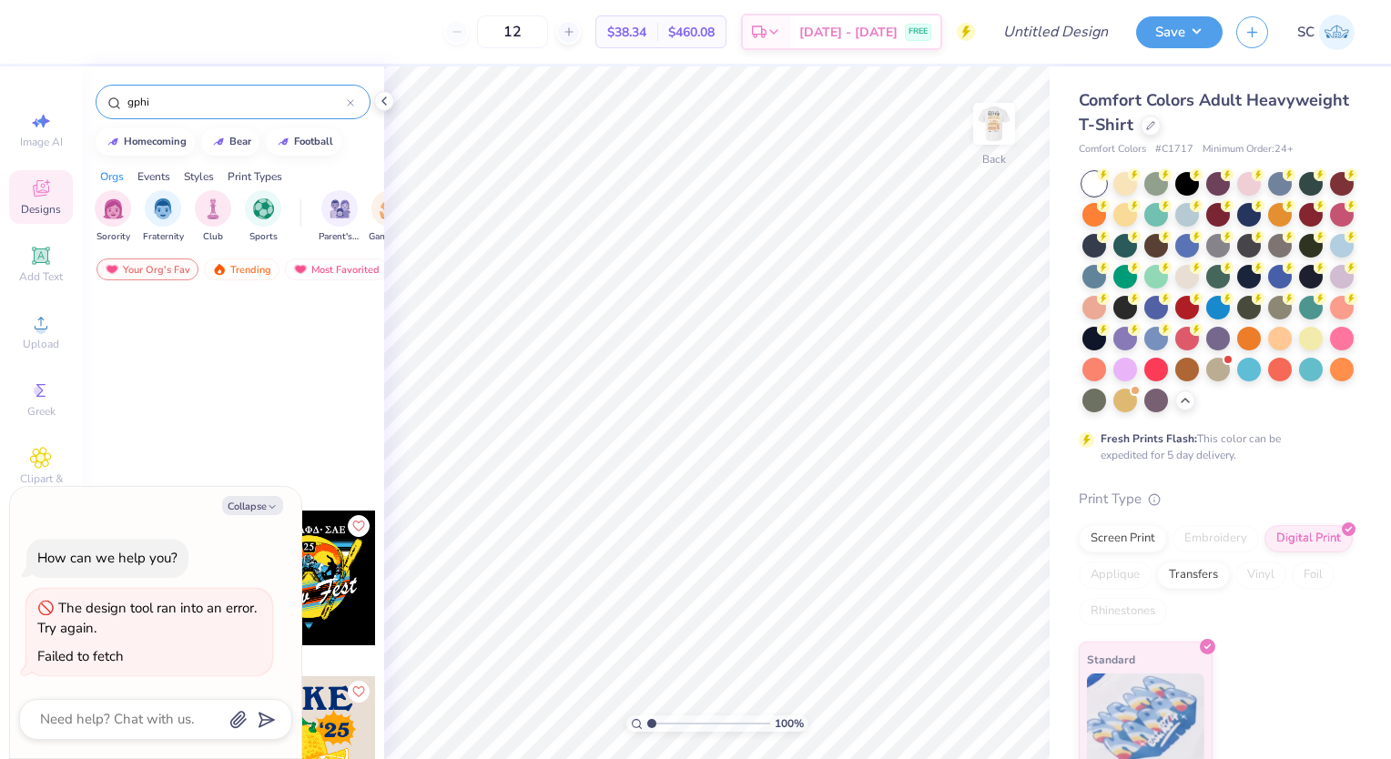
scroll to position [6166, 0]
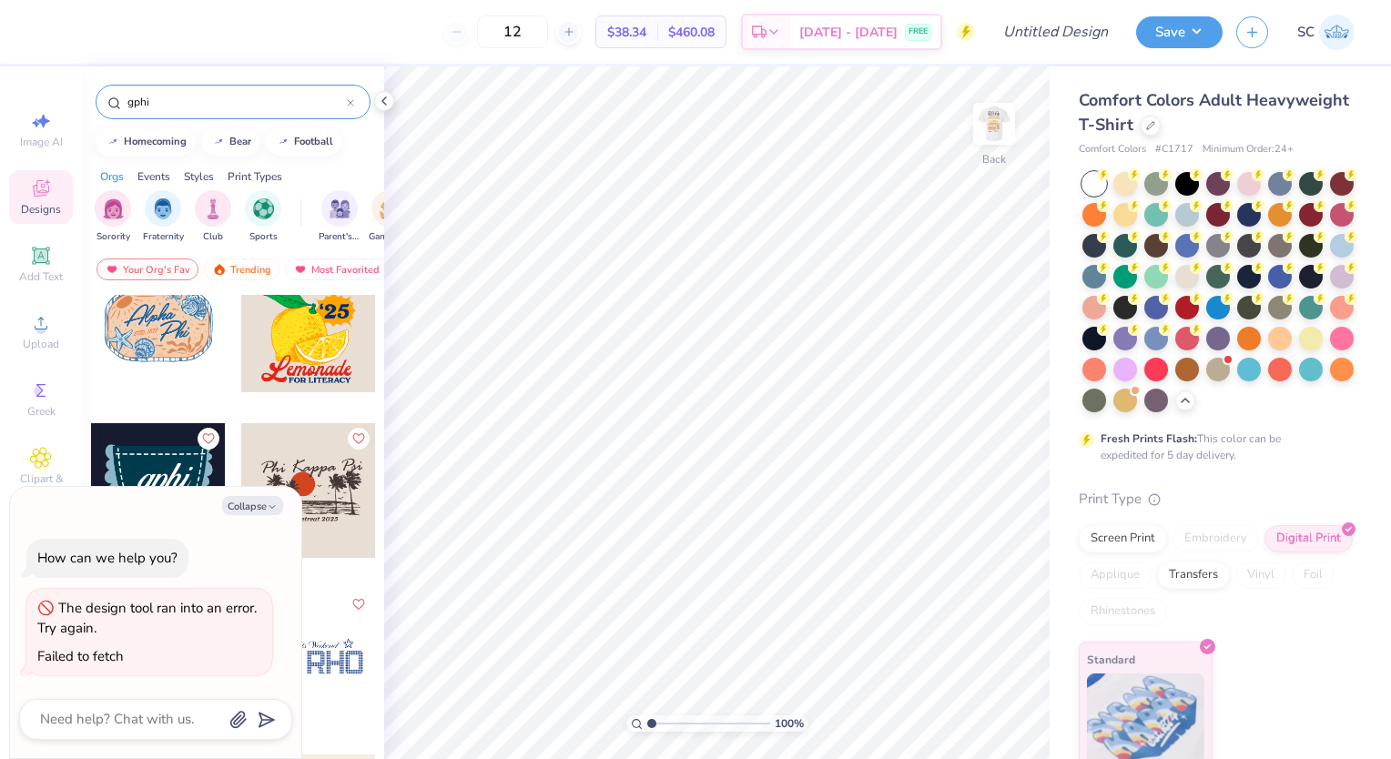
type input "gphi"
click at [251, 497] on button "Collapse" at bounding box center [252, 505] width 61 height 19
type textarea "x"
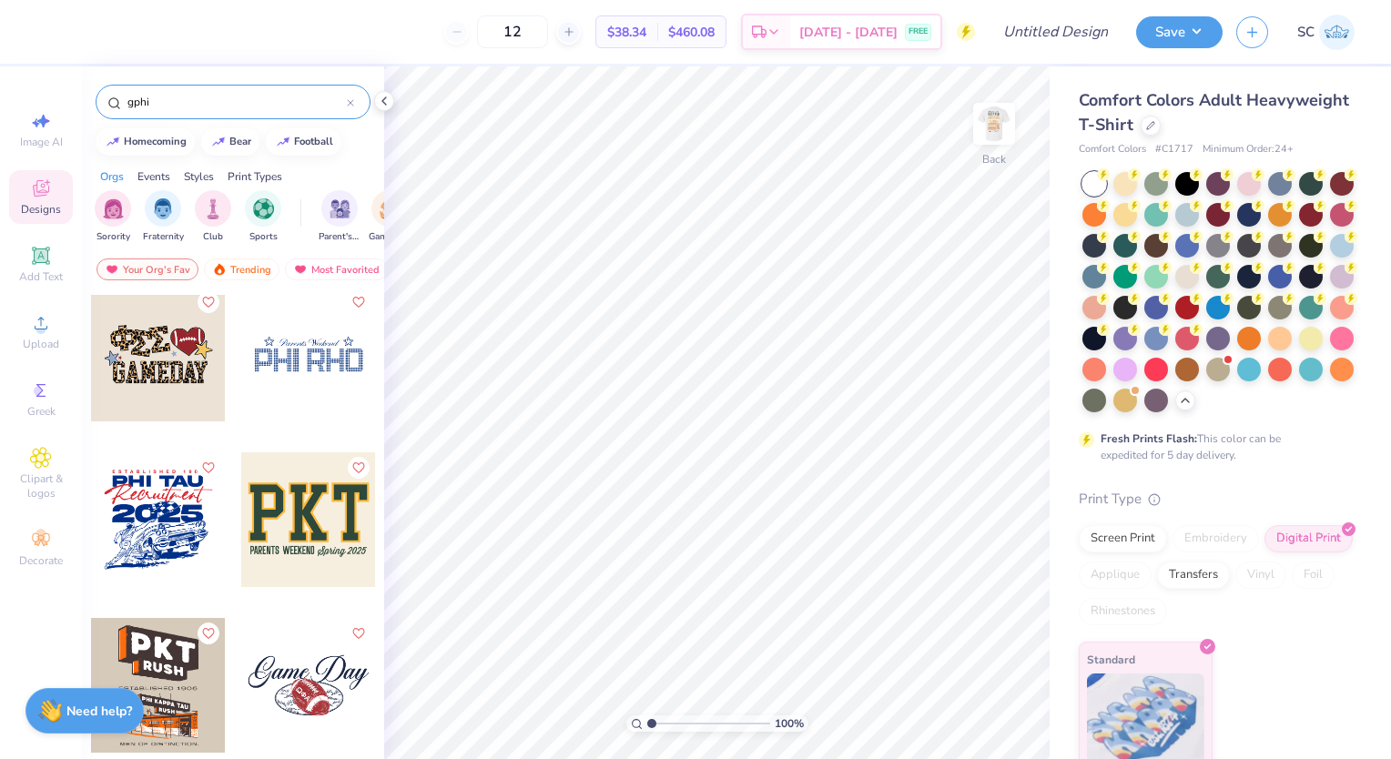
scroll to position [6468, 0]
click at [36, 393] on circle at bounding box center [39, 391] width 10 height 10
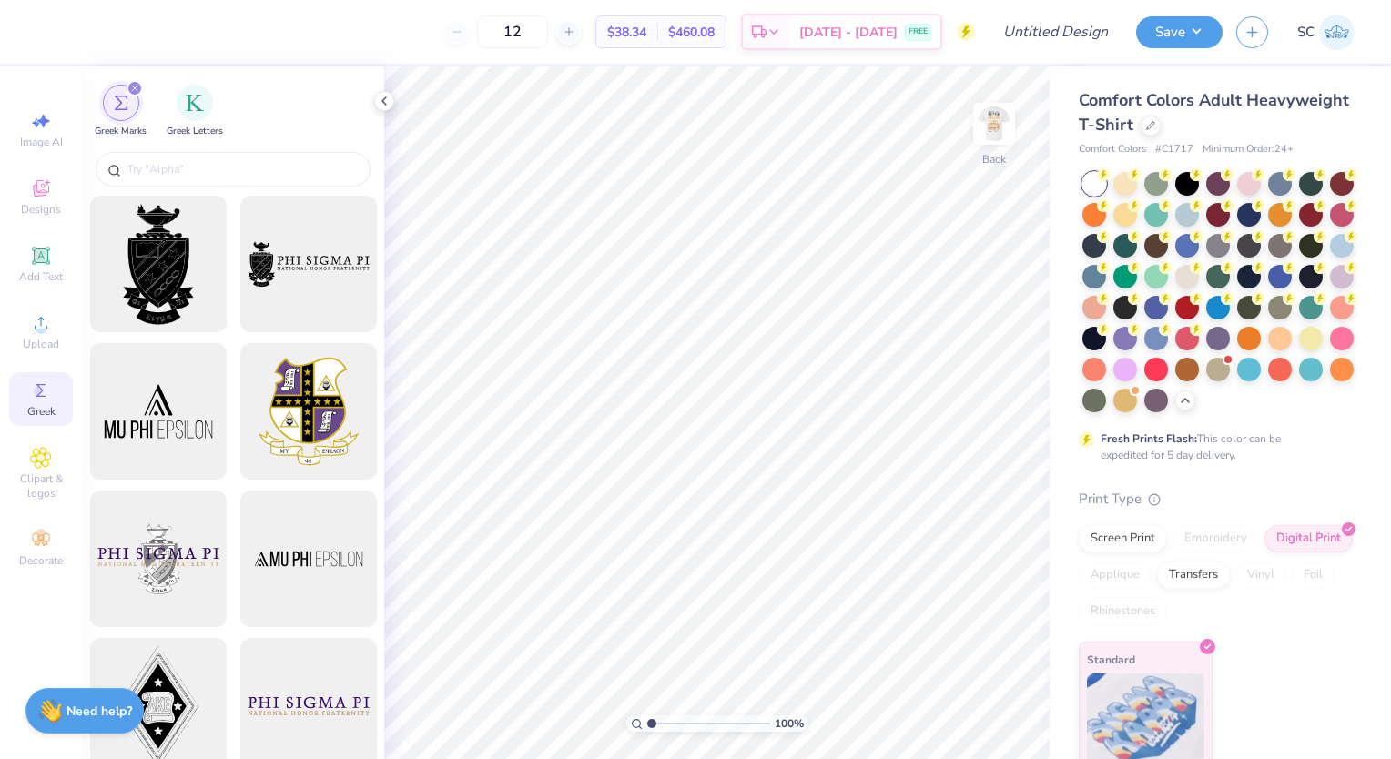
click at [198, 105] on img "filter for Greek Letters" at bounding box center [195, 103] width 18 height 18
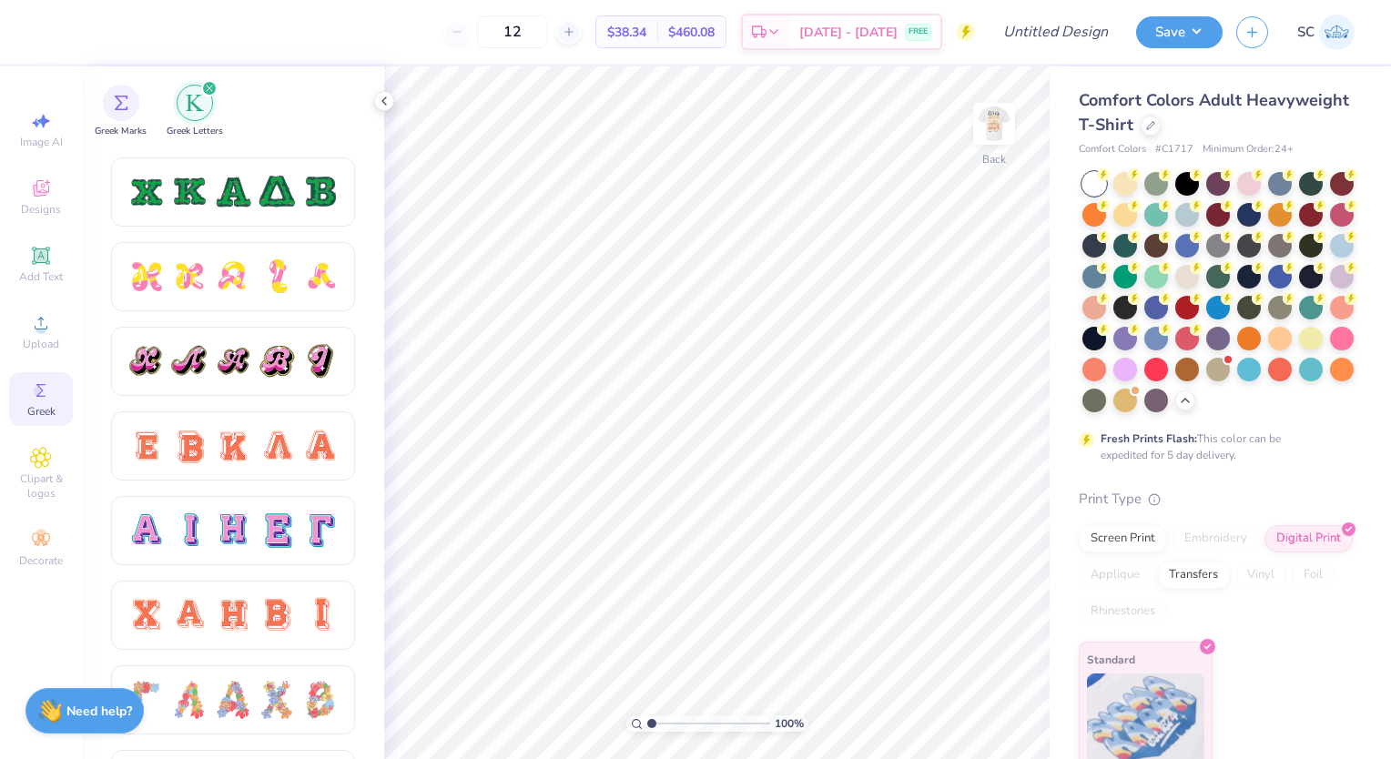
scroll to position [920, 0]
click at [274, 436] on div at bounding box center [277, 447] width 38 height 38
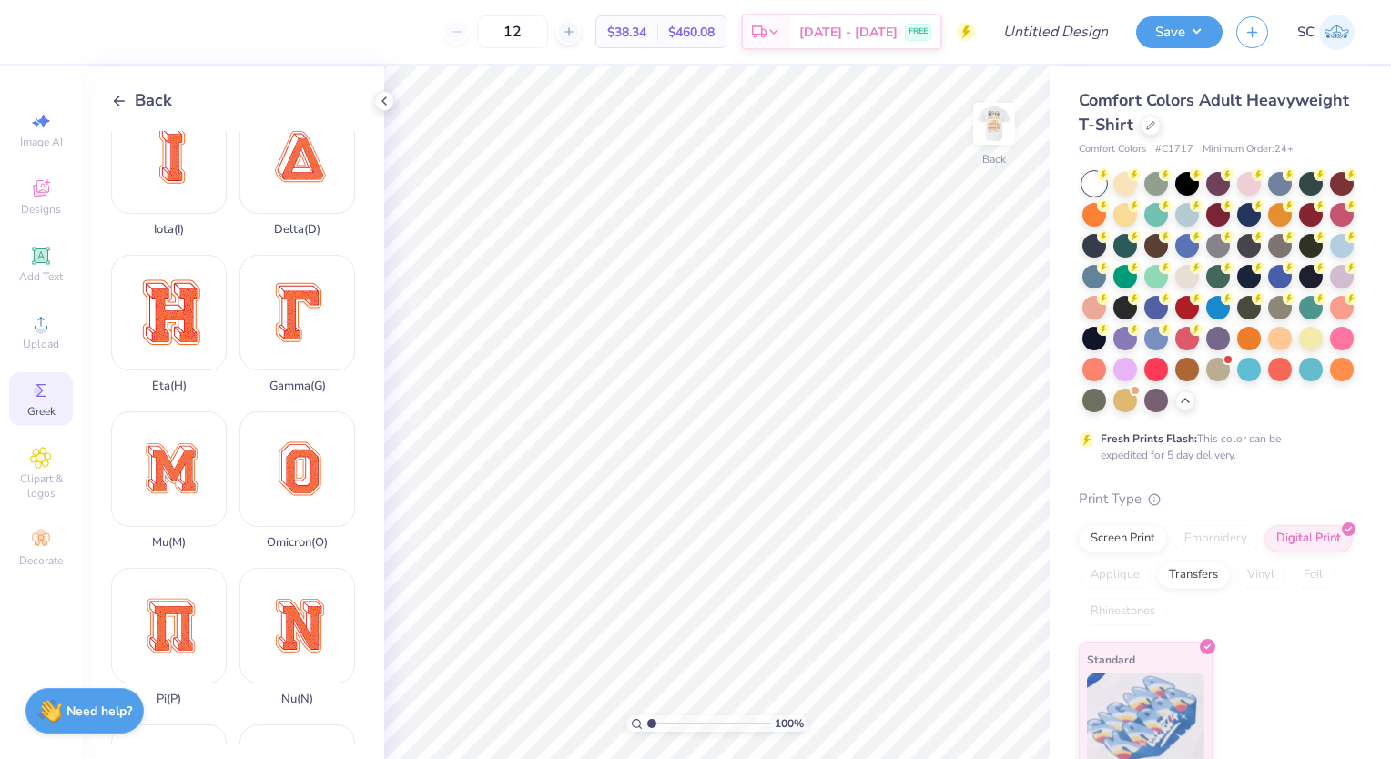
scroll to position [501, 0]
click at [299, 288] on div "Gamma ( G )" at bounding box center [297, 325] width 116 height 138
click at [1006, 137] on img at bounding box center [994, 124] width 36 height 36
click at [991, 111] on img at bounding box center [994, 124] width 36 height 36
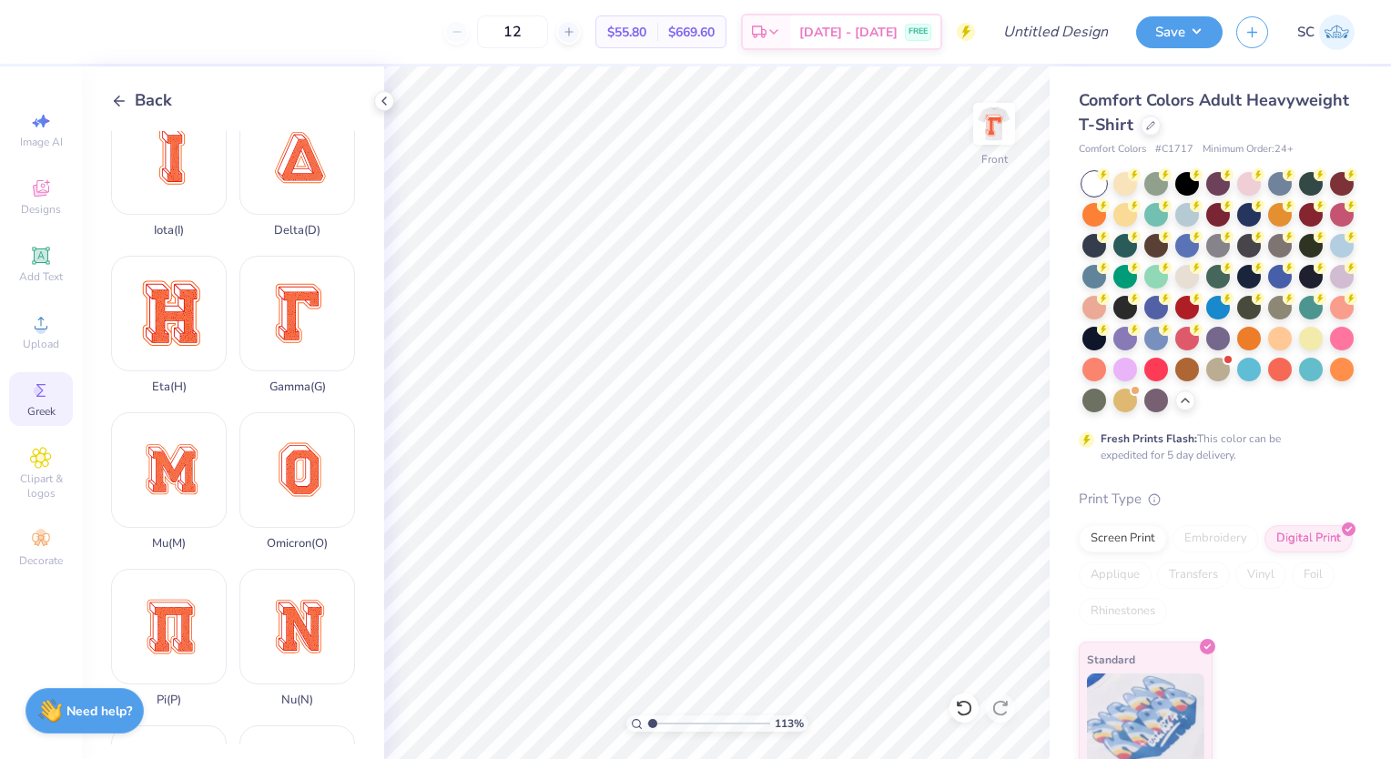
click at [30, 251] on icon at bounding box center [41, 256] width 22 height 22
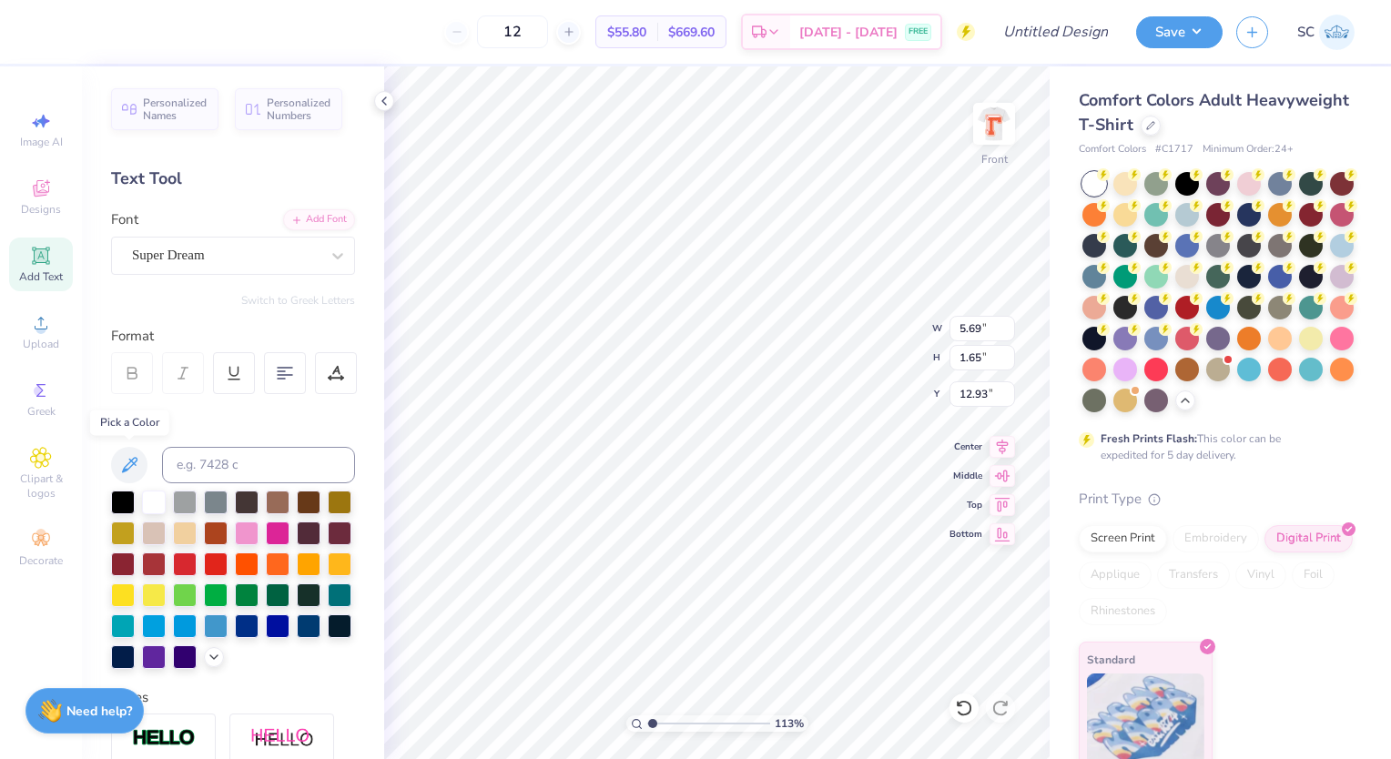
click at [116, 467] on button at bounding box center [129, 465] width 36 height 36
type input "1.13024150303848"
type input "21.69"
click at [51, 262] on icon at bounding box center [41, 256] width 22 height 22
type input "1.13024150303848"
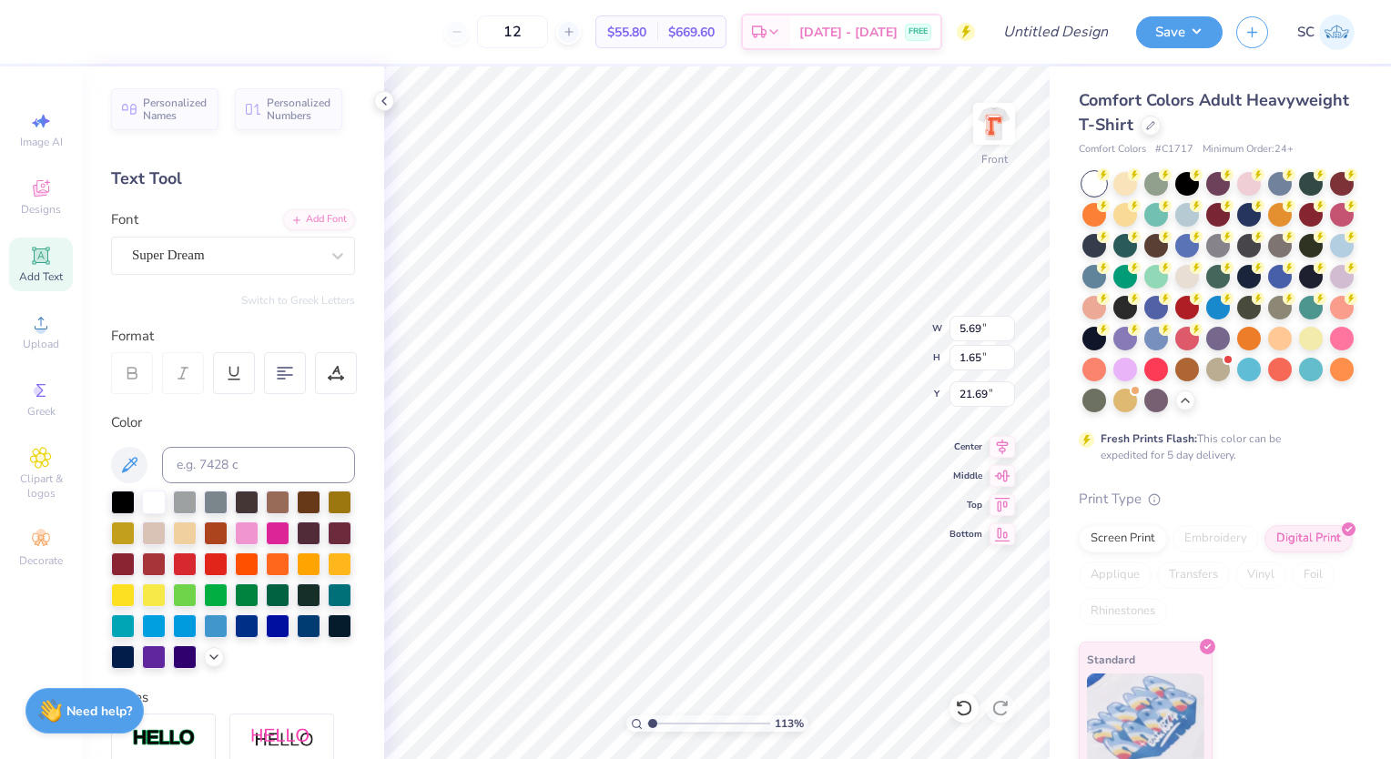
type input "12.93"
click at [127, 457] on icon at bounding box center [129, 465] width 22 height 22
type input "1.13024150303848"
type input "23.81"
click at [42, 260] on icon at bounding box center [41, 255] width 14 height 14
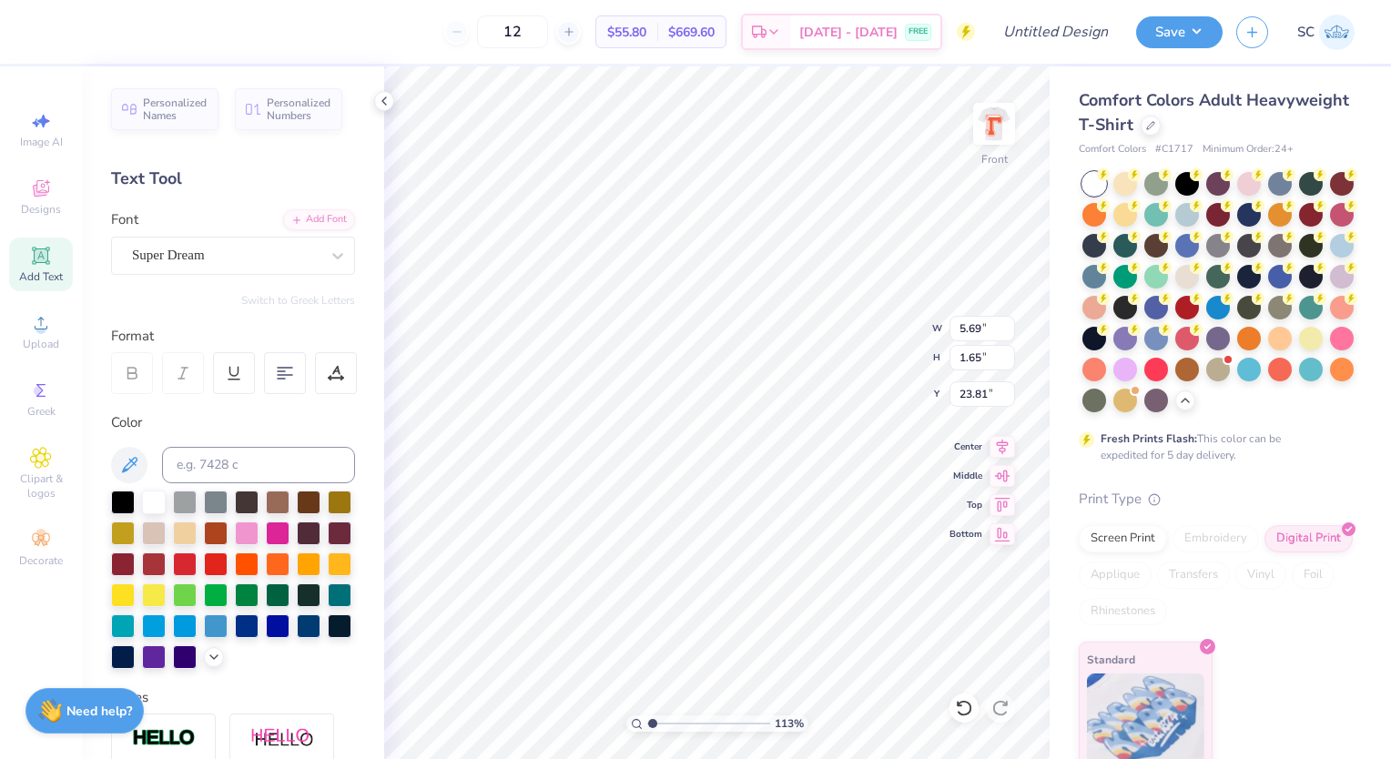
type input "1.13024150303848"
type input "12.93"
click at [137, 459] on icon at bounding box center [129, 464] width 15 height 15
type input "1.13024150303848"
type input "22.99"
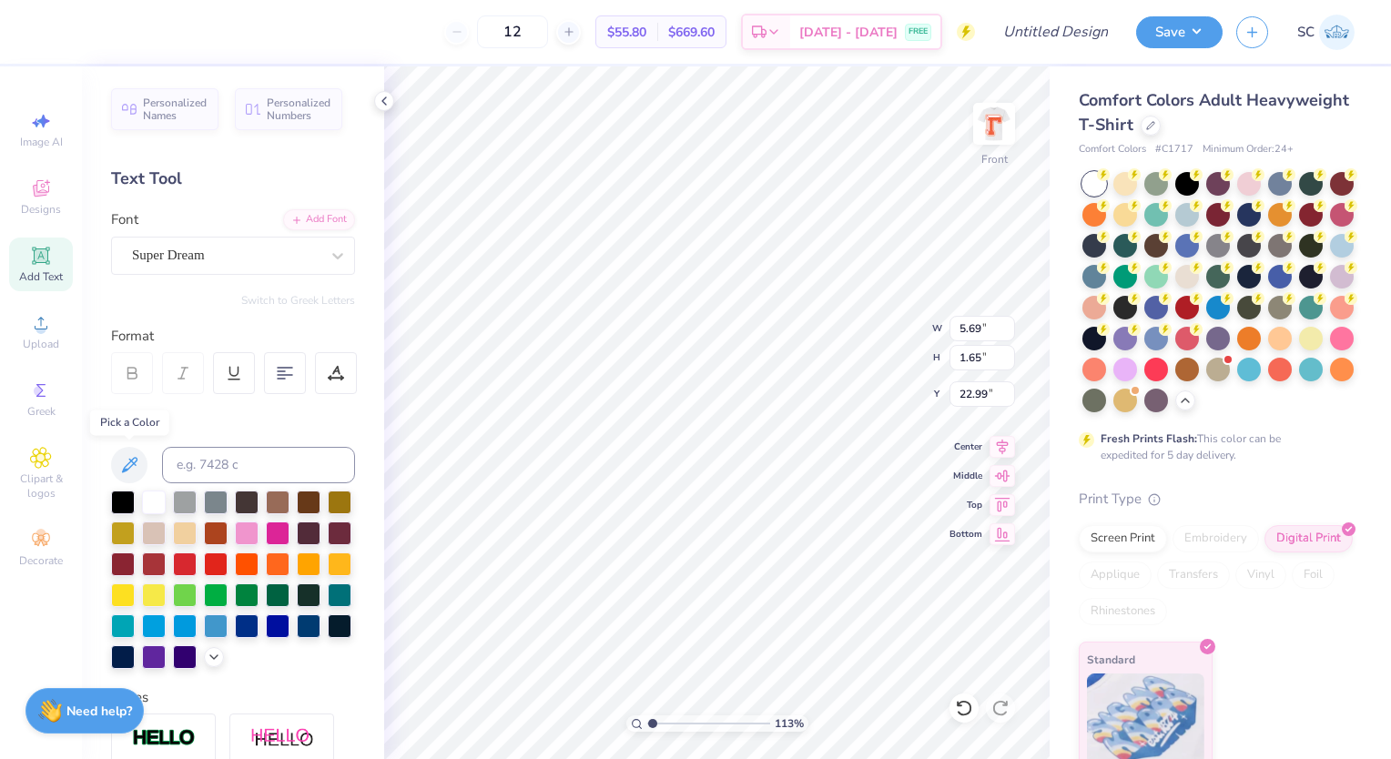
click at [111, 461] on button at bounding box center [129, 465] width 36 height 36
type input "1.13024150303848"
type input "21.69"
click at [389, 104] on icon at bounding box center [384, 101] width 15 height 15
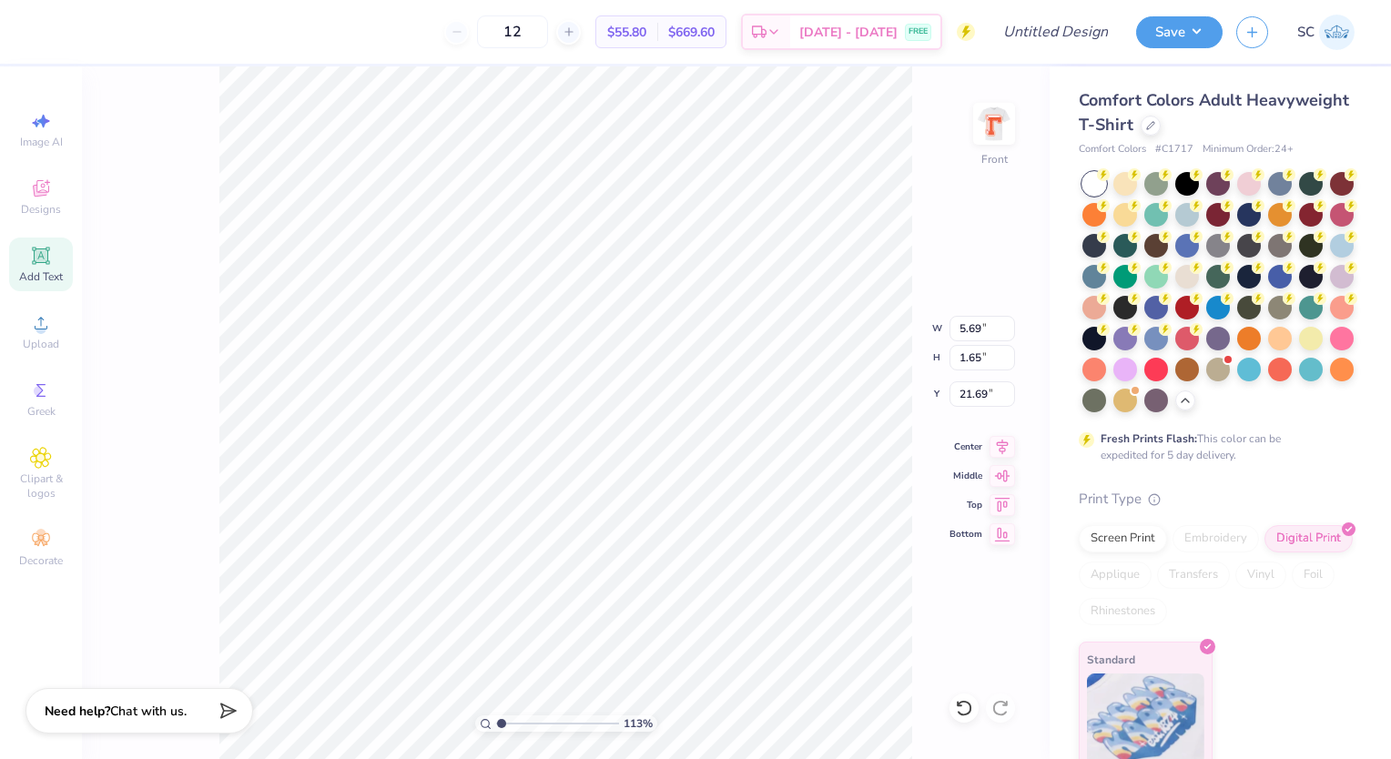
click at [196, 308] on div "113 % Front W 5.69 5.69 " H 1.65 1.65 " Y 21.69 21.69 " Center Middle Top Bottom" at bounding box center [565, 412] width 967 height 693
click at [998, 107] on img at bounding box center [994, 124] width 36 height 36
click at [48, 31] on div at bounding box center [48, 31] width 25 height 25
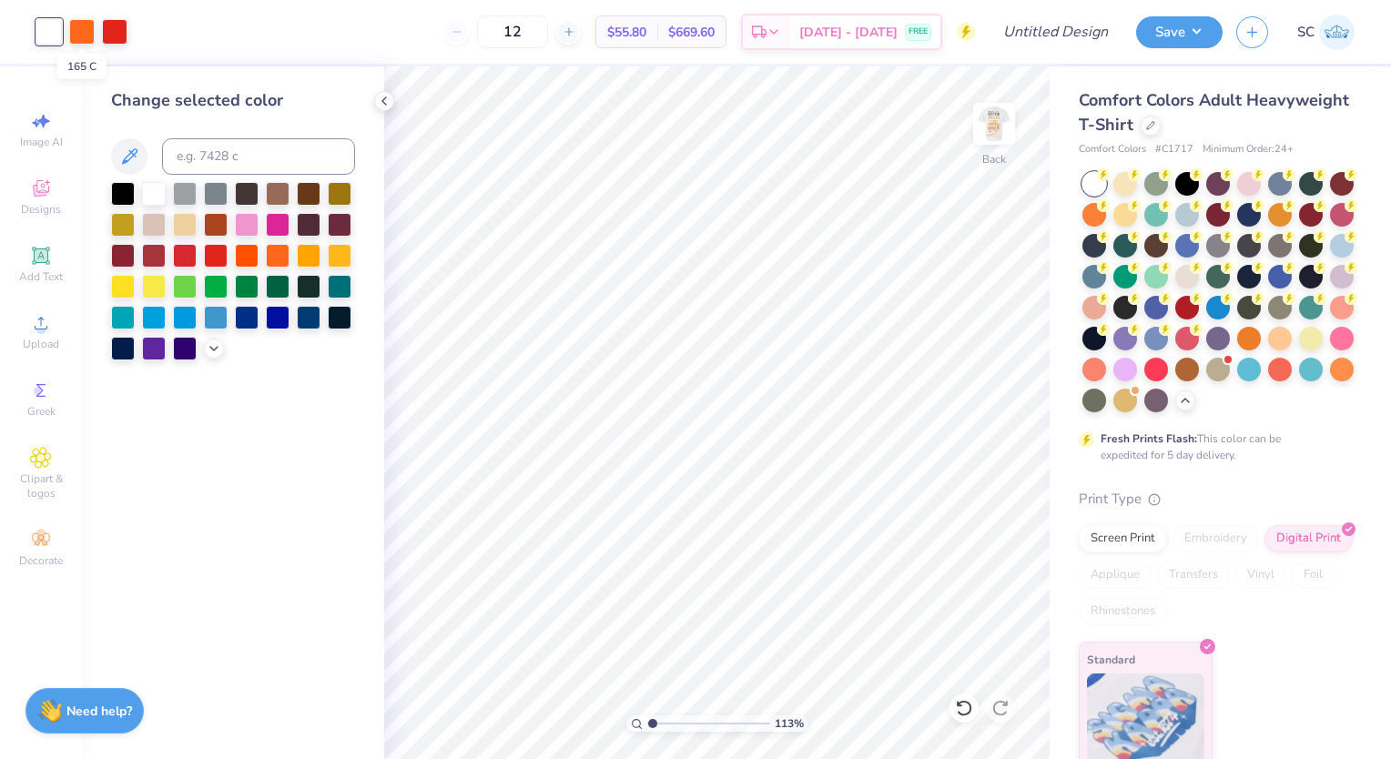
click at [88, 26] on div at bounding box center [81, 31] width 25 height 25
type input "1.13024150303848"
click at [225, 167] on input at bounding box center [258, 156] width 193 height 36
type input "162"
click at [1008, 123] on img at bounding box center [994, 124] width 36 height 36
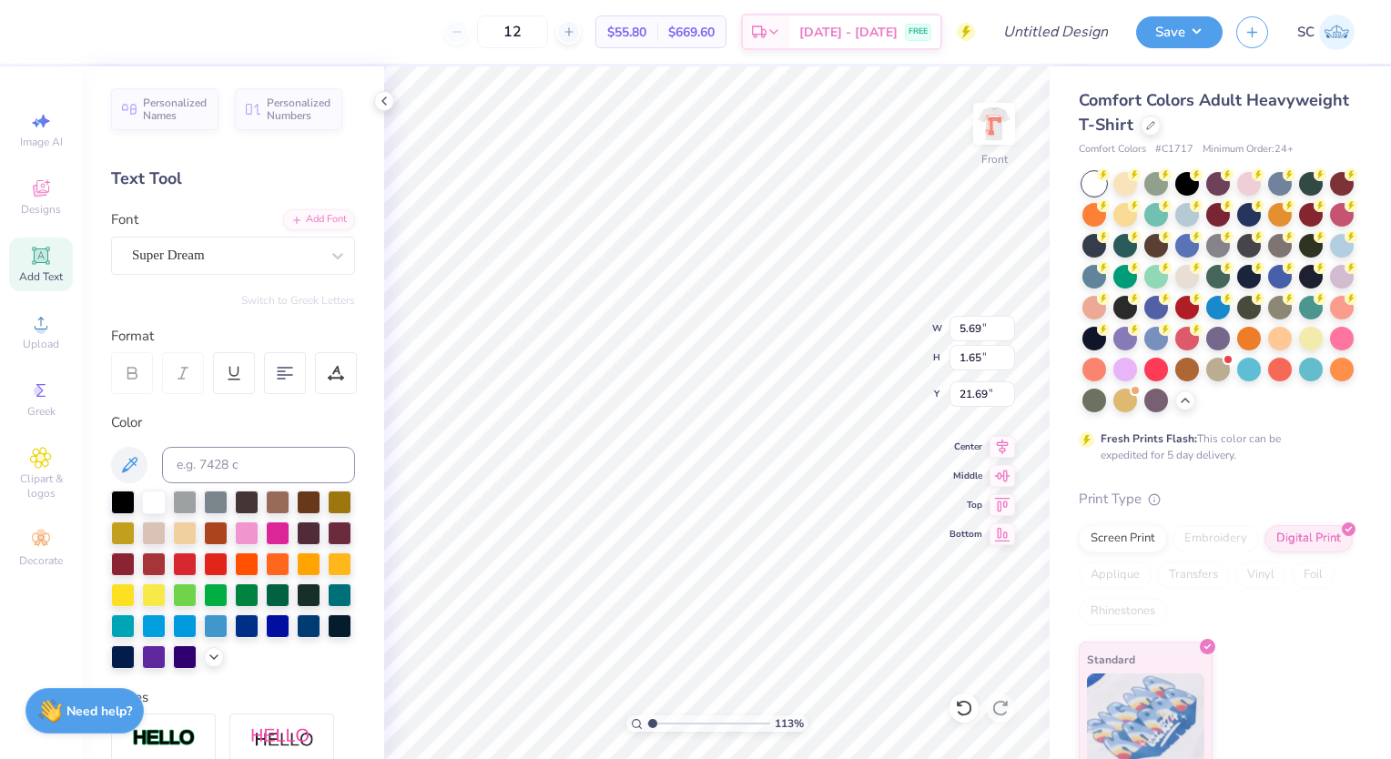
type input "1.13024150303848"
type input "23.81"
click at [996, 131] on img at bounding box center [994, 124] width 36 height 36
click at [125, 25] on div at bounding box center [114, 31] width 25 height 25
type input "1.13024150303848"
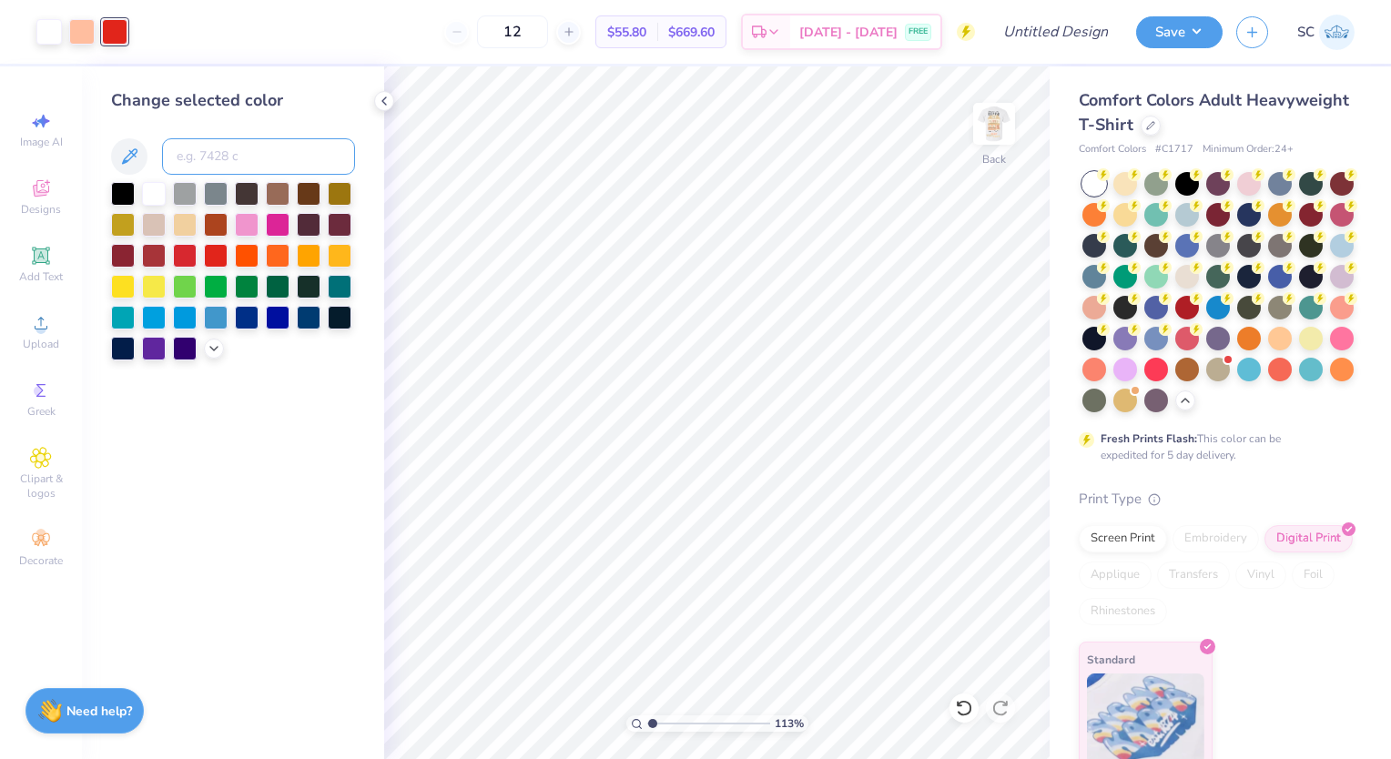
click at [221, 167] on input at bounding box center [258, 156] width 193 height 36
type input "7506"
click at [986, 129] on img at bounding box center [994, 124] width 36 height 36
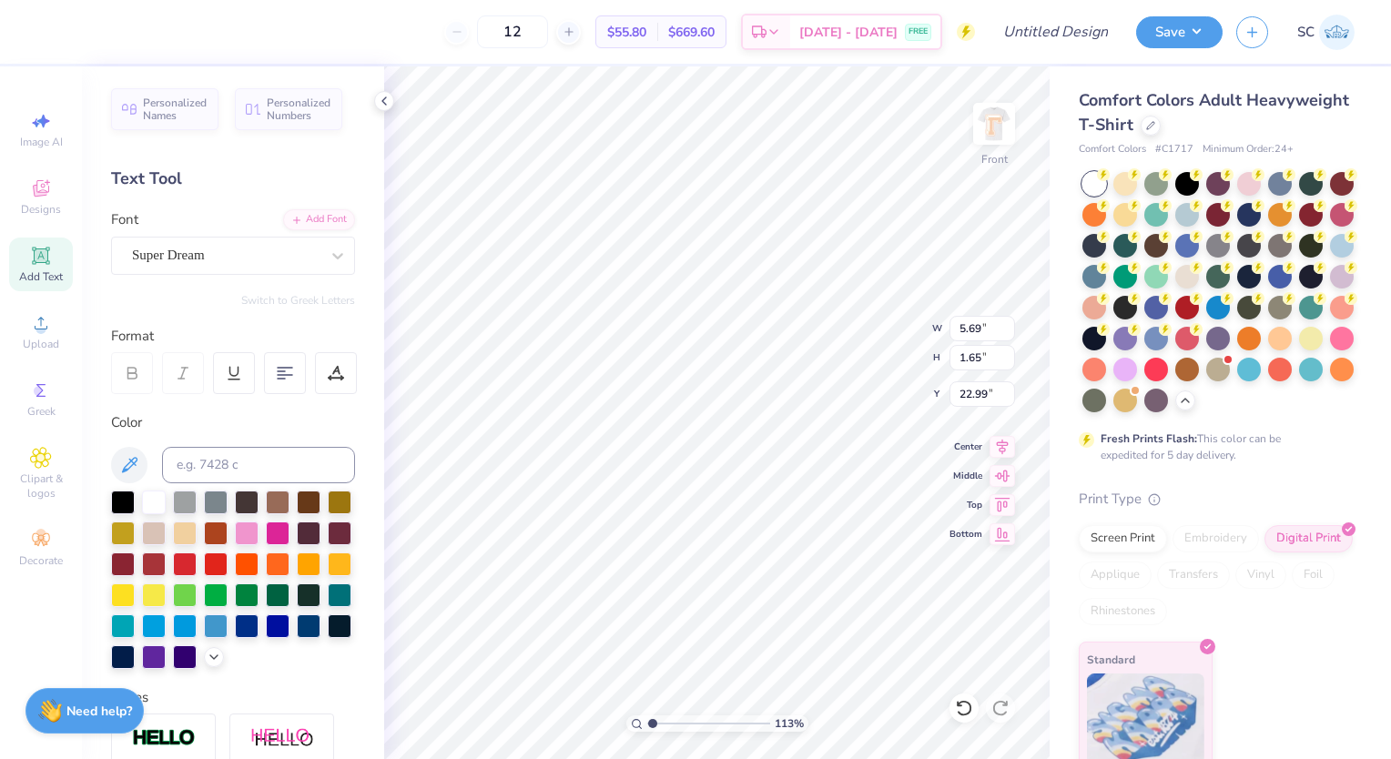
click at [381, 92] on div at bounding box center [384, 101] width 20 height 20
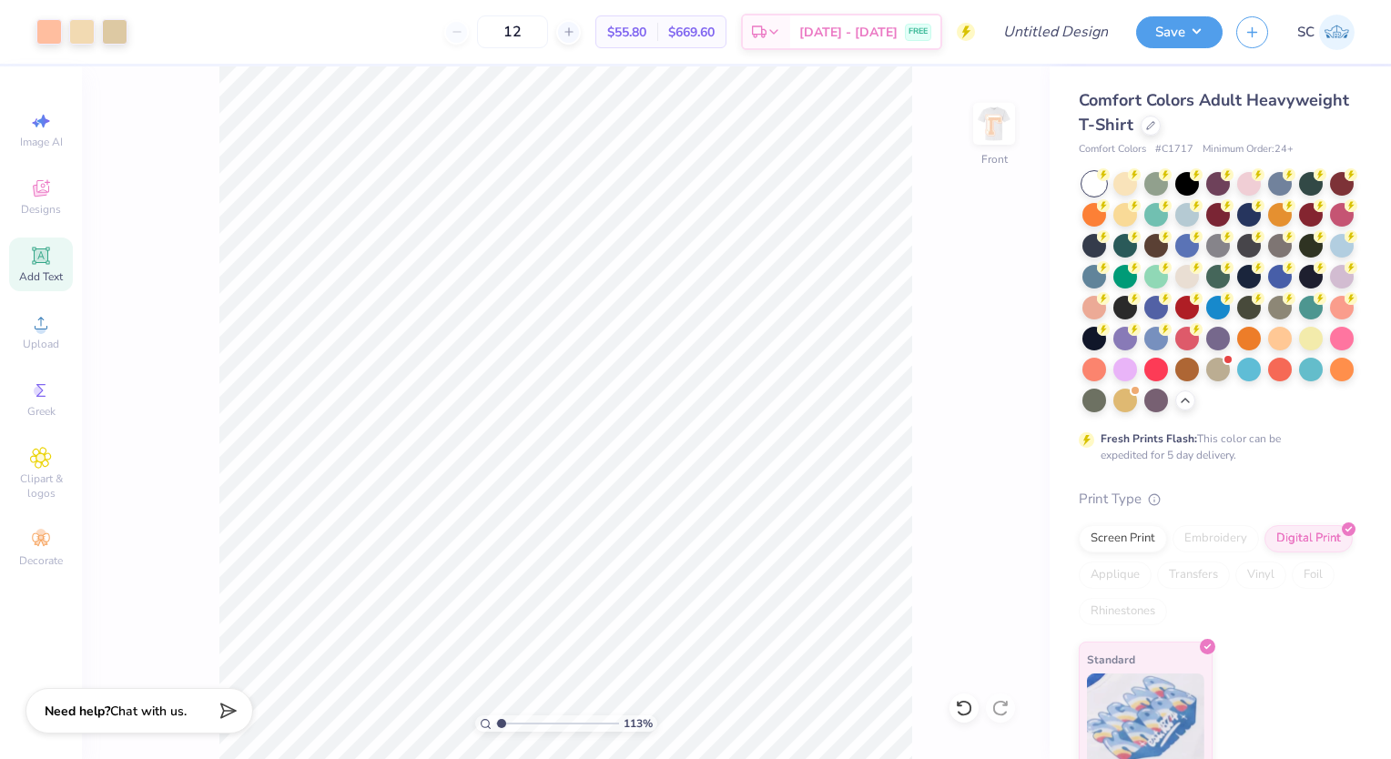
click at [989, 119] on img at bounding box center [994, 124] width 36 height 36
click at [44, 27] on div at bounding box center [48, 31] width 25 height 25
type input "1.13024150303848"
